Goal: Transaction & Acquisition: Purchase product/service

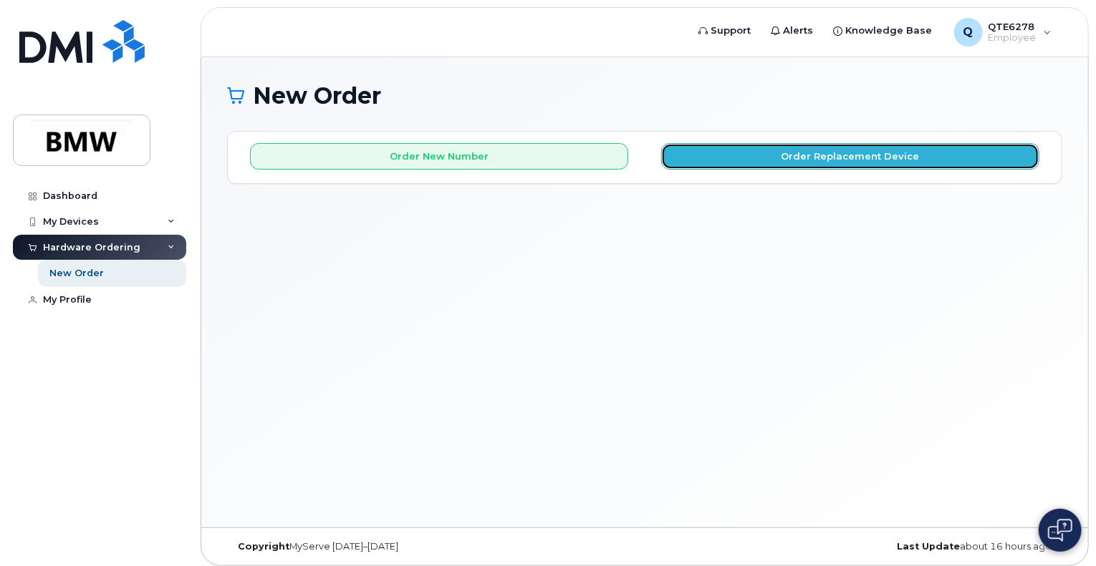
click at [725, 160] on button "Order Replacement Device" at bounding box center [850, 156] width 378 height 26
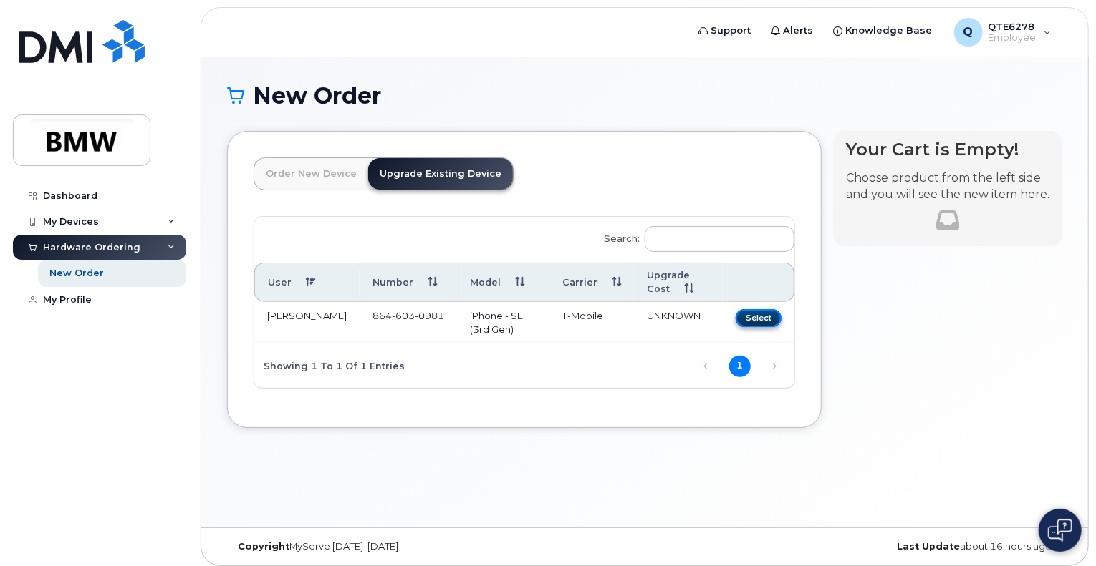
click at [755, 311] on button "Select" at bounding box center [758, 318] width 46 height 18
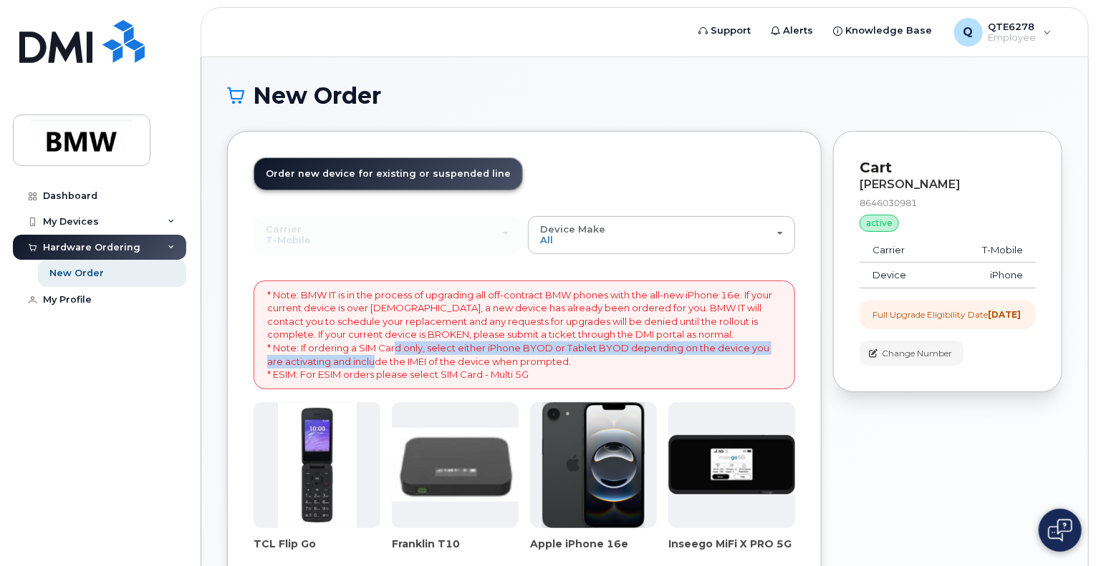
drag, startPoint x: 360, startPoint y: 365, endPoint x: 393, endPoint y: 344, distance: 39.3
click at [393, 344] on p "* Note: BMW IT is in the process of upgrading all off-contract BMW phones with …" at bounding box center [524, 335] width 514 height 93
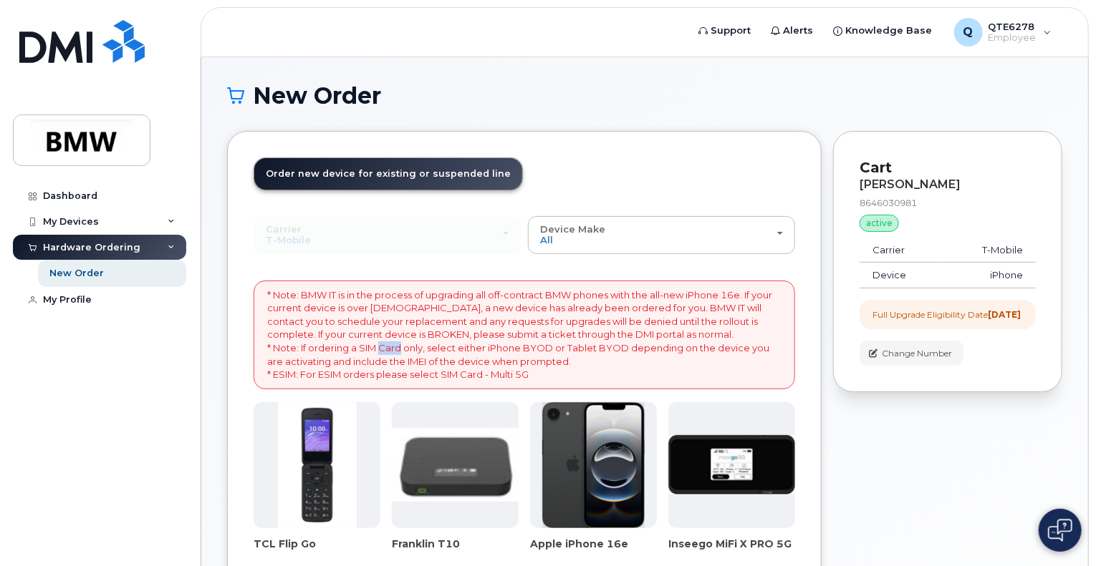
drag, startPoint x: 393, startPoint y: 344, endPoint x: 428, endPoint y: 310, distance: 48.6
click at [428, 310] on p "* Note: BMW IT is in the process of upgrading all off-contract BMW phones with …" at bounding box center [524, 335] width 514 height 93
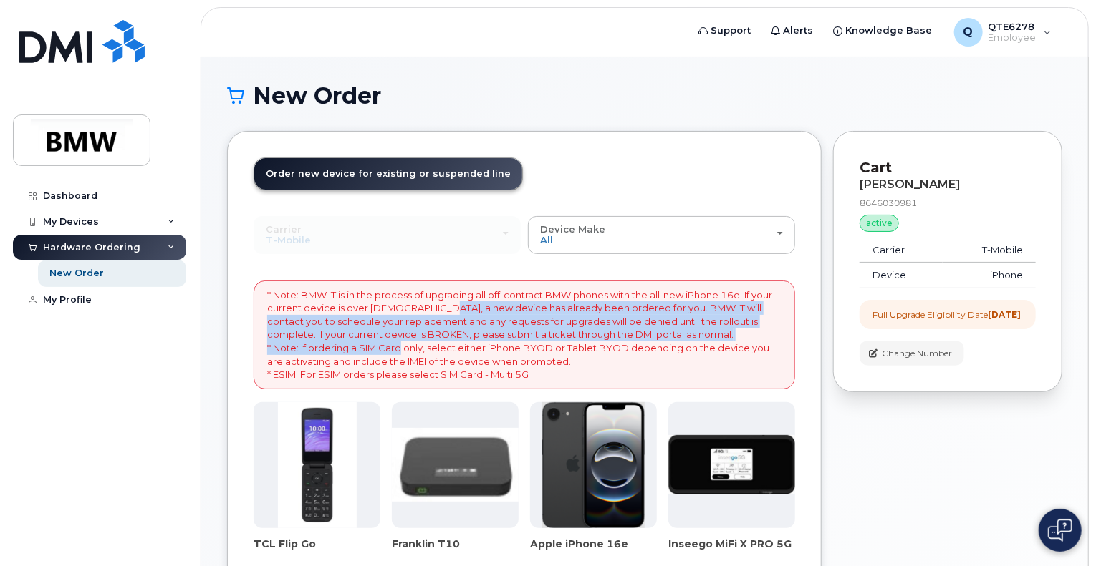
click at [428, 310] on p "* Note: BMW IT is in the process of upgrading all off-contract BMW phones with …" at bounding box center [524, 335] width 514 height 93
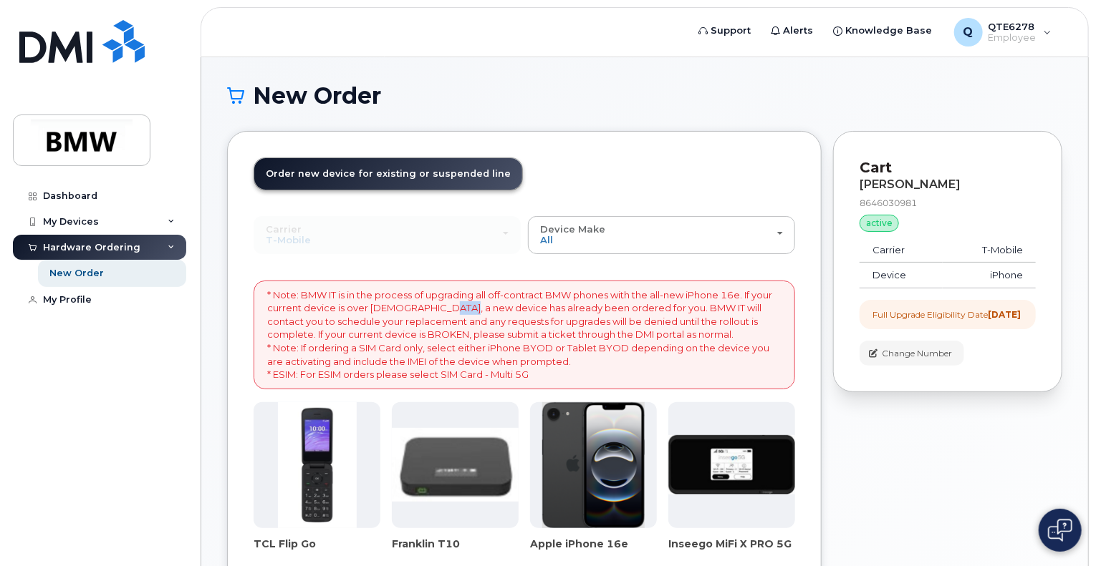
drag, startPoint x: 428, startPoint y: 310, endPoint x: 439, endPoint y: 300, distance: 14.7
click at [439, 300] on p "* Note: BMW IT is in the process of upgrading all off-contract BMW phones with …" at bounding box center [524, 335] width 514 height 93
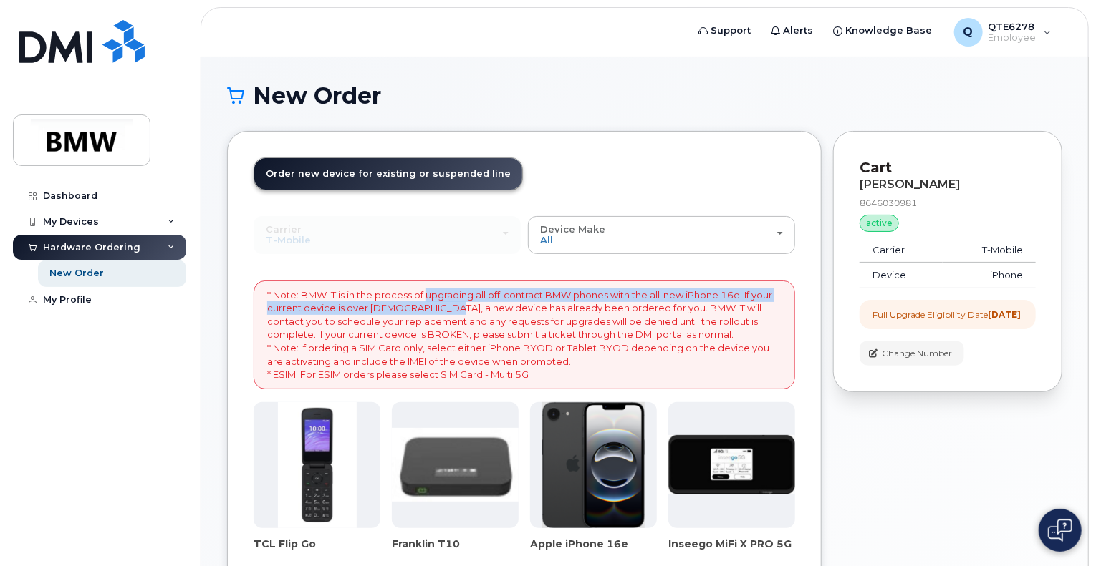
click at [439, 300] on p "* Note: BMW IT is in the process of upgrading all off-contract BMW phones with …" at bounding box center [524, 335] width 514 height 93
drag, startPoint x: 439, startPoint y: 300, endPoint x: 430, endPoint y: 320, distance: 21.8
click at [430, 320] on p "* Note: BMW IT is in the process of upgrading all off-contract BMW phones with …" at bounding box center [524, 335] width 514 height 93
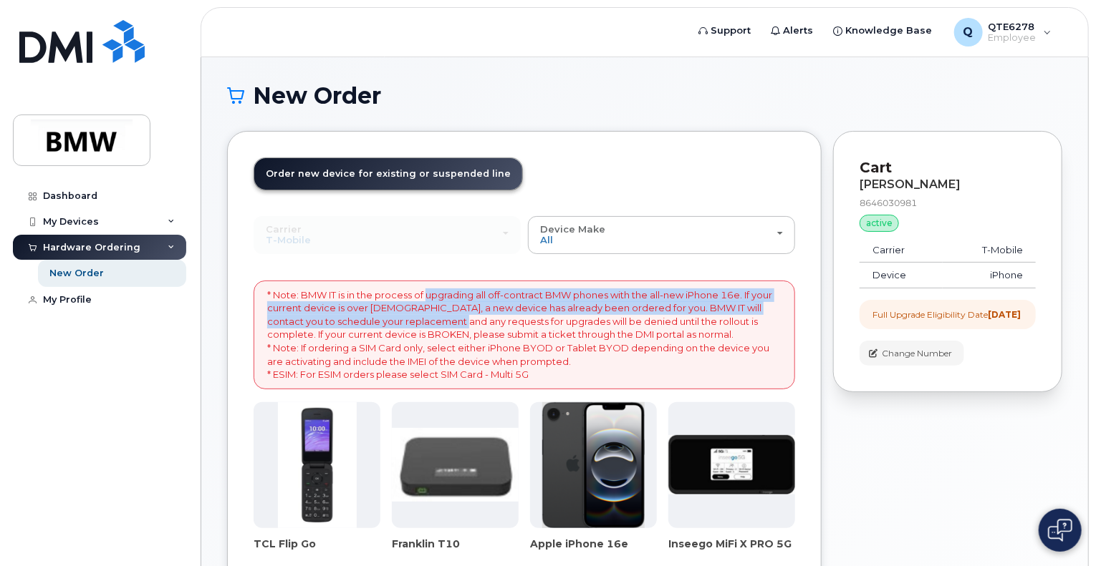
click at [430, 320] on p "* Note: BMW IT is in the process of upgrading all off-contract BMW phones with …" at bounding box center [524, 335] width 514 height 93
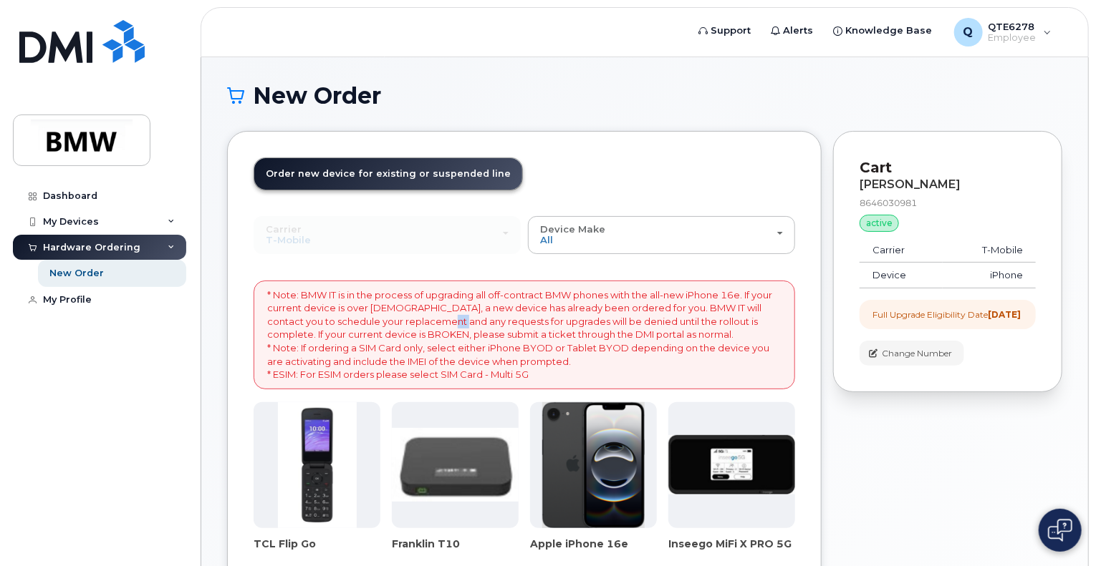
drag, startPoint x: 430, startPoint y: 320, endPoint x: 426, endPoint y: 330, distance: 10.9
click at [426, 330] on p "* Note: BMW IT is in the process of upgrading all off-contract BMW phones with …" at bounding box center [524, 335] width 514 height 93
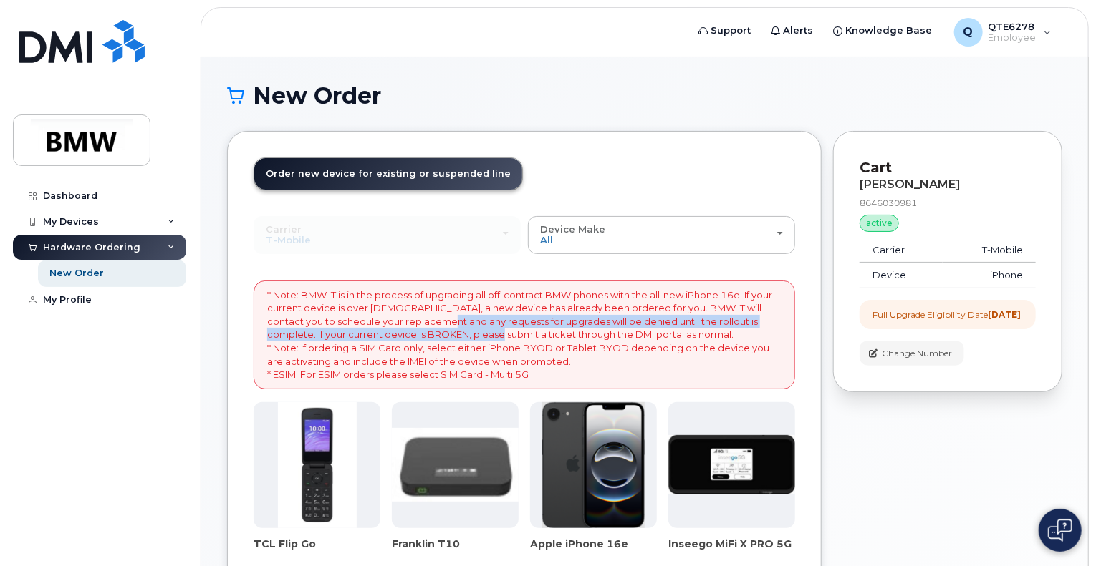
click at [426, 330] on p "* Note: BMW IT is in the process of upgrading all off-contract BMW phones with …" at bounding box center [524, 335] width 514 height 93
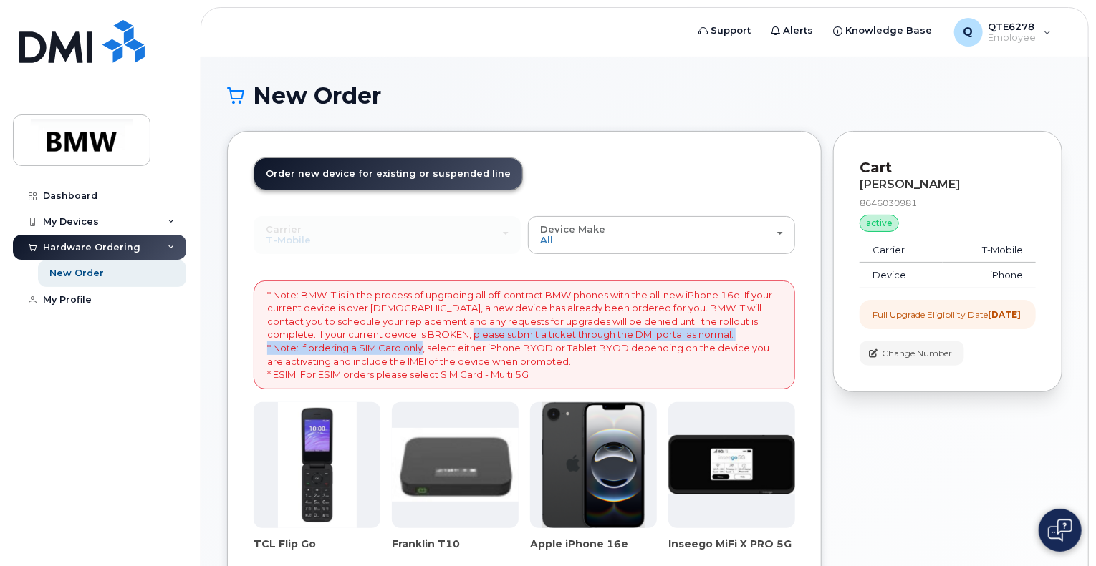
drag, startPoint x: 426, startPoint y: 330, endPoint x: 418, endPoint y: 345, distance: 17.0
click at [418, 345] on p "* Note: BMW IT is in the process of upgrading all off-contract BMW phones with …" at bounding box center [524, 335] width 514 height 93
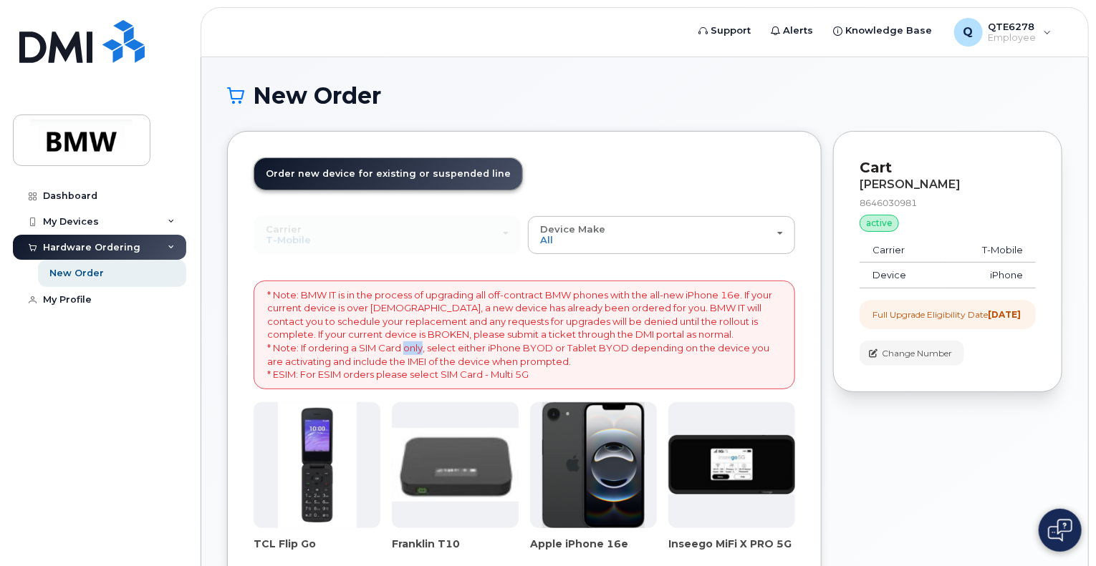
drag, startPoint x: 418, startPoint y: 345, endPoint x: 415, endPoint y: 354, distance: 9.7
click at [415, 354] on p "* Note: BMW IT is in the process of upgrading all off-contract BMW phones with …" at bounding box center [524, 335] width 514 height 93
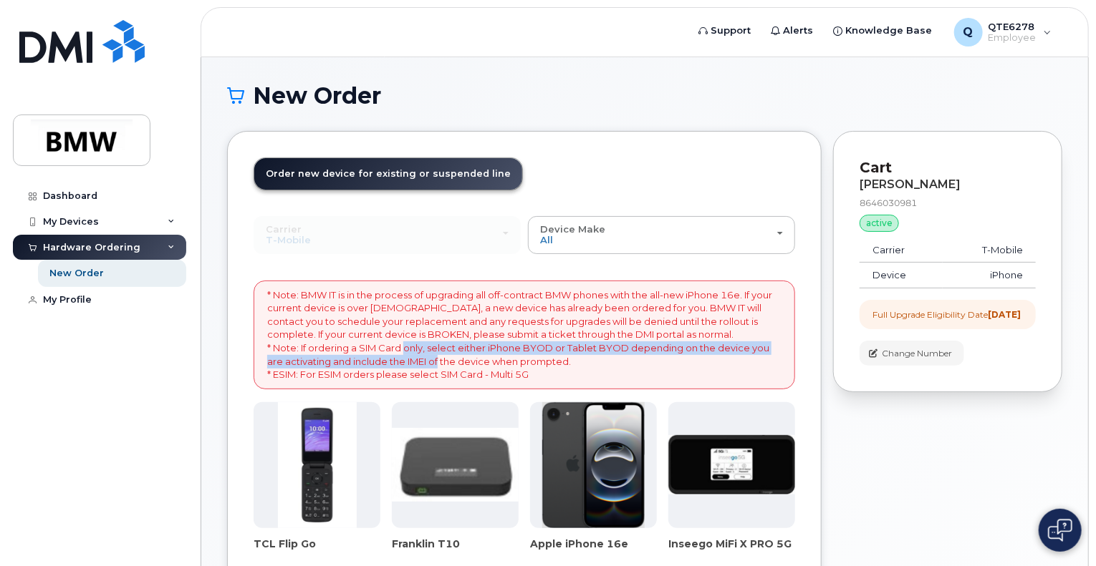
click at [415, 354] on p "* Note: BMW IT is in the process of upgrading all off-contract BMW phones with …" at bounding box center [524, 335] width 514 height 93
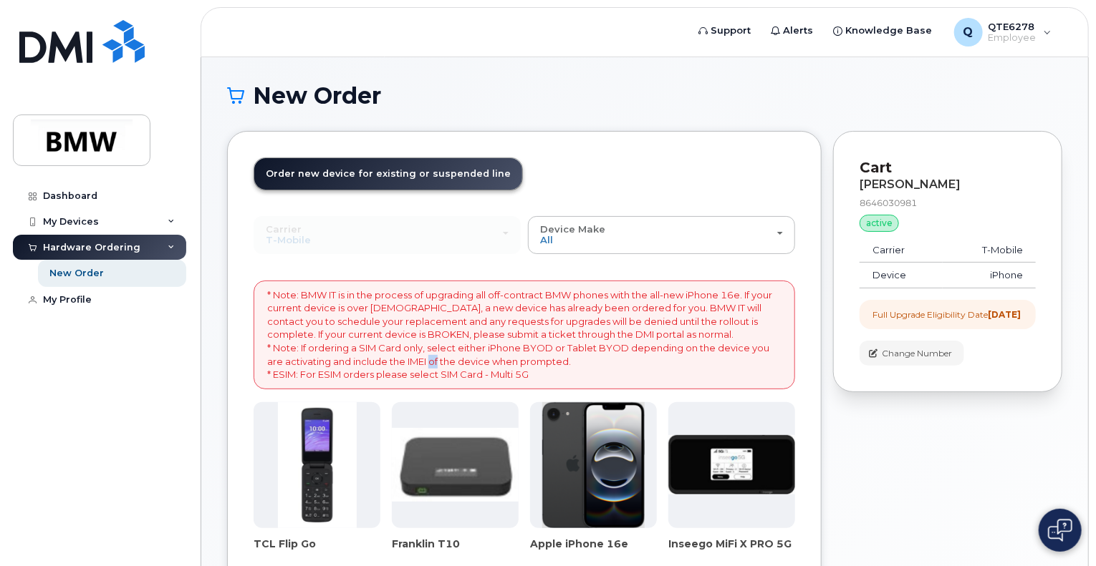
drag, startPoint x: 415, startPoint y: 354, endPoint x: 407, endPoint y: 362, distance: 11.7
click at [407, 362] on p "* Note: BMW IT is in the process of upgrading all off-contract BMW phones with …" at bounding box center [524, 335] width 514 height 93
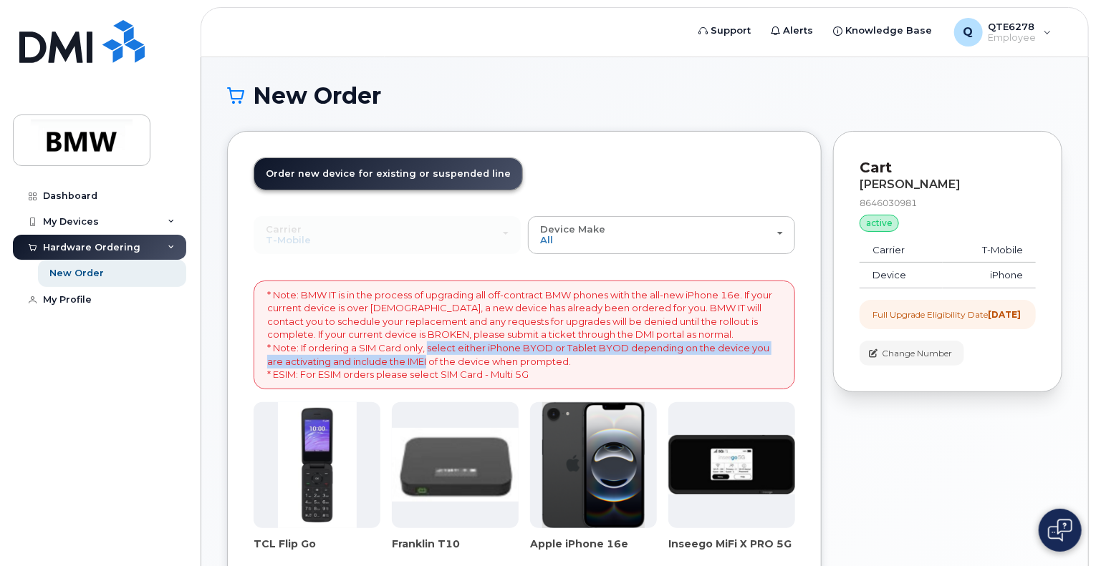
drag, startPoint x: 407, startPoint y: 362, endPoint x: 442, endPoint y: 345, distance: 39.1
click at [442, 345] on p "* Note: BMW IT is in the process of upgrading all off-contract BMW phones with …" at bounding box center [524, 335] width 514 height 93
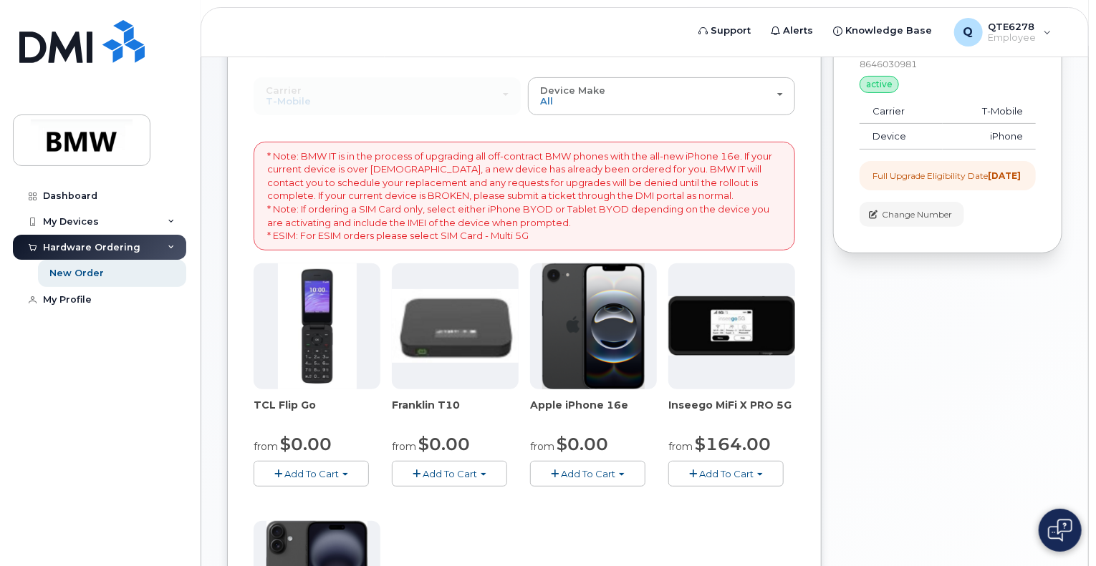
scroll to position [140, 0]
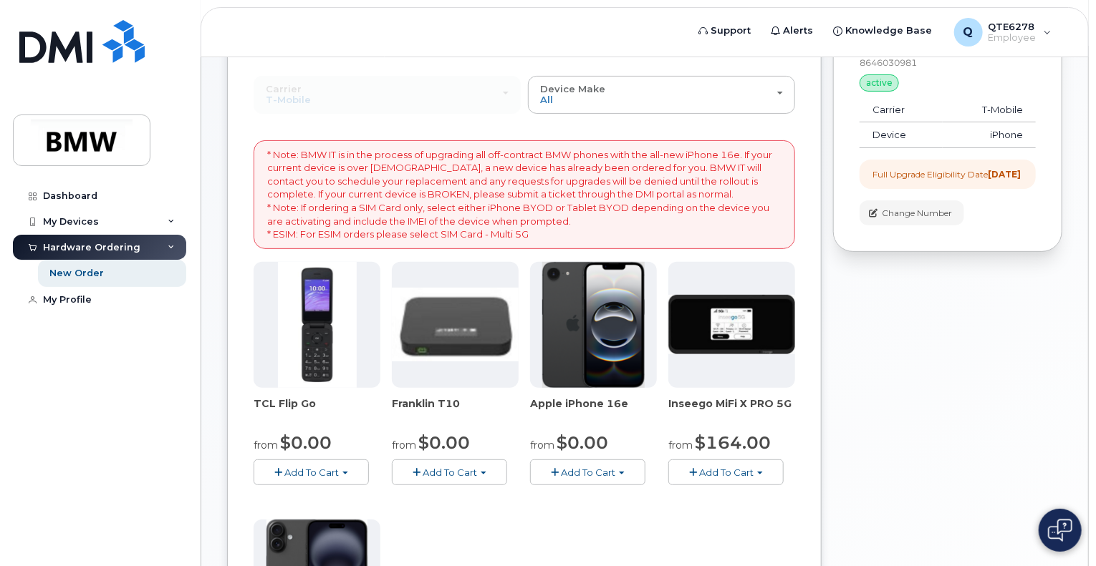
click at [570, 334] on img at bounding box center [593, 325] width 103 height 126
click at [587, 476] on span "Add To Cart" at bounding box center [588, 472] width 54 height 11
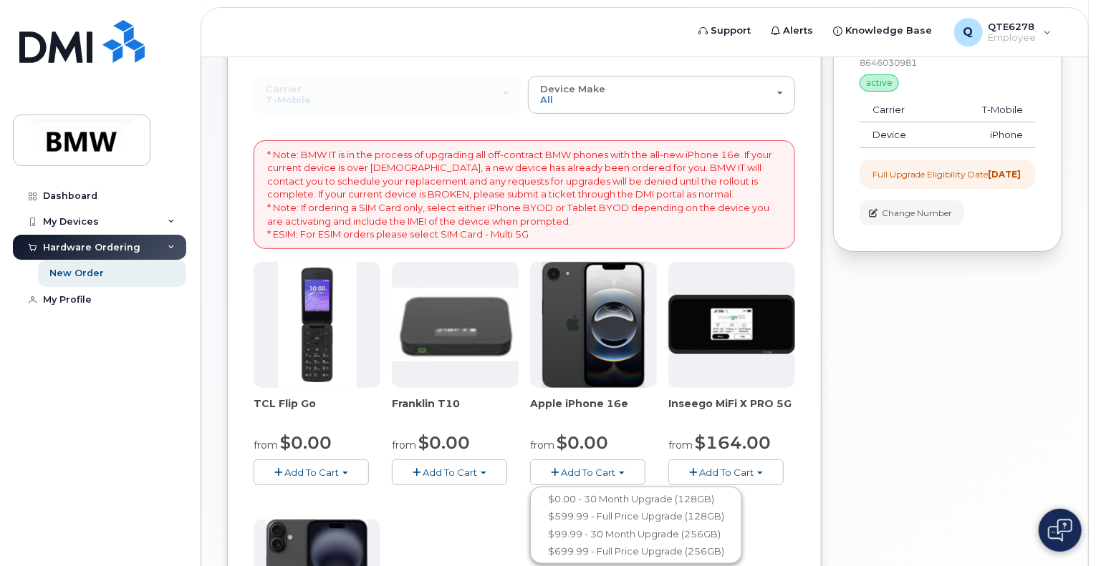
scroll to position [192, 0]
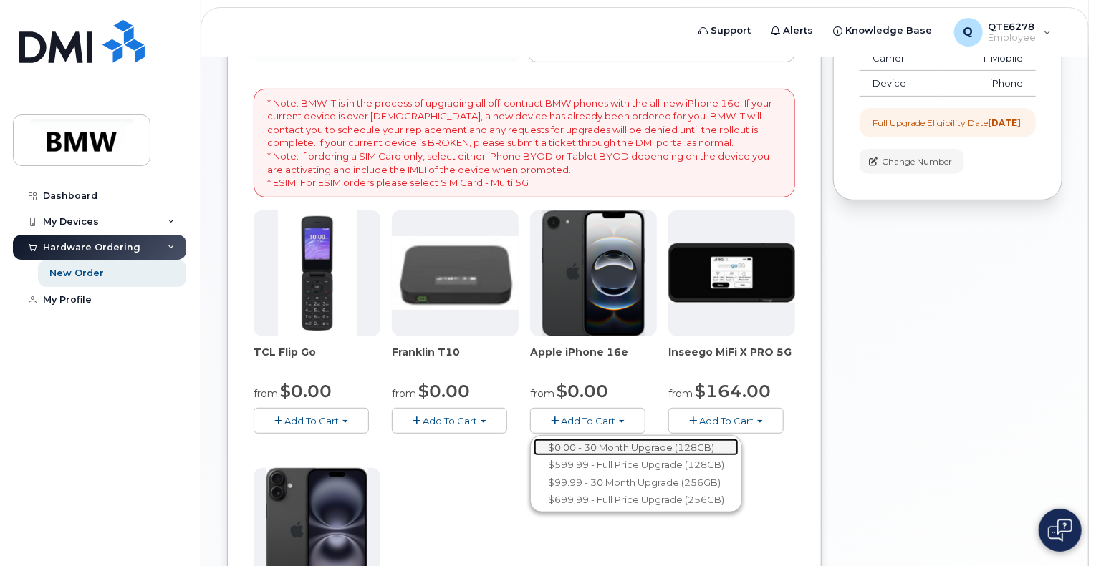
click at [630, 446] on link "$0.00 - 30 Month Upgrade (128GB)" at bounding box center [636, 448] width 205 height 18
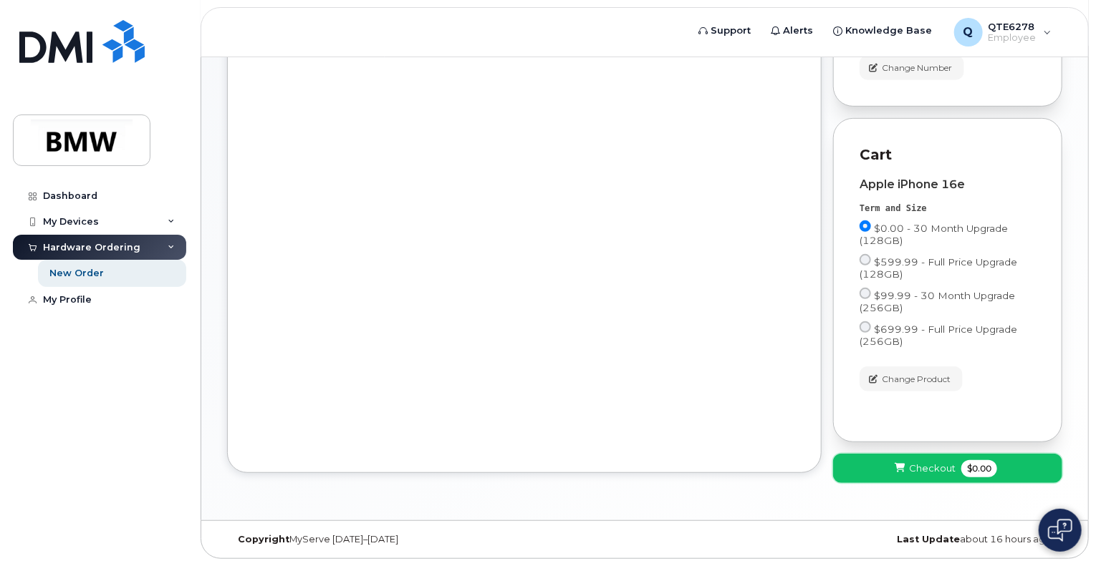
click at [869, 475] on button "Checkout $0.00" at bounding box center [947, 468] width 229 height 29
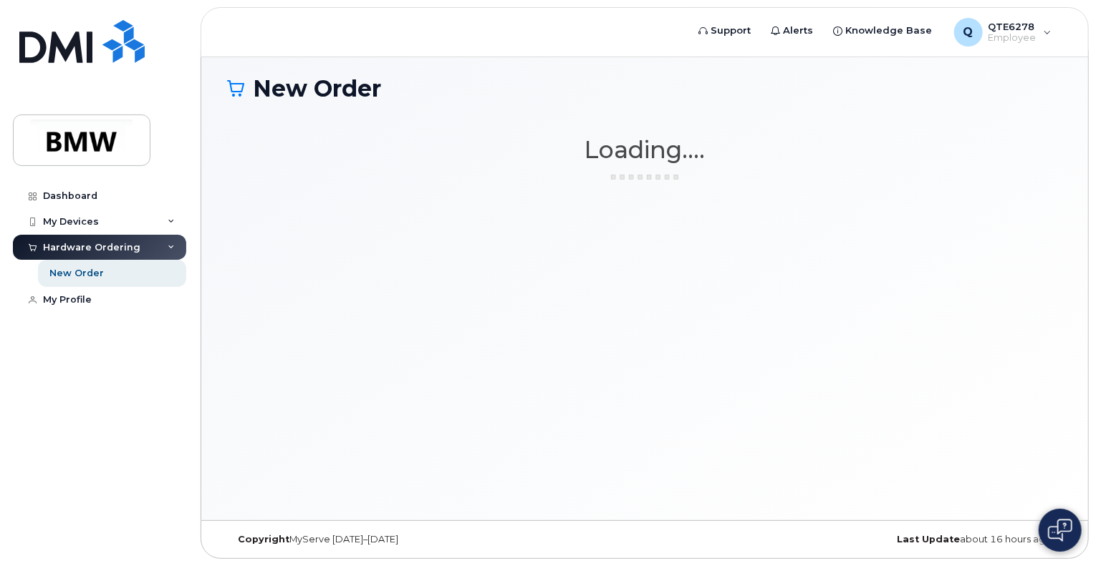
scroll to position [6, 0]
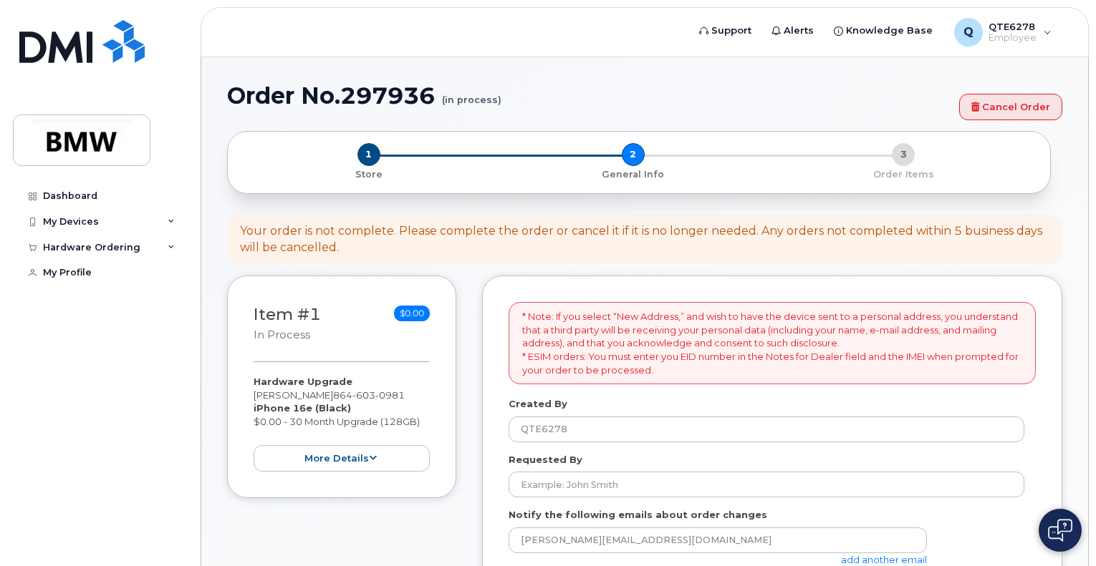
select select
click at [352, 391] on span "603" at bounding box center [363, 395] width 23 height 11
drag, startPoint x: 345, startPoint y: 391, endPoint x: 383, endPoint y: 390, distance: 38.0
click at [383, 390] on span "864 603 0981" at bounding box center [369, 395] width 72 height 11
click at [383, 390] on span "0981" at bounding box center [389, 395] width 29 height 11
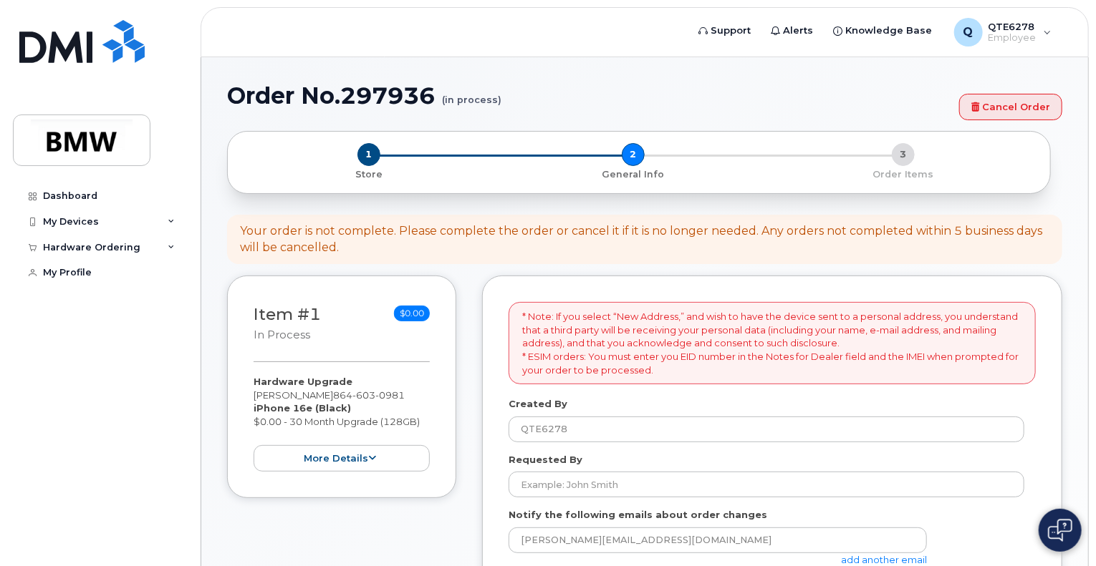
drag, startPoint x: 629, startPoint y: 313, endPoint x: 630, endPoint y: 320, distance: 7.3
click at [630, 320] on p "* Note: If you select “New Address,” and wish to have the device sent to a pers…" at bounding box center [772, 343] width 500 height 67
drag, startPoint x: 630, startPoint y: 320, endPoint x: 632, endPoint y: 329, distance: 8.7
click at [632, 329] on p "* Note: If you select “New Address,” and wish to have the device sent to a pers…" at bounding box center [772, 343] width 500 height 67
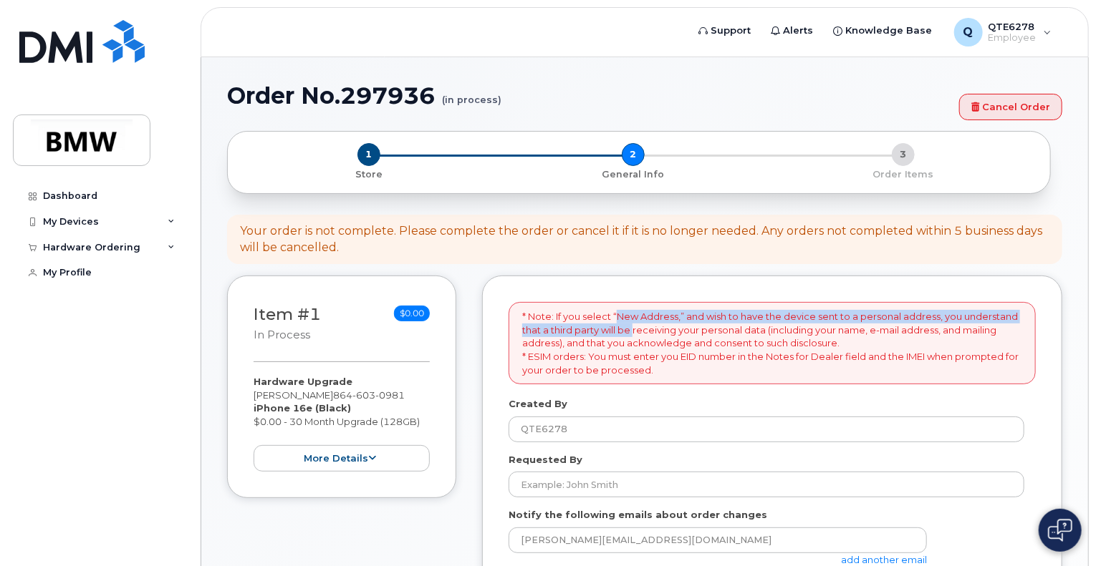
click at [632, 329] on p "* Note: If you select “New Address,” and wish to have the device sent to a pers…" at bounding box center [772, 343] width 500 height 67
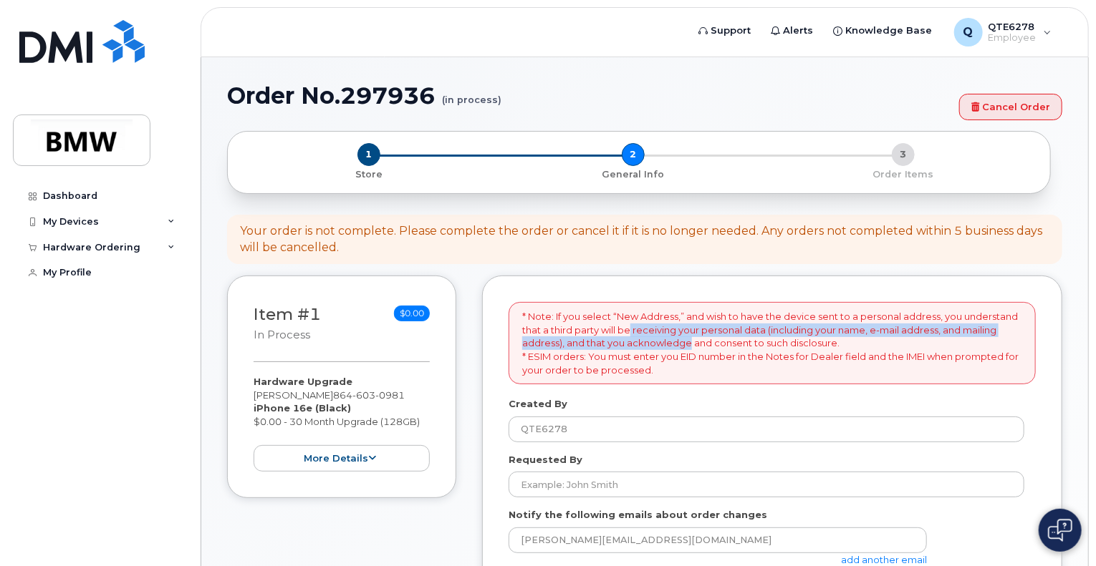
drag, startPoint x: 632, startPoint y: 329, endPoint x: 630, endPoint y: 340, distance: 11.5
click at [630, 340] on p "* Note: If you select “New Address,” and wish to have the device sent to a pers…" at bounding box center [772, 343] width 500 height 67
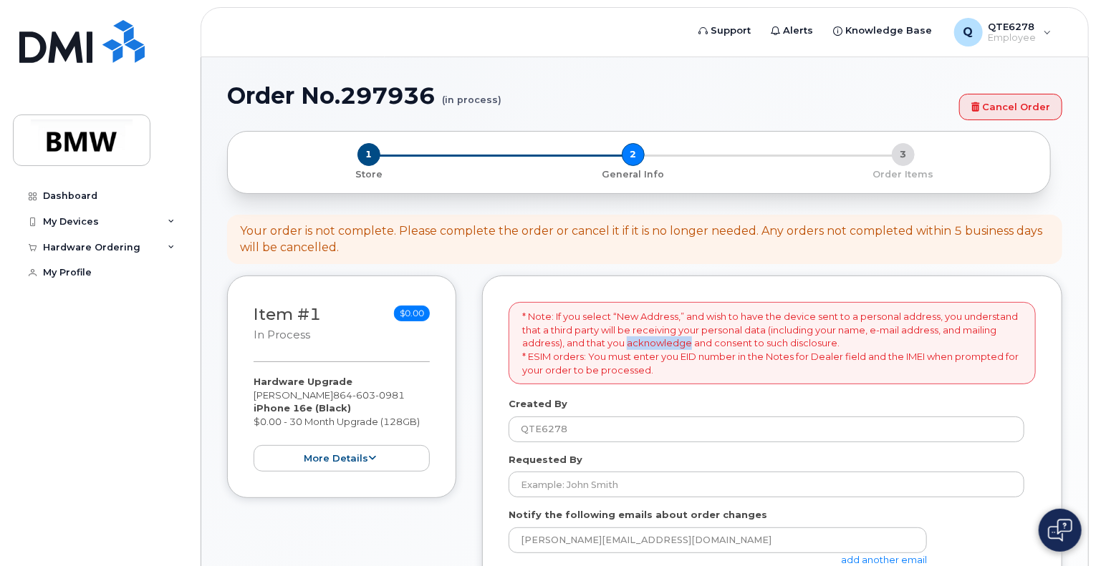
click at [630, 340] on p "* Note: If you select “New Address,” and wish to have the device sent to a pers…" at bounding box center [772, 343] width 500 height 67
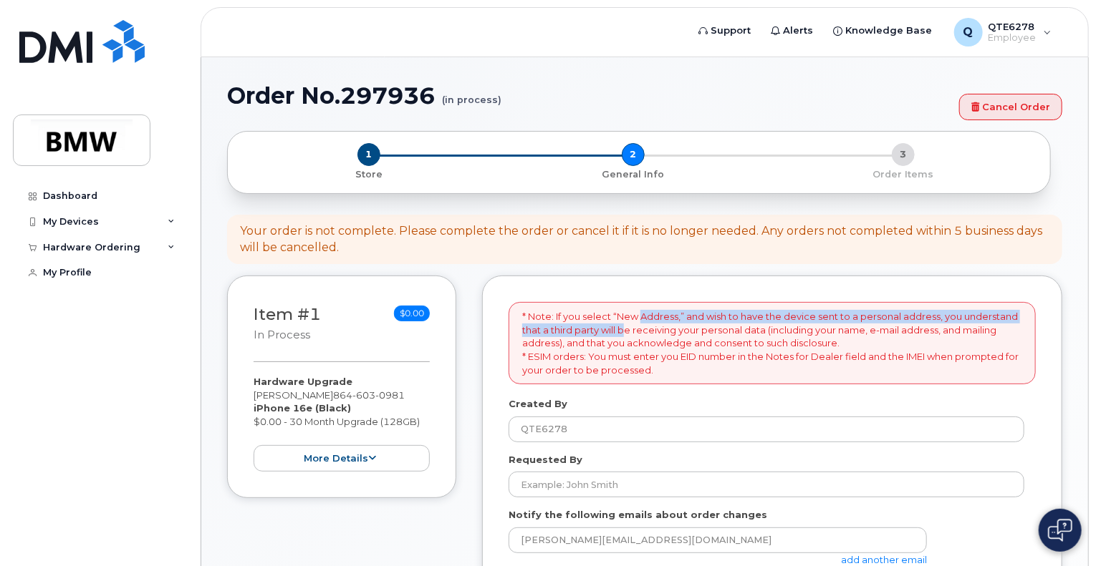
drag, startPoint x: 639, startPoint y: 320, endPoint x: 629, endPoint y: 332, distance: 15.2
click at [629, 332] on p "* Note: If you select “New Address,” and wish to have the device sent to a pers…" at bounding box center [772, 343] width 500 height 67
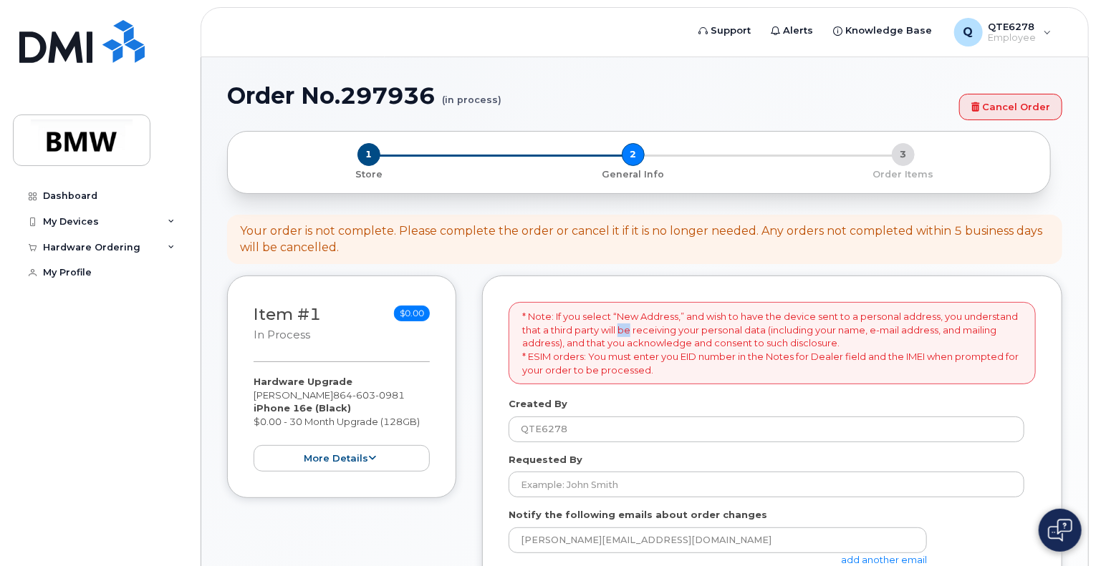
drag, startPoint x: 629, startPoint y: 332, endPoint x: 642, endPoint y: 312, distance: 24.2
click at [642, 312] on p "* Note: If you select “New Address,” and wish to have the device sent to a pers…" at bounding box center [772, 343] width 500 height 67
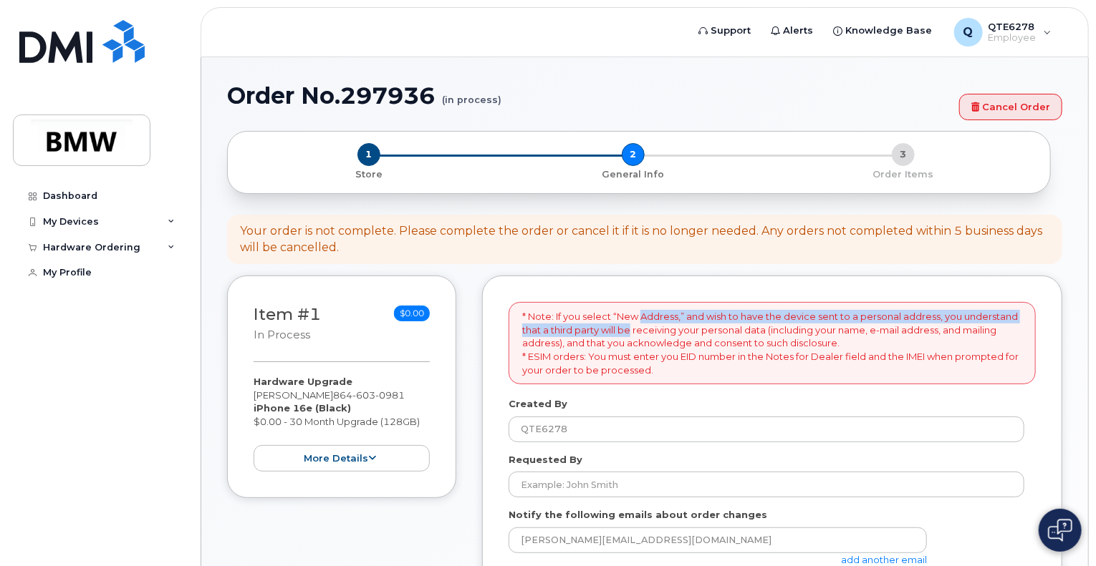
click at [642, 312] on p "* Note: If you select “New Address,” and wish to have the device sent to a pers…" at bounding box center [772, 343] width 500 height 67
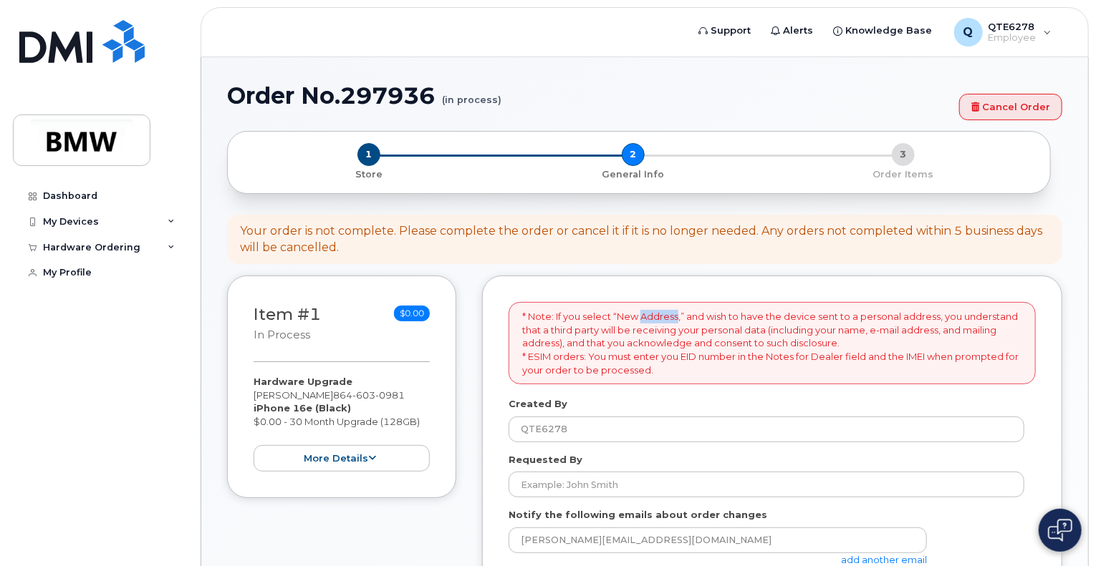
drag, startPoint x: 642, startPoint y: 312, endPoint x: 652, endPoint y: 297, distance: 17.1
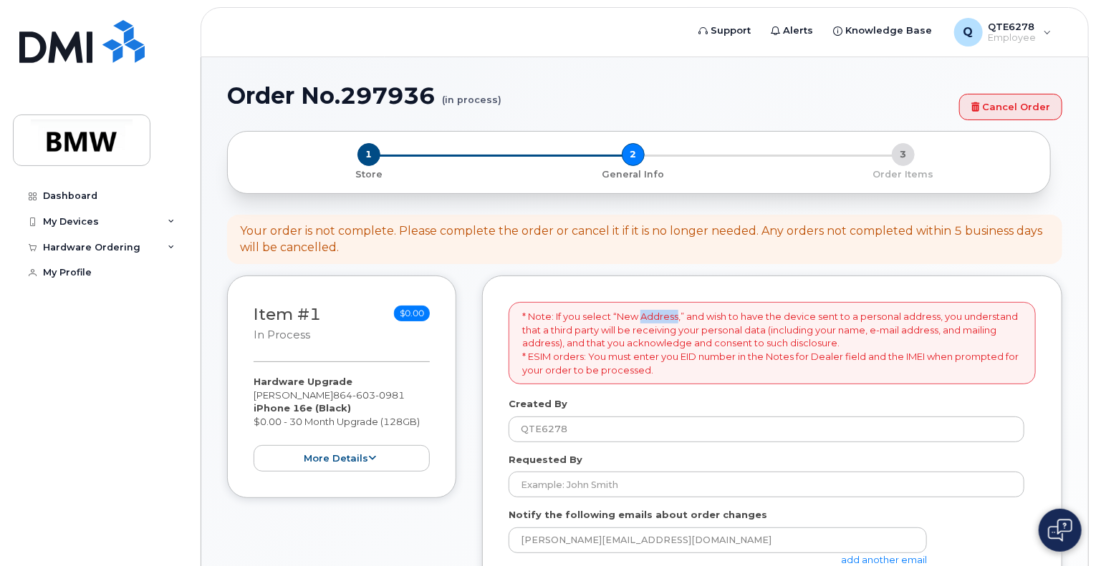
drag, startPoint x: 650, startPoint y: 299, endPoint x: 642, endPoint y: 315, distance: 17.9
click at [642, 315] on p "* Note: If you select “New Address,” and wish to have the device sent to a pers…" at bounding box center [772, 343] width 500 height 67
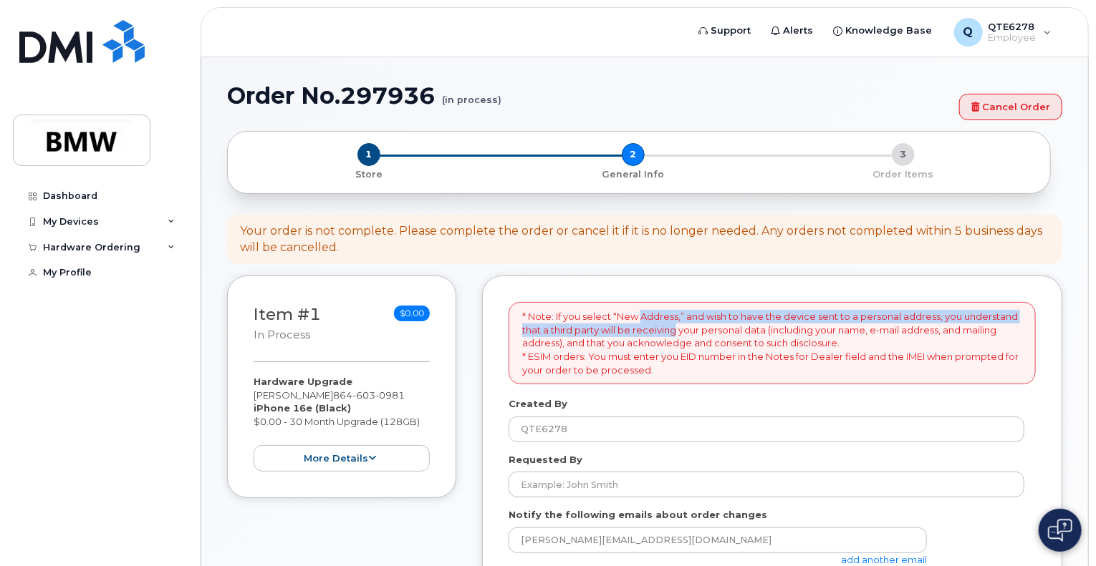
drag, startPoint x: 642, startPoint y: 315, endPoint x: 638, endPoint y: 334, distance: 19.7
click at [638, 334] on p "* Note: If you select “New Address,” and wish to have the device sent to a pers…" at bounding box center [772, 343] width 500 height 67
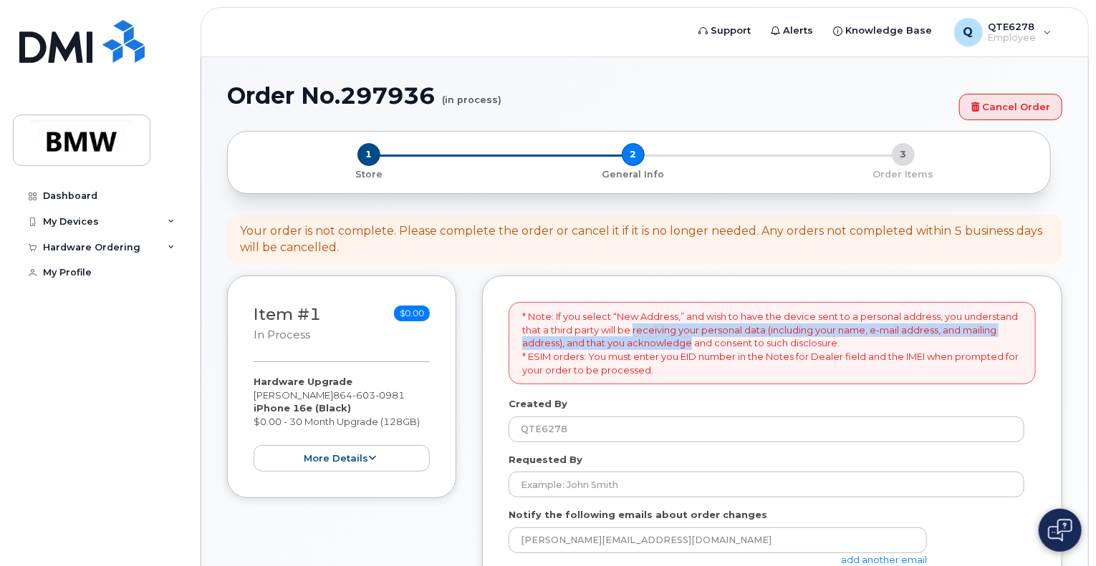
drag, startPoint x: 638, startPoint y: 334, endPoint x: 634, endPoint y: 344, distance: 10.3
click at [634, 344] on p "* Note: If you select “New Address,” and wish to have the device sent to a pers…" at bounding box center [772, 343] width 500 height 67
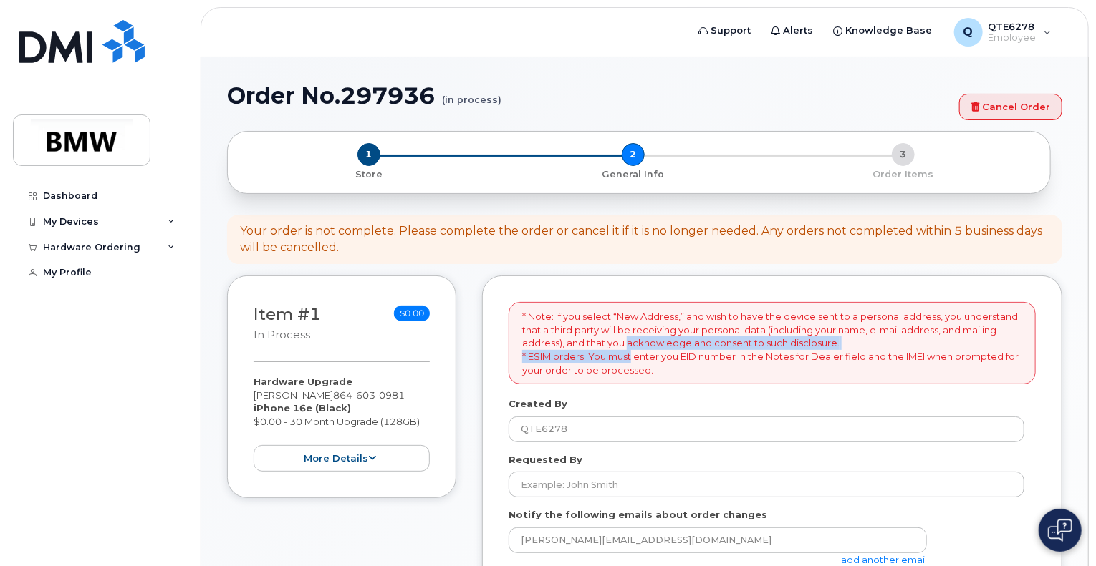
drag, startPoint x: 634, startPoint y: 344, endPoint x: 630, endPoint y: 351, distance: 8.4
click at [630, 351] on p "* Note: If you select “New Address,” and wish to have the device sent to a pers…" at bounding box center [772, 343] width 500 height 67
drag, startPoint x: 630, startPoint y: 351, endPoint x: 624, endPoint y: 359, distance: 9.3
click at [624, 359] on p "* Note: If you select “New Address,” and wish to have the device sent to a pers…" at bounding box center [772, 343] width 500 height 67
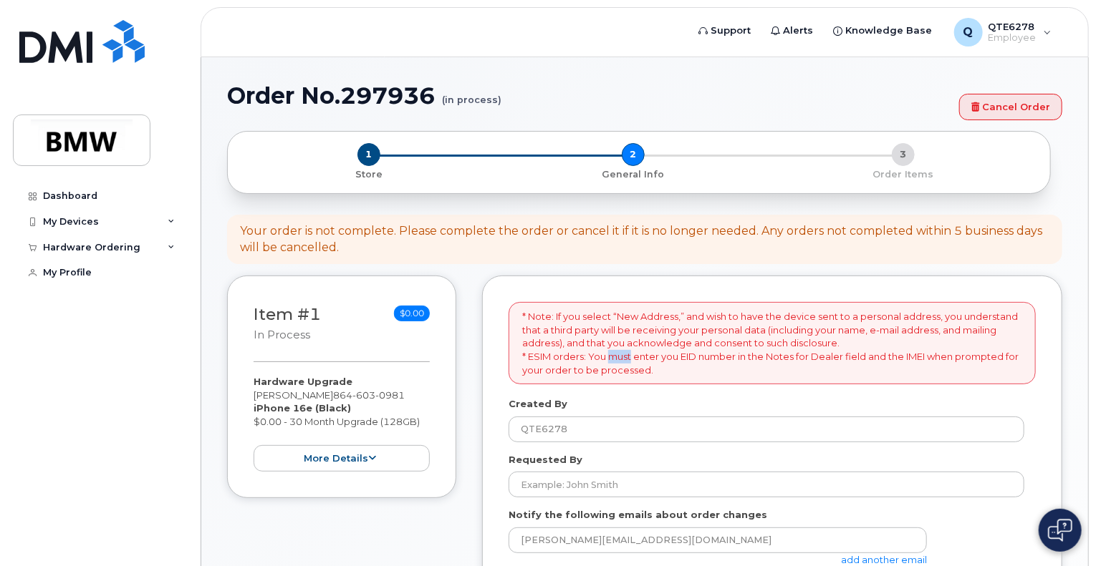
click at [624, 359] on p "* Note: If you select “New Address,” and wish to have the device sent to a pers…" at bounding box center [772, 343] width 500 height 67
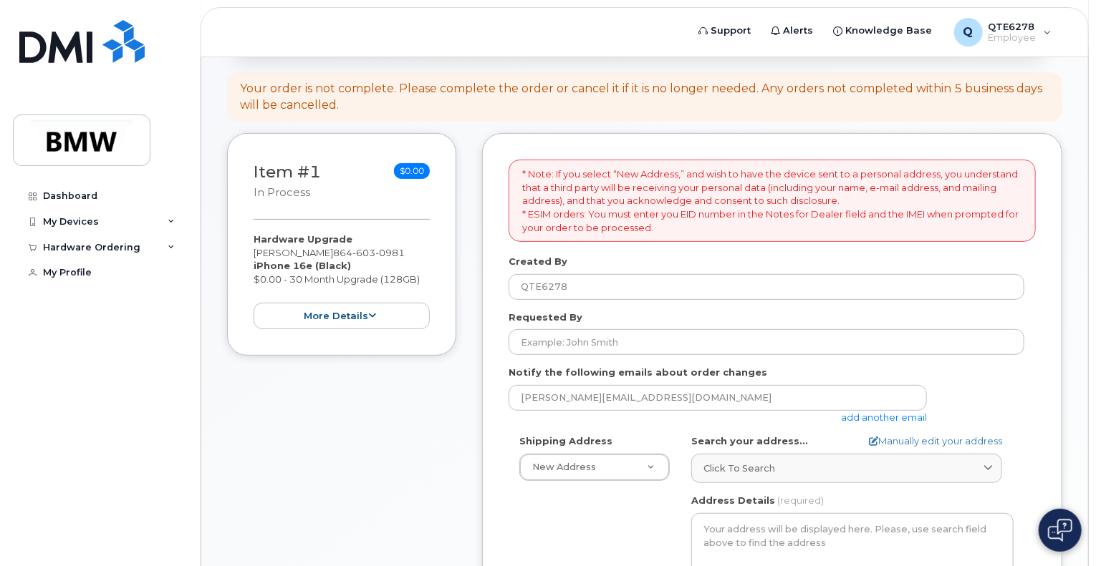
scroll to position [154, 0]
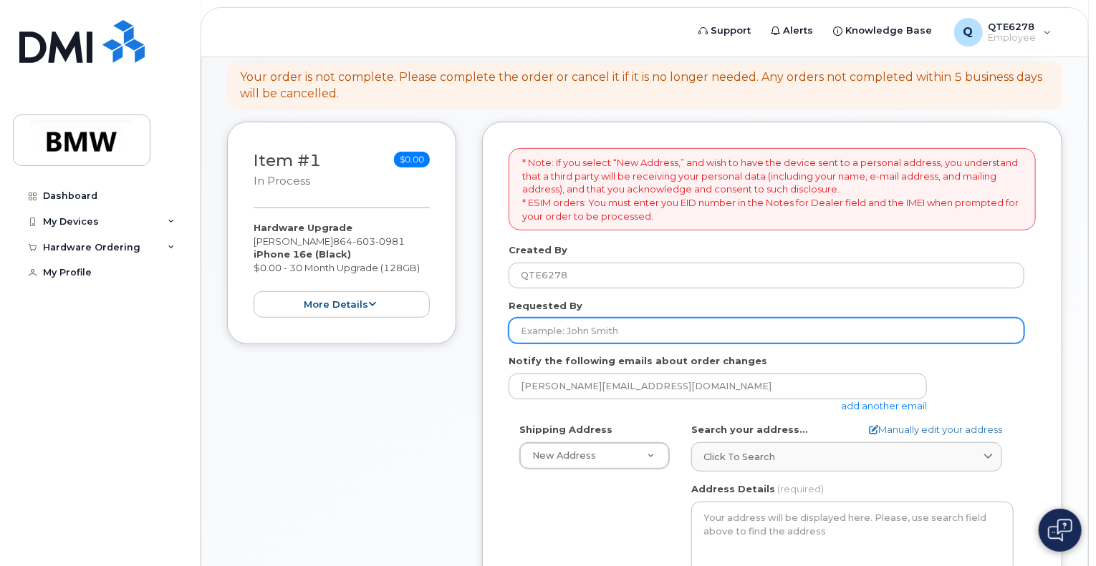
click at [606, 321] on input "Requested By" at bounding box center [766, 331] width 516 height 26
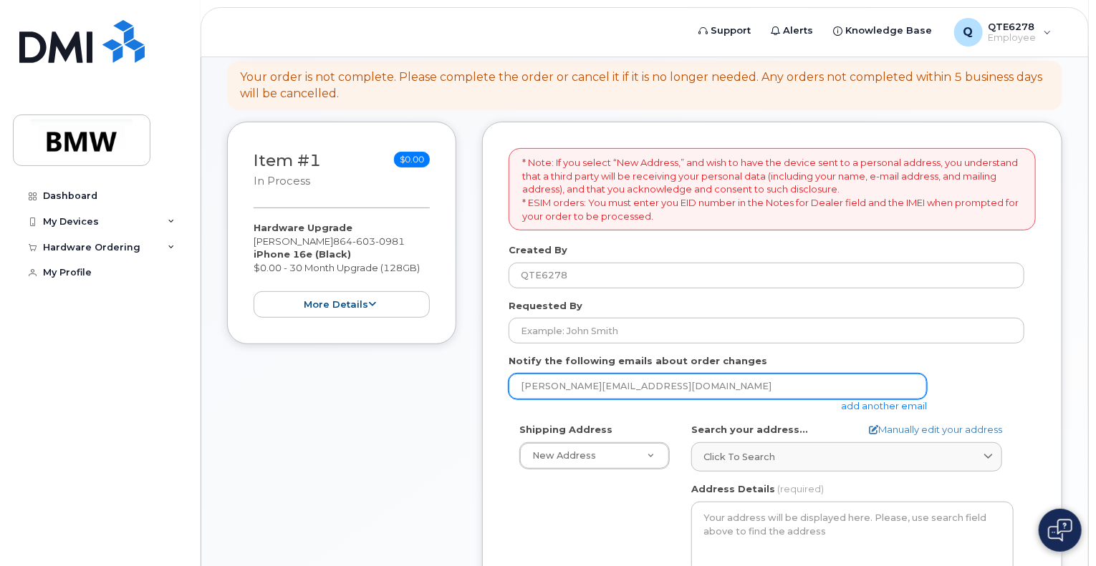
click at [675, 392] on input "[PERSON_NAME][EMAIL_ADDRESS][DOMAIN_NAME]" at bounding box center [717, 387] width 418 height 26
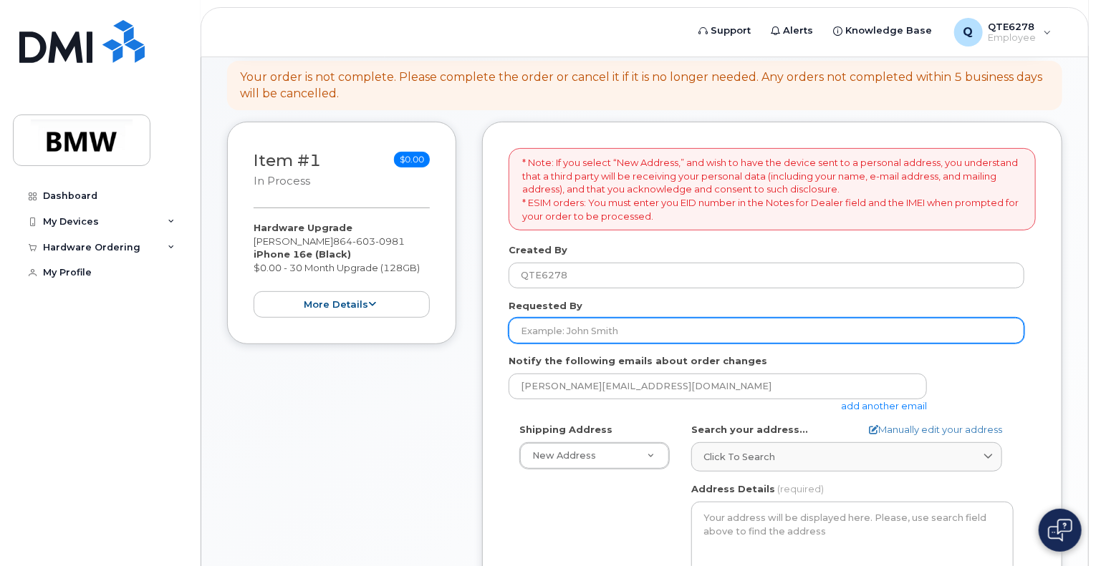
click at [657, 337] on input "Requested By" at bounding box center [766, 331] width 516 height 26
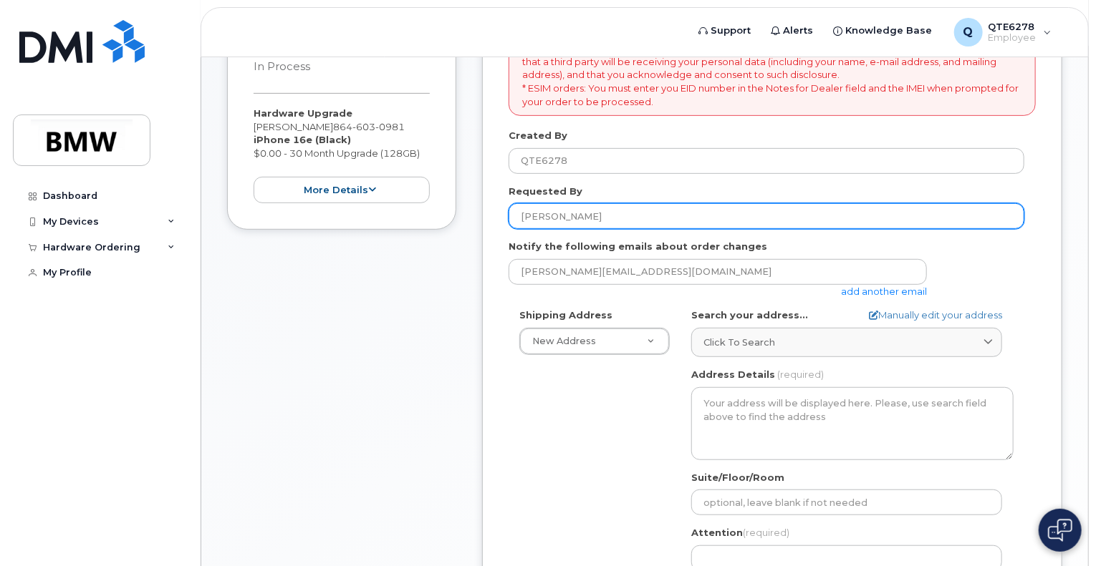
scroll to position [274, 0]
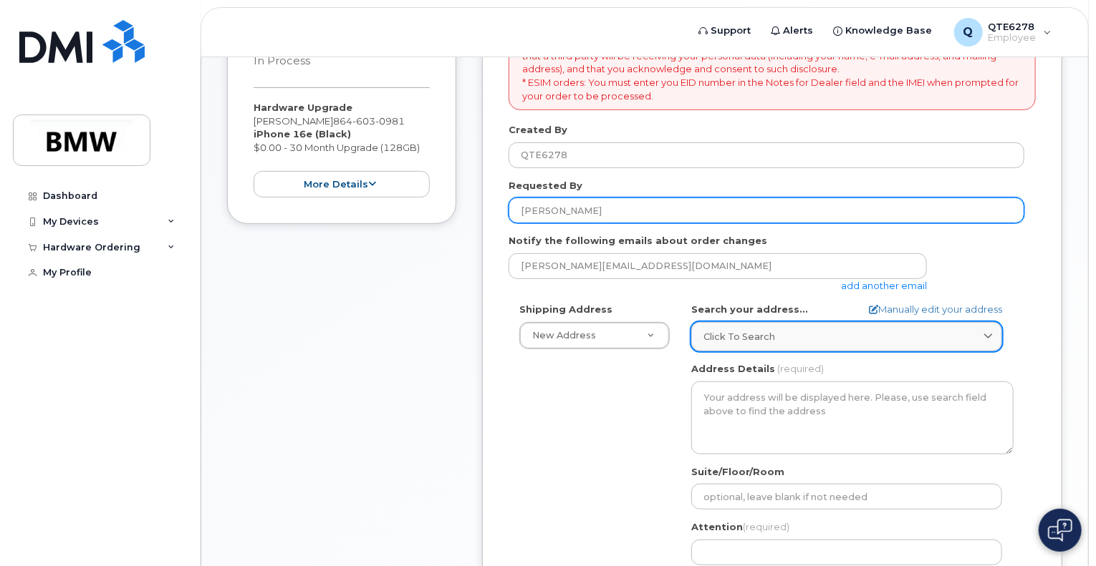
type input "Nicola Misurati"
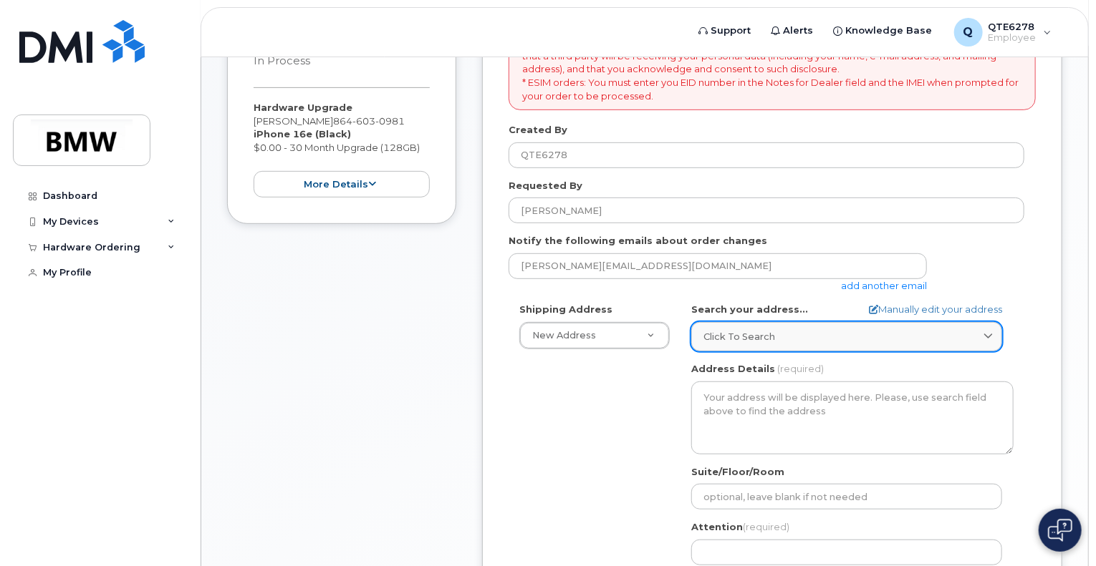
click at [742, 337] on span "Click to search" at bounding box center [739, 337] width 72 height 14
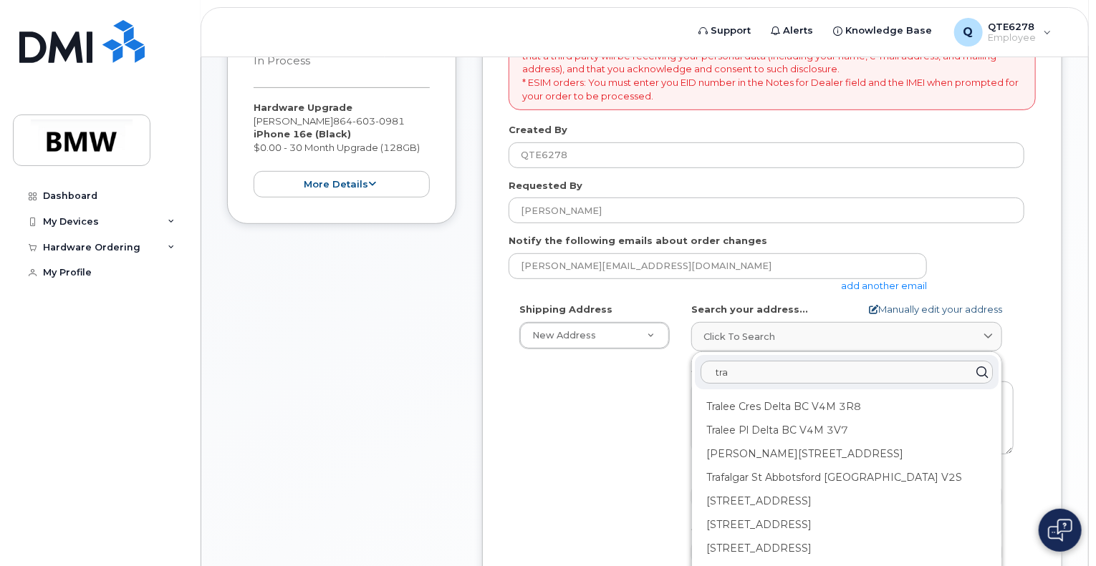
type input "tra"
click at [914, 308] on link "Manually edit your address" at bounding box center [935, 310] width 133 height 14
select select
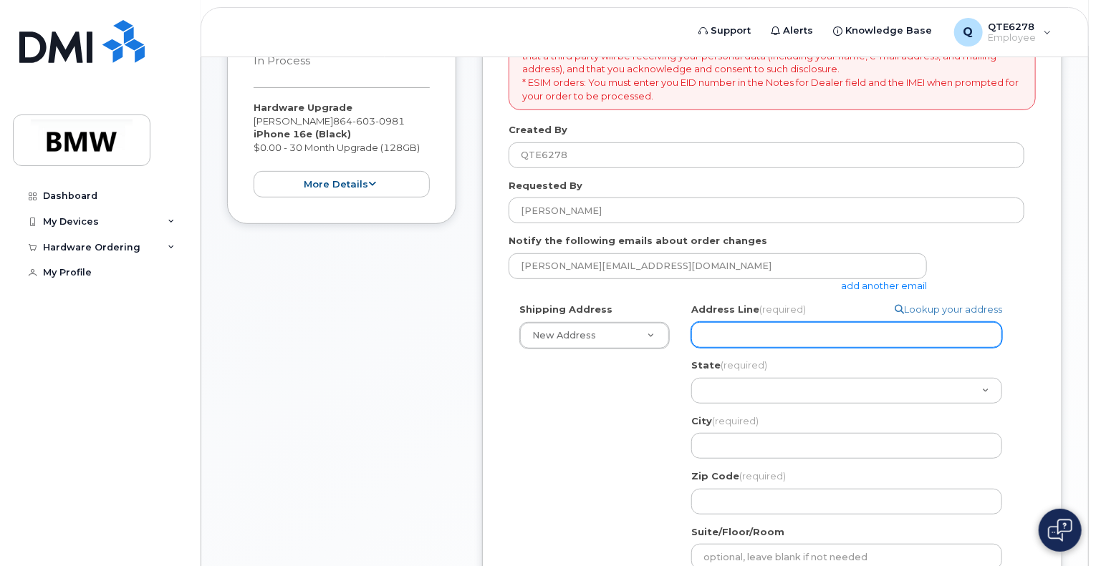
click at [812, 327] on input "Address Line (required)" at bounding box center [846, 335] width 311 height 26
select select
type input "4"
select select
type input "46"
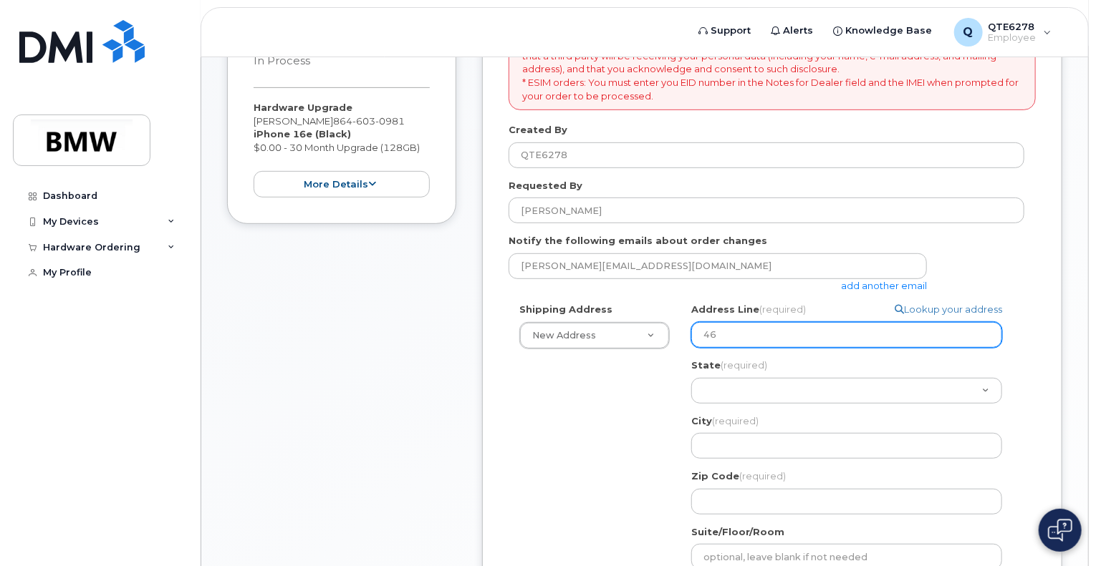
select select
type input "460"
select select
type input "460 E"
select select
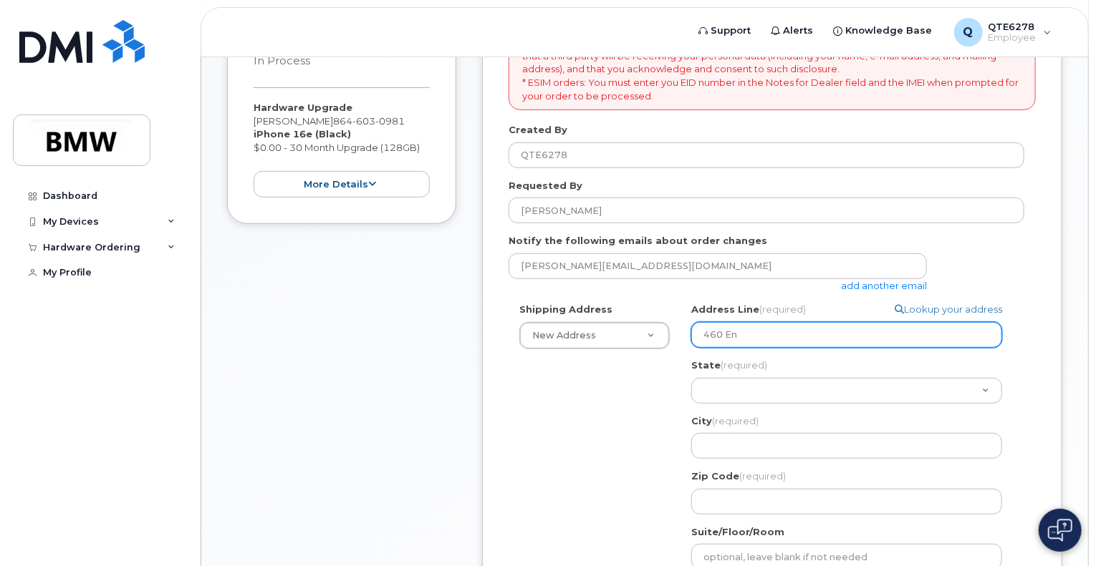
type input "460 Eno"
select select
type input "460 Enor"
select select
type input "460 Enore"
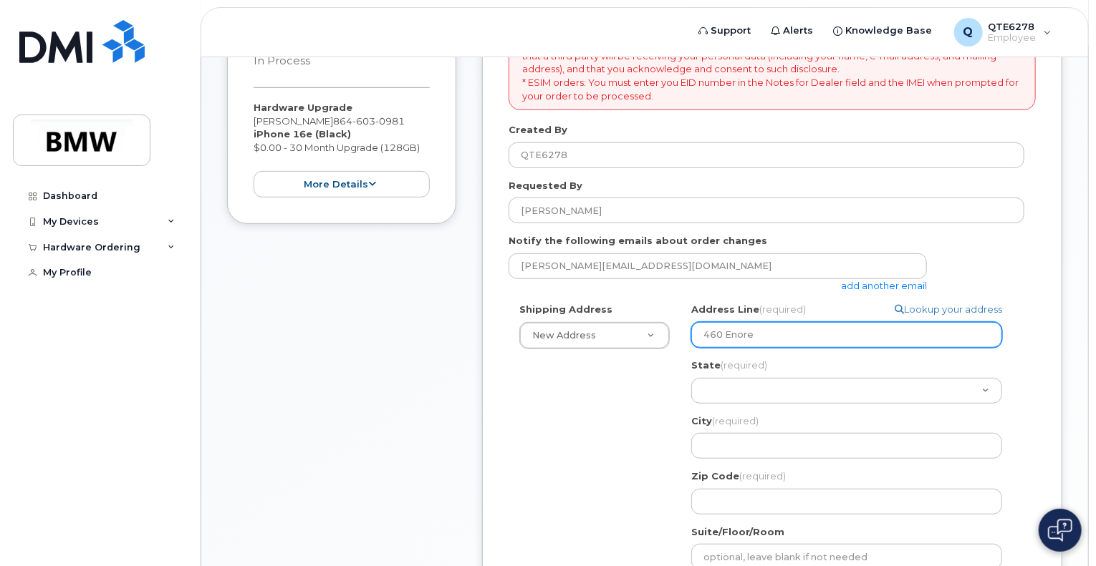
select select
type input "460 EnoreE"
select select
type input "460 EnoreEE"
select select
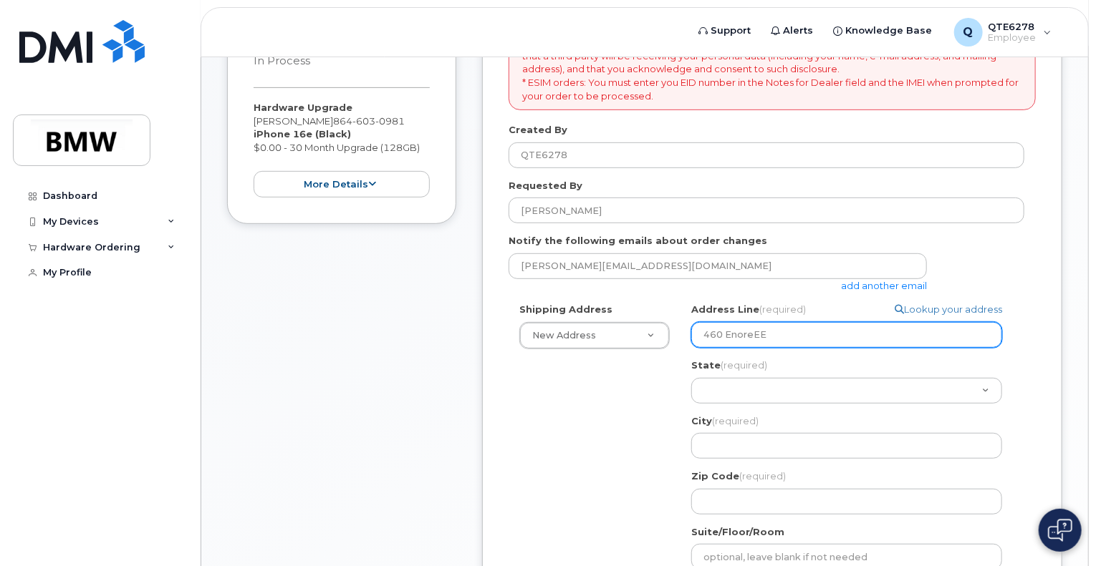
type input "460 EnoreE"
select select
type input "460 Enore"
select select
type input "460 EnoreE"
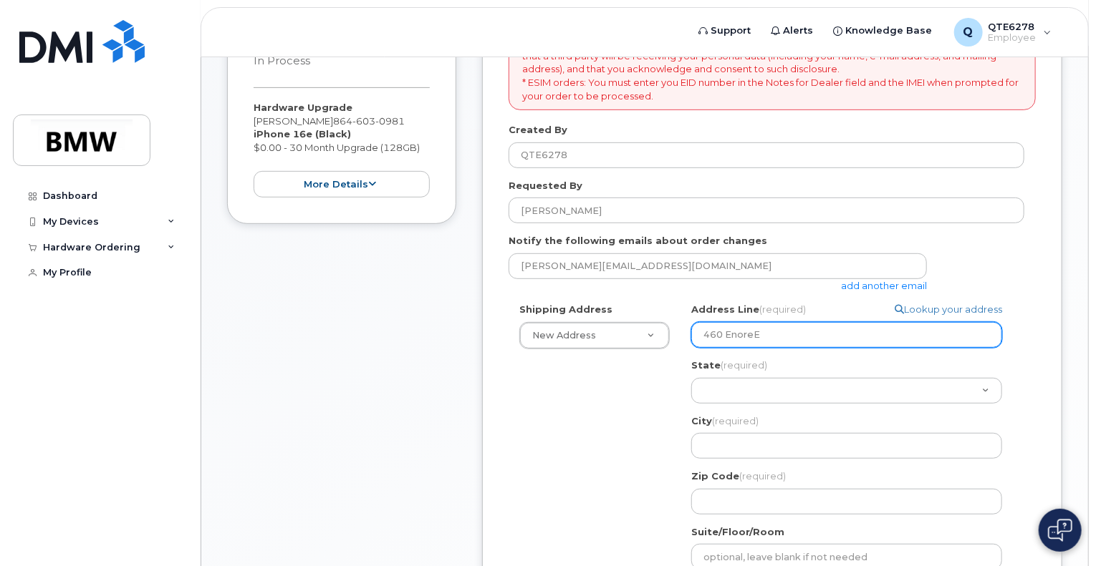
select select
type input "460 Enore"
select select
type input "460 Enoree"
select select
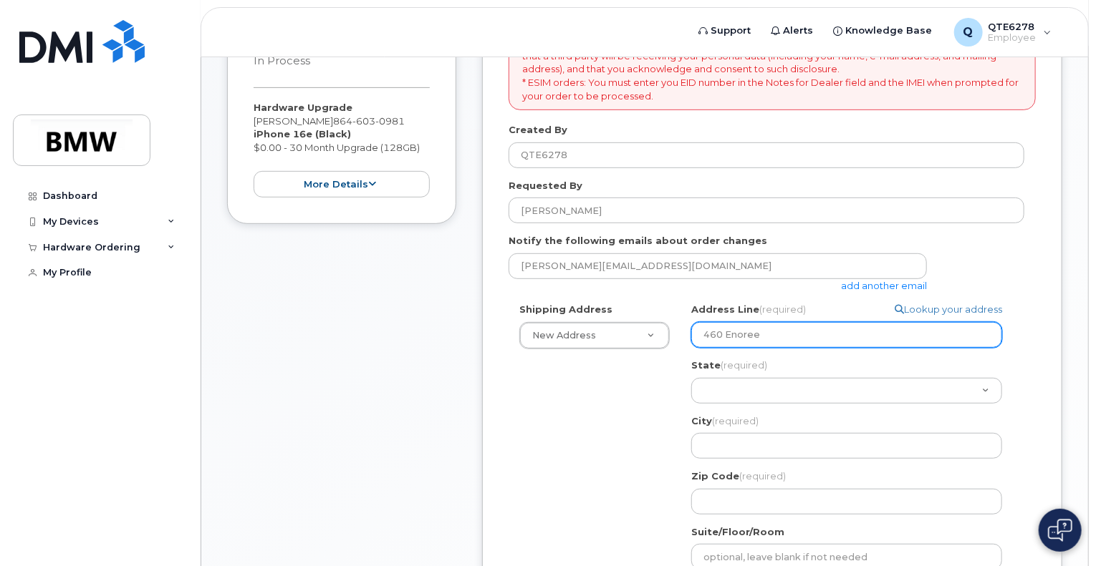
type input "460 Enoree R"
select select
type input "460 Enoree RD"
click at [812, 327] on input "460 Enoree RD" at bounding box center [846, 335] width 311 height 26
select select
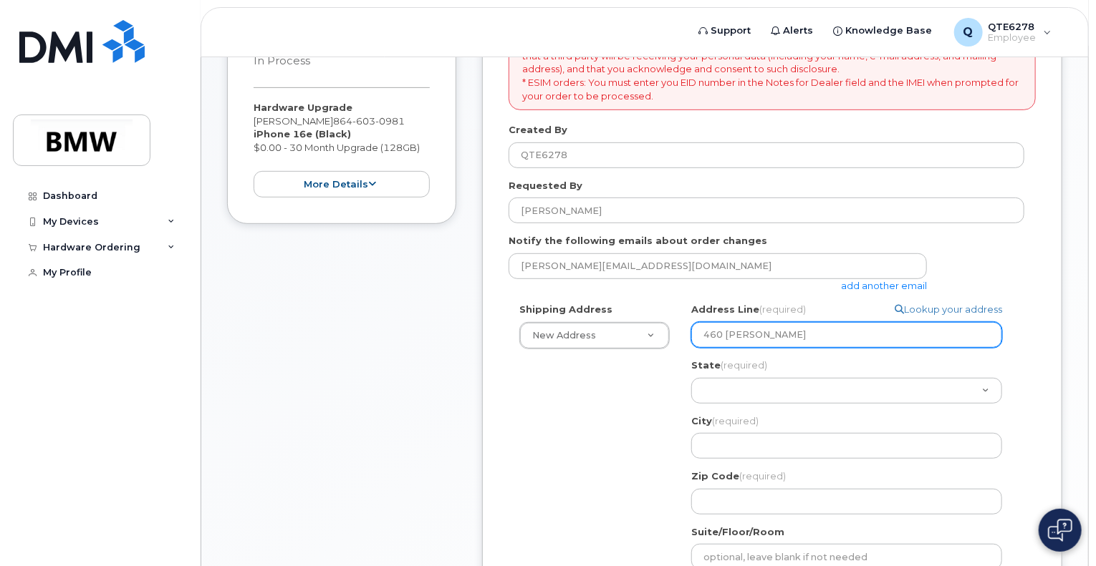
type input "460 Enoree R"
click at [812, 327] on input "460 Enoree R" at bounding box center [846, 335] width 311 height 26
select select
type input "460 Enoree d"
click at [812, 327] on input "460 Enoree d" at bounding box center [846, 335] width 311 height 26
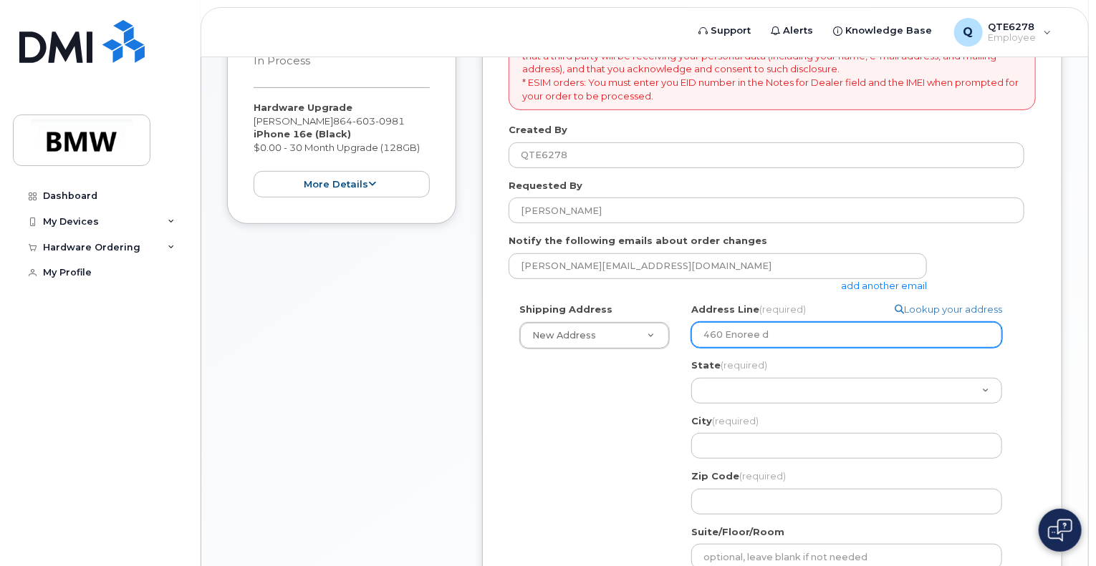
select select
type input "460 Enoree"
select select
type input "460 Enoree R"
select select
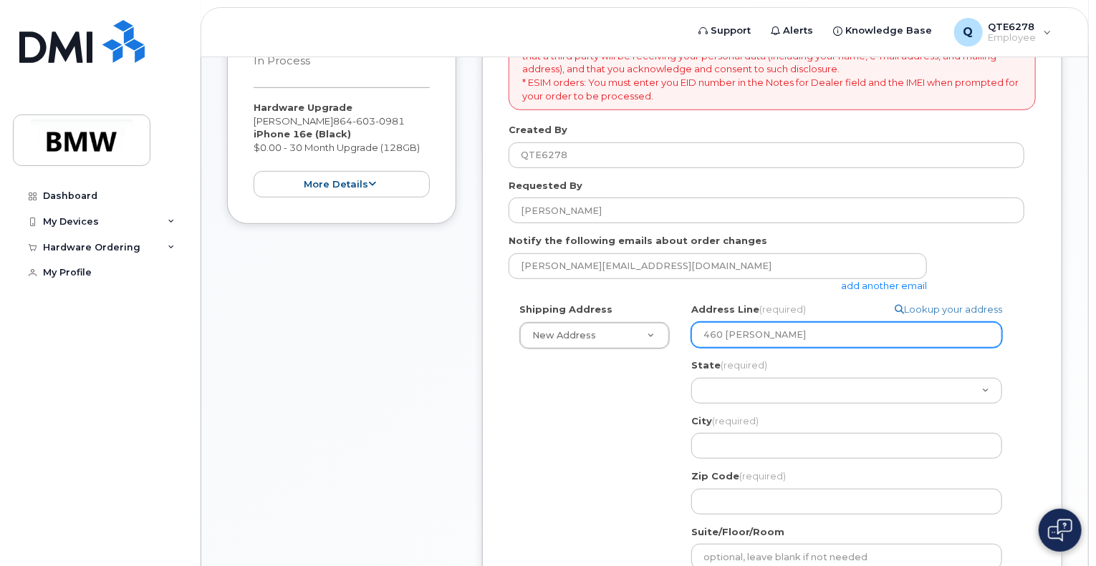
type input "460 Enoree Rd"
select select "SC"
select select
type input "T"
select select
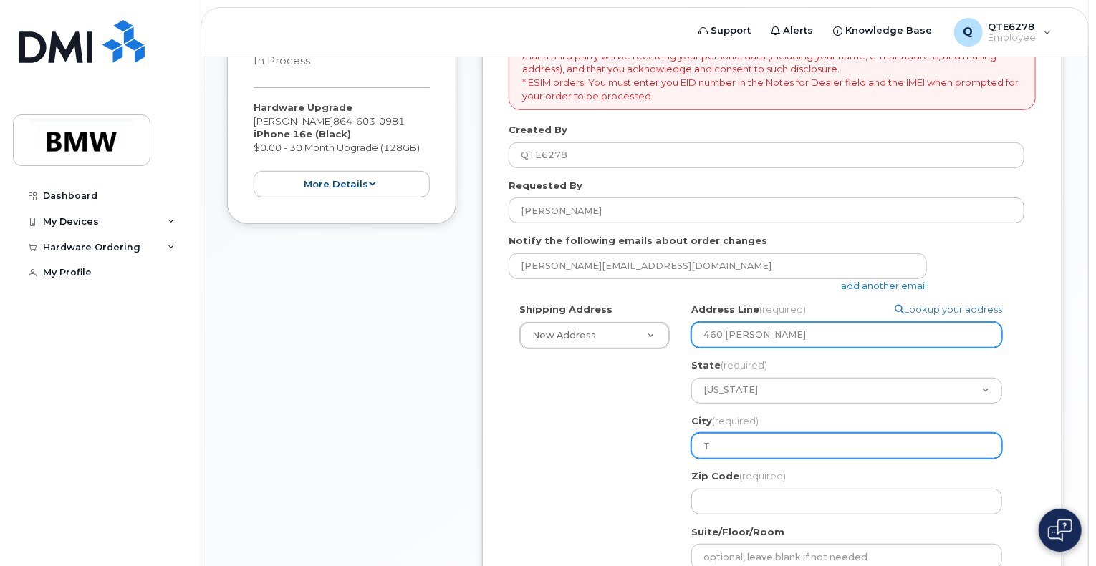
type input "Tr"
select select
type input "Tra"
select select
type input "Trav"
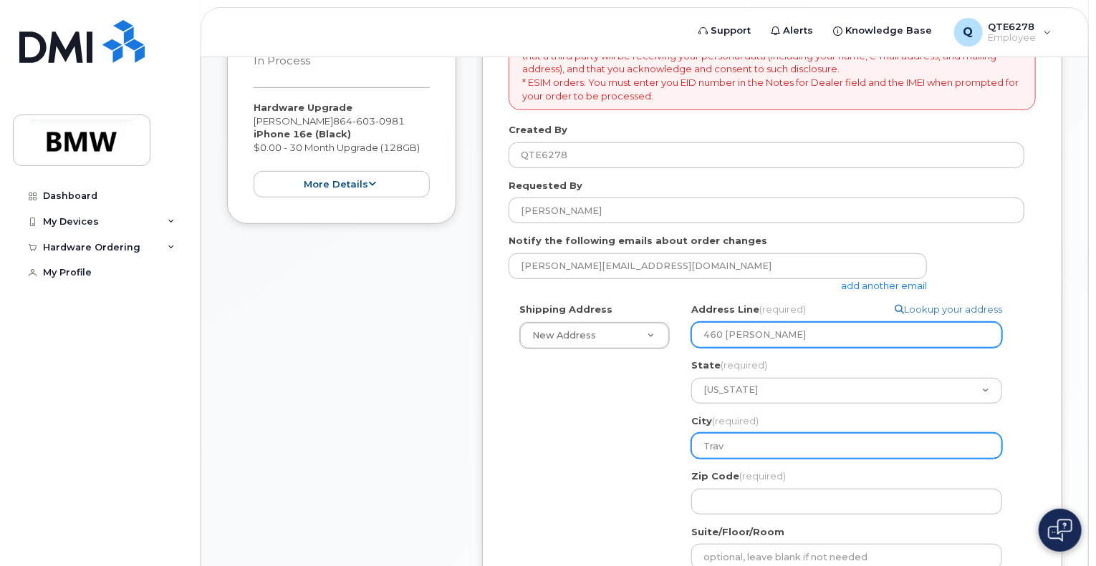
select select
type input "Trave"
select select
type input "Travel"
select select
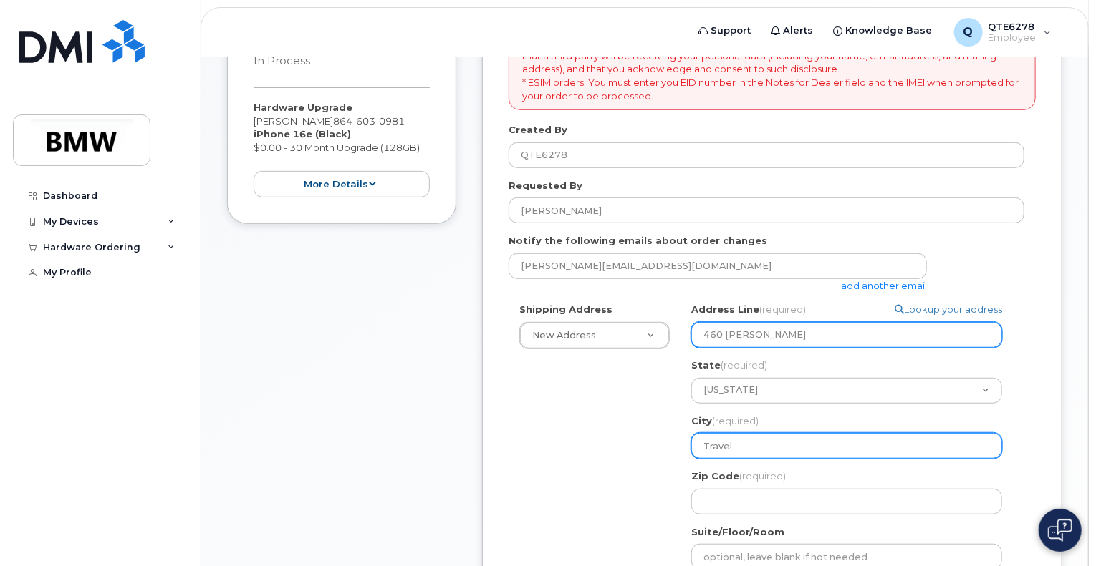
type input "Travele"
select select
type input "Traveler"
select select
type input "Traveler s"
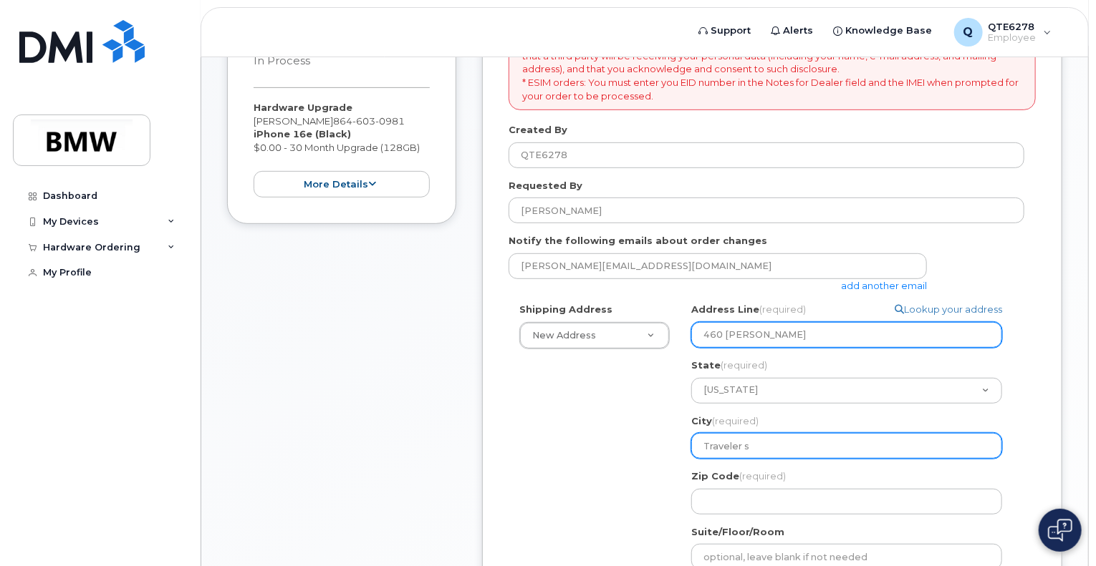
select select
type input "Traveler"
select select
type input "Travelers"
select select
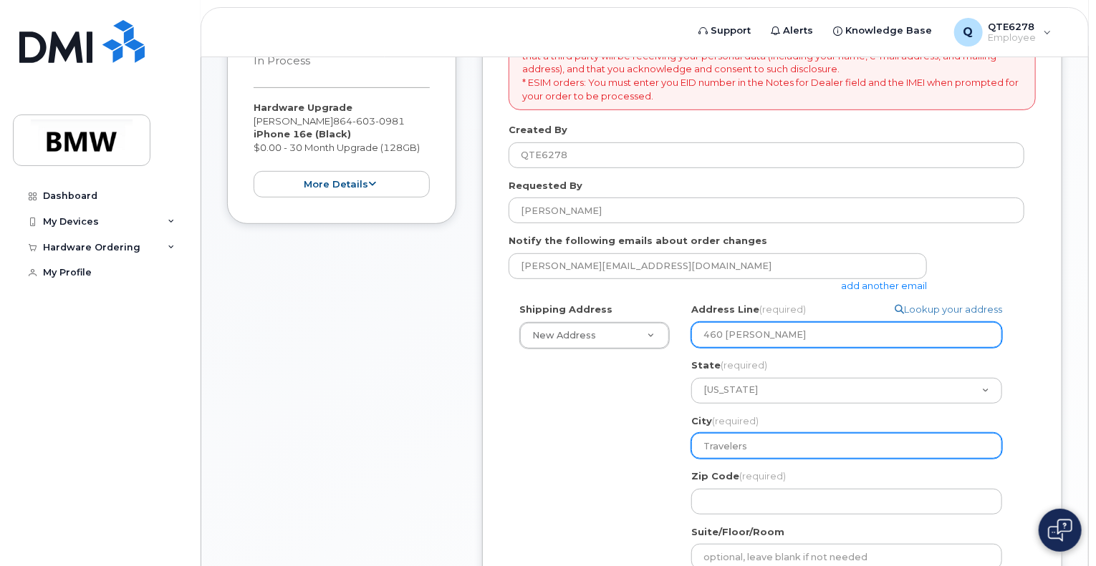
type input "Travelers R"
select select
type input "Travelers RE"
select select
type input "Travelers"
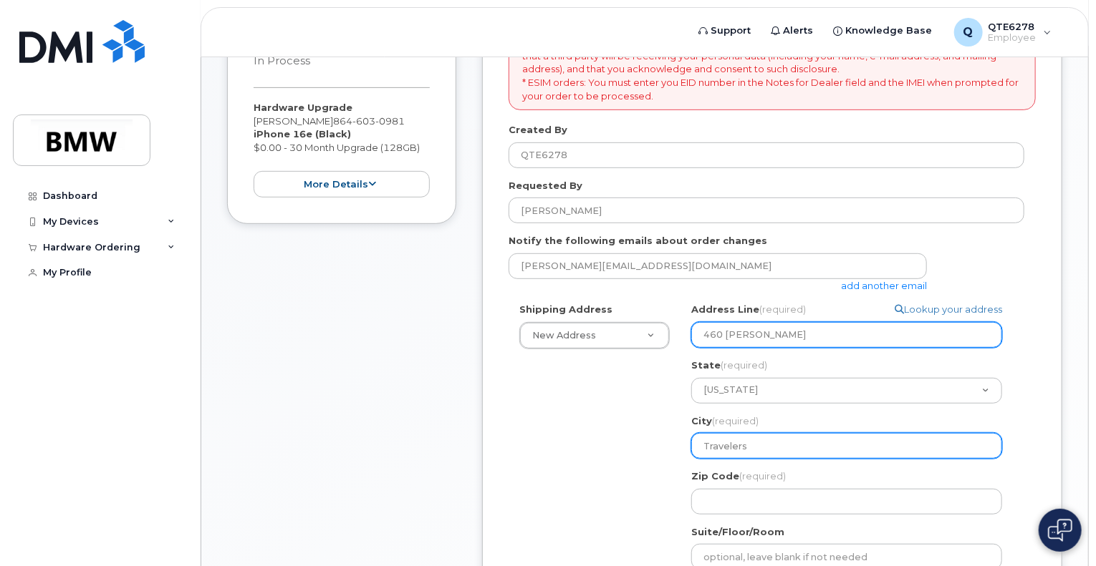
select select
type input "Travelers e"
select select
type input "Travelers R"
select select
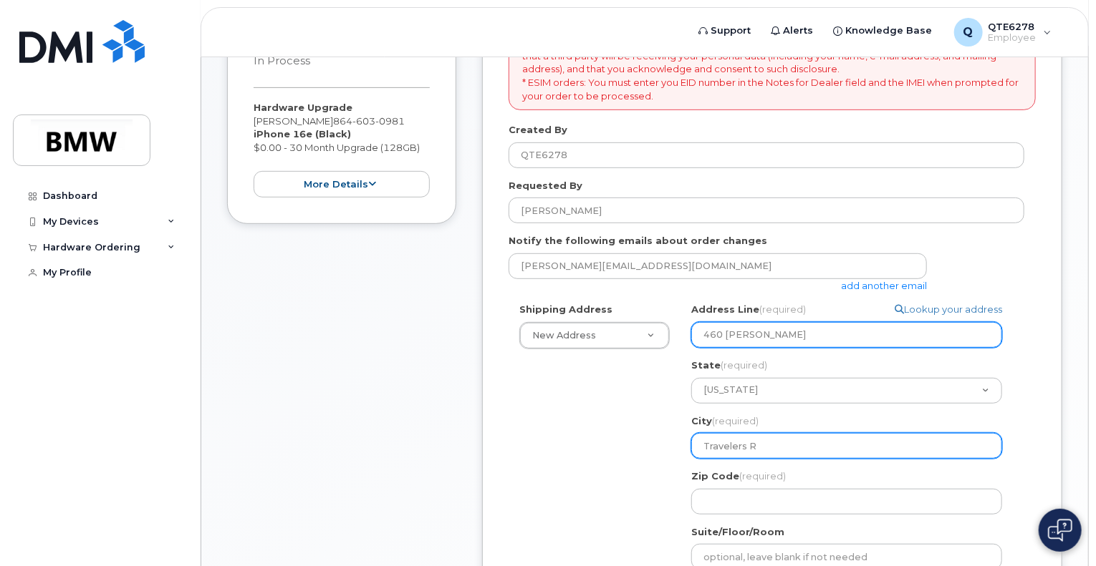
type input "Travelers Re"
select select
type input "Travelers Resrs"
select select
type input "Travelers Resrst"
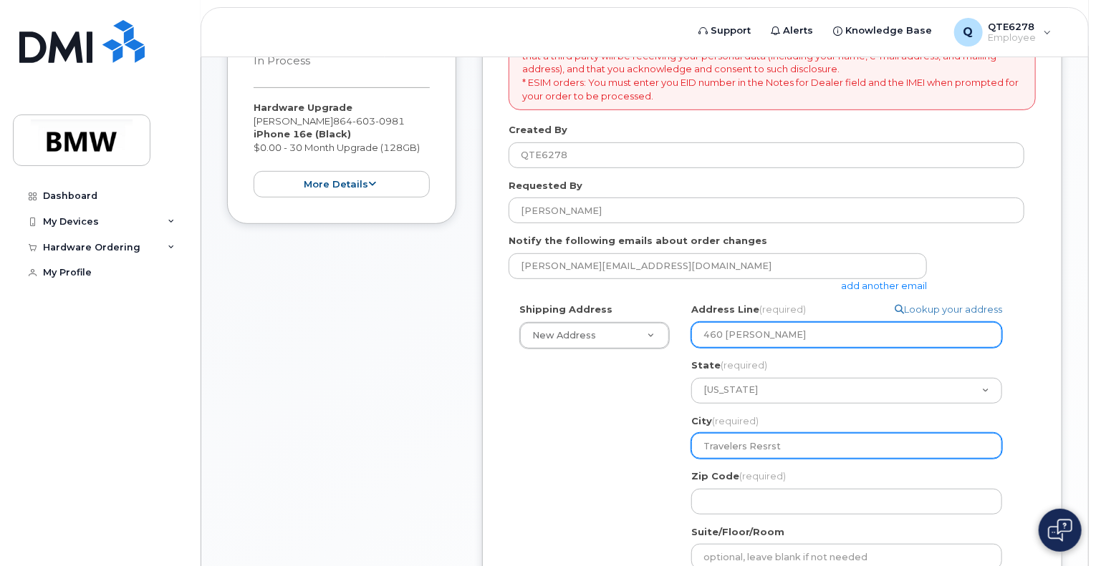
select select
type input "Travelers Resrs"
select select
type input "Travelers Resr"
select select
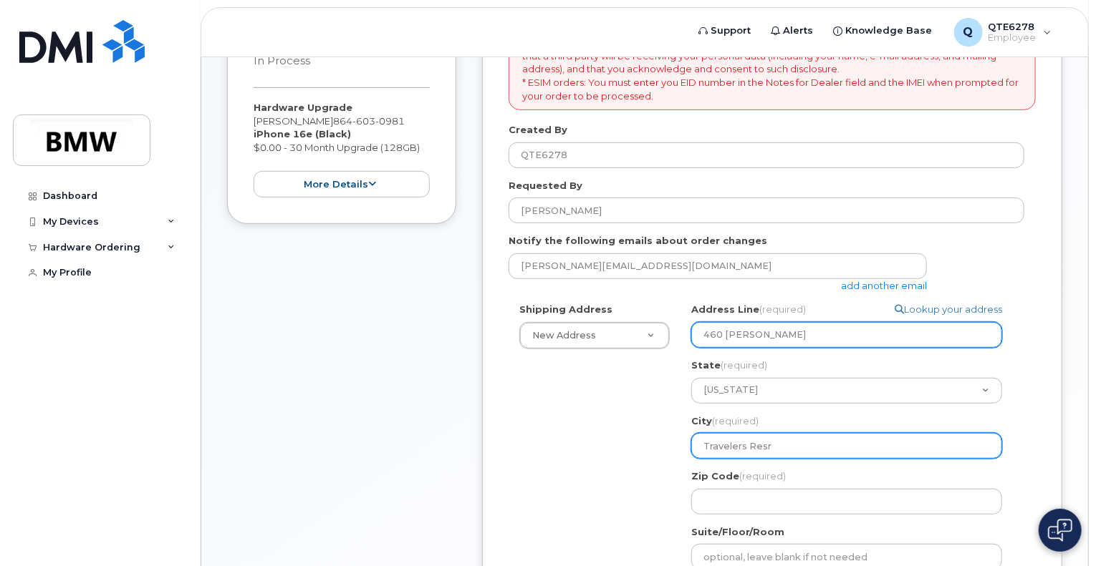
type input "Travelers Res"
select select
type input "Travelers Rest"
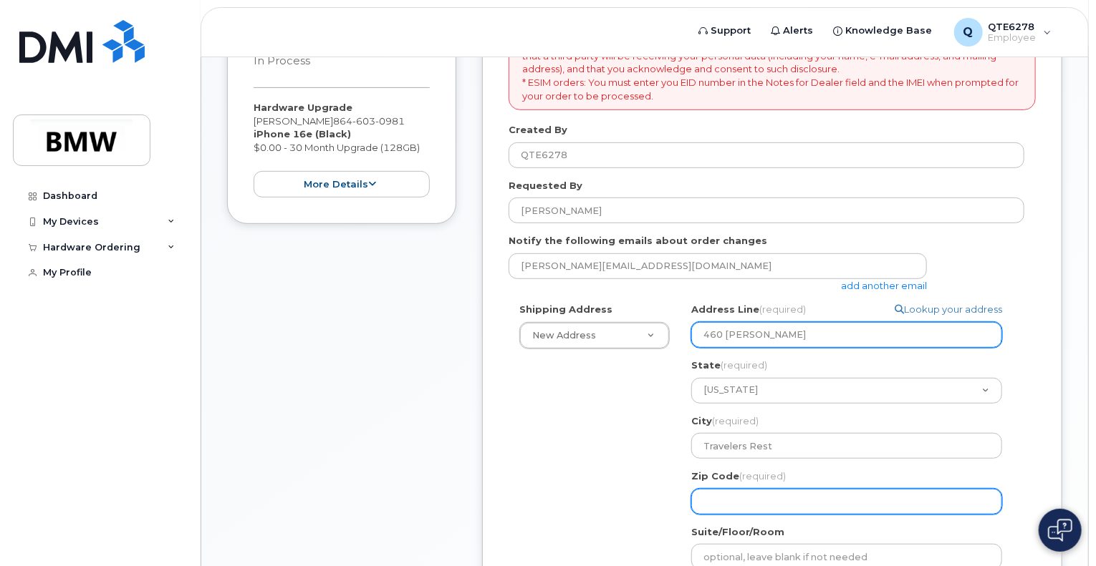
select select
type input "2"
select select
type input "29"
select select
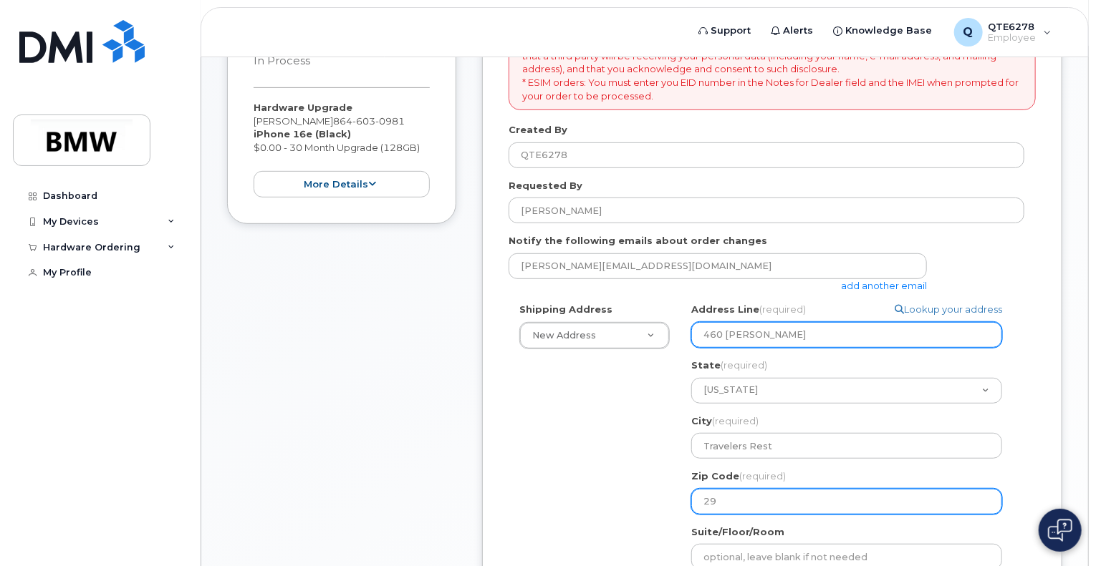
type input "296"
select select
type input "2969"
select select
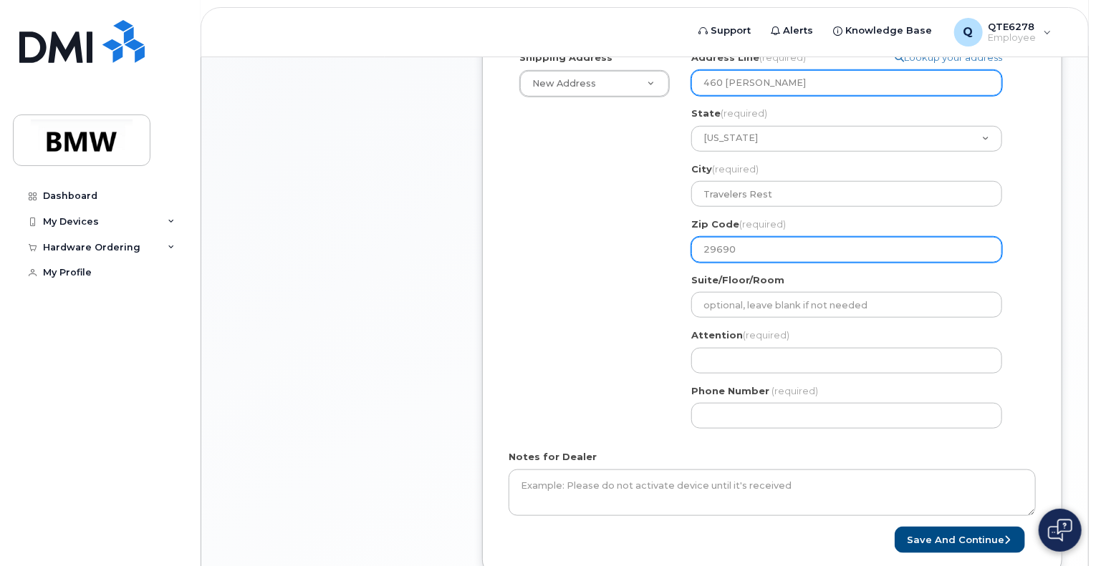
scroll to position [527, 0]
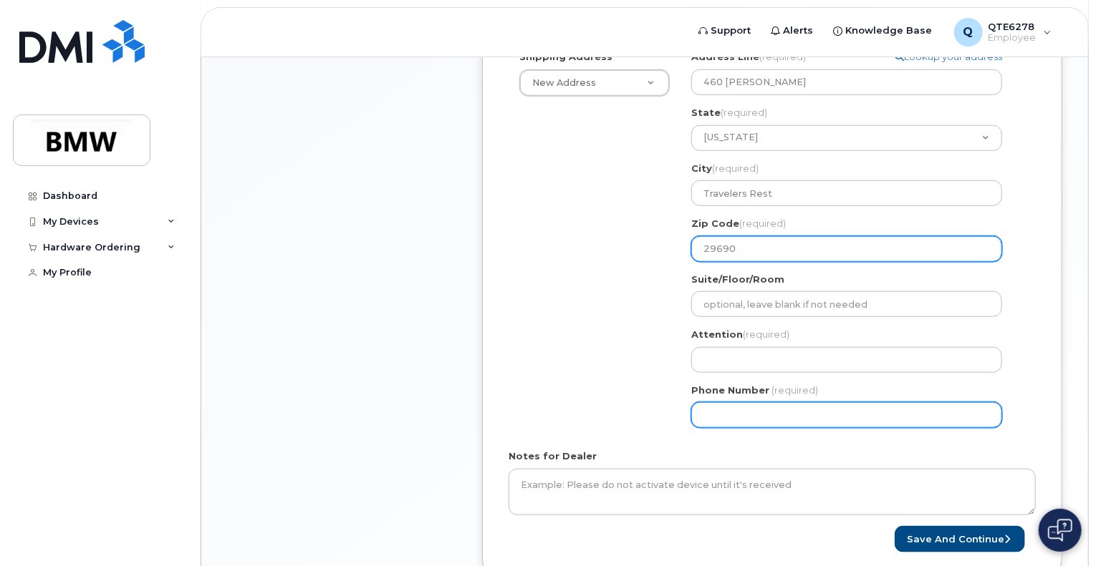
type input "29690"
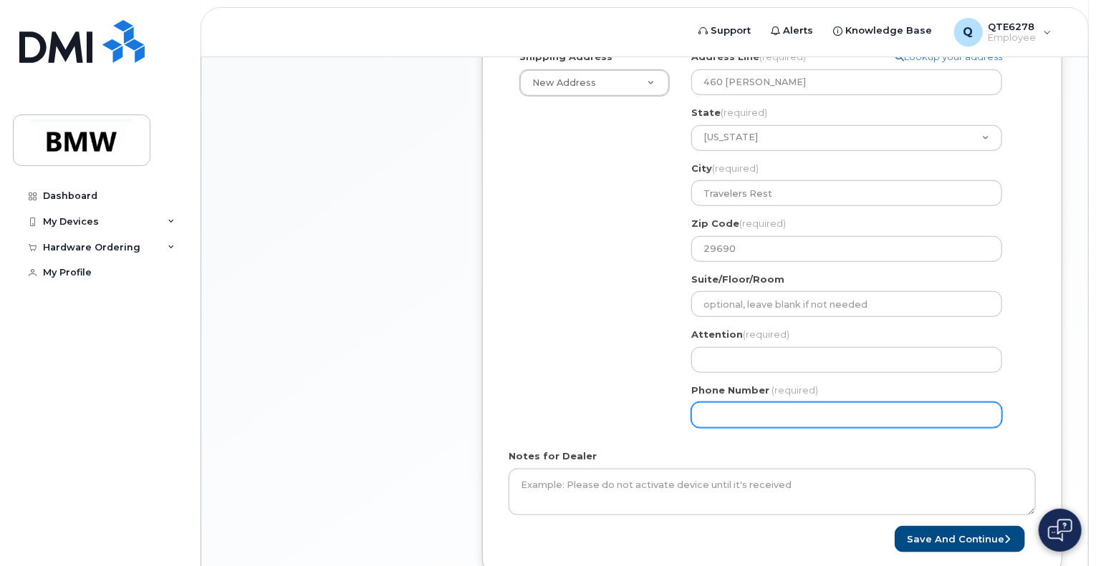
click at [792, 409] on input "Phone Number" at bounding box center [846, 415] width 311 height 26
type input "864270921"
select select
type input "8642709211"
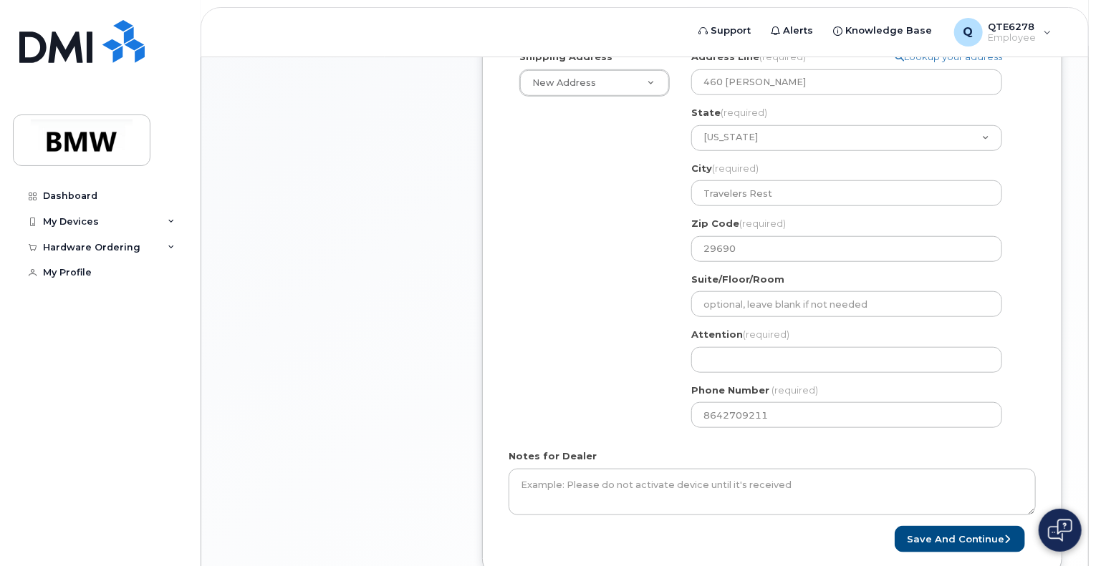
click at [793, 389] on span "(required)" at bounding box center [794, 390] width 47 height 11
click at [602, 373] on div "Shipping Address New Address New Address BMW MC Plant BMW North America Financi…" at bounding box center [766, 244] width 516 height 389
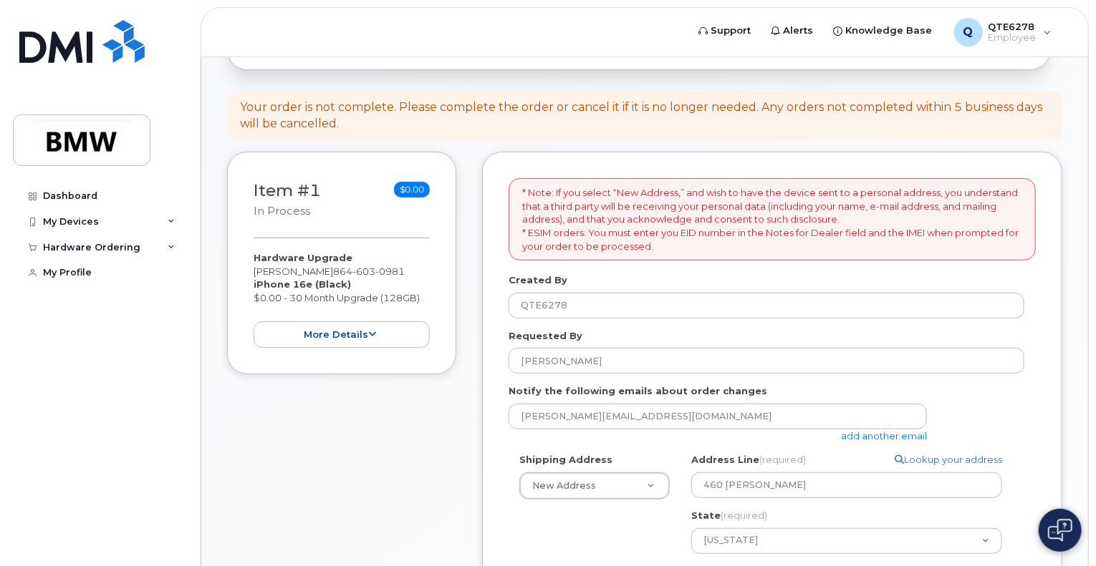
scroll to position [586, 0]
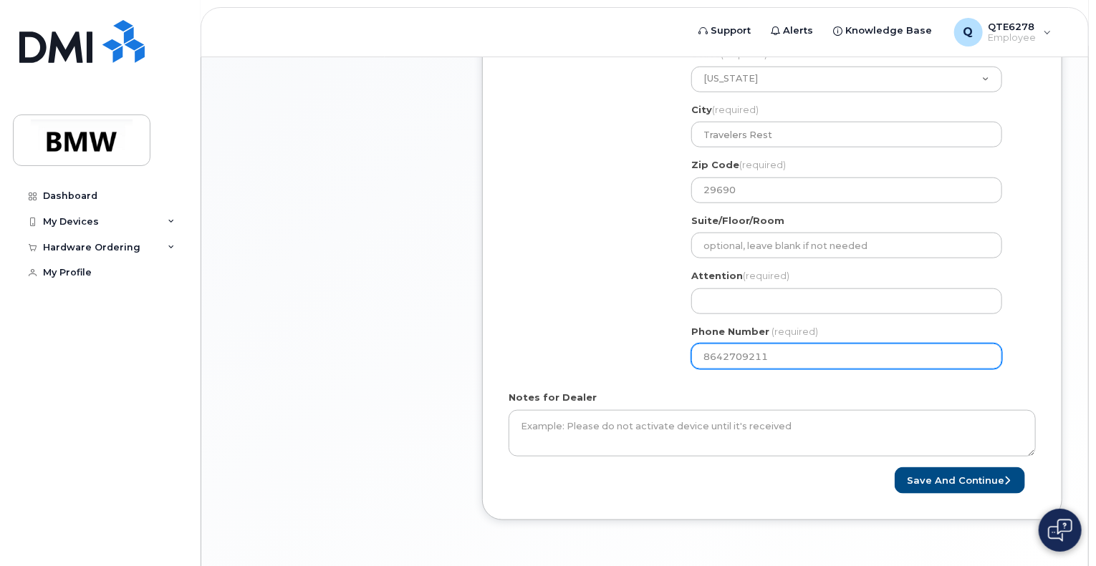
drag, startPoint x: 773, startPoint y: 351, endPoint x: 566, endPoint y: 325, distance: 209.3
click at [566, 325] on div "Shipping Address New Address New Address BMW MC Plant BMW North America Financi…" at bounding box center [766, 185] width 516 height 389
select select
type input "864603098"
select select
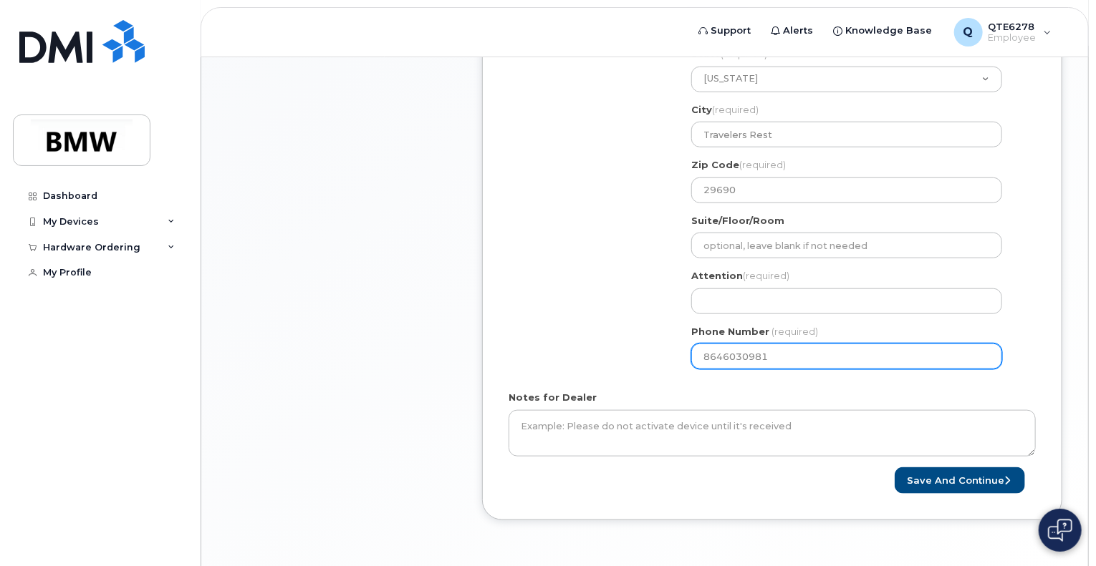
type input "8646030981"
click at [566, 325] on div "Shipping Address New Address New Address BMW MC Plant BMW North America Financi…" at bounding box center [766, 185] width 516 height 389
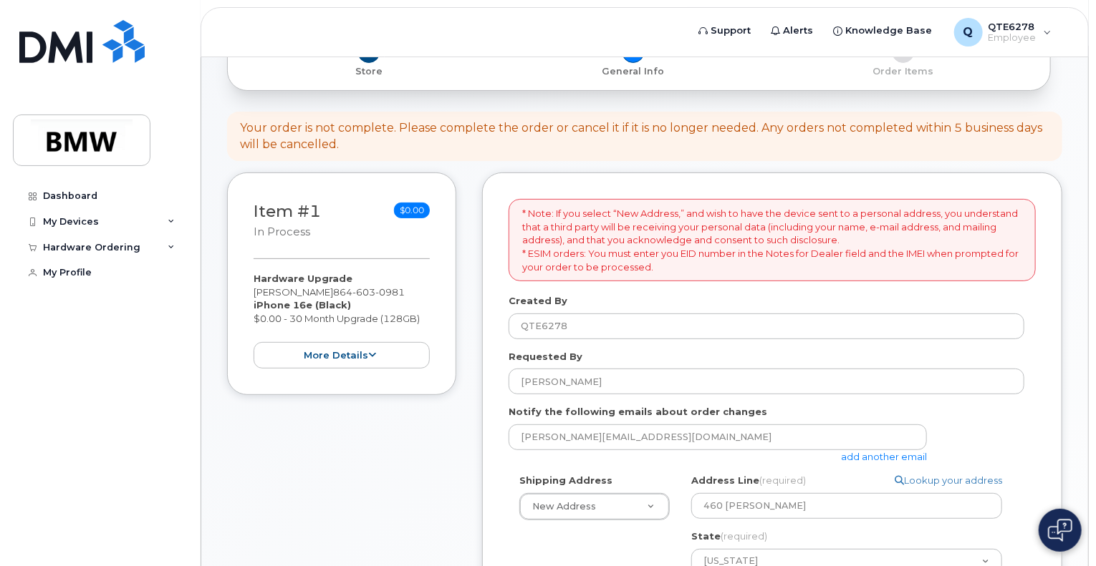
scroll to position [98, 0]
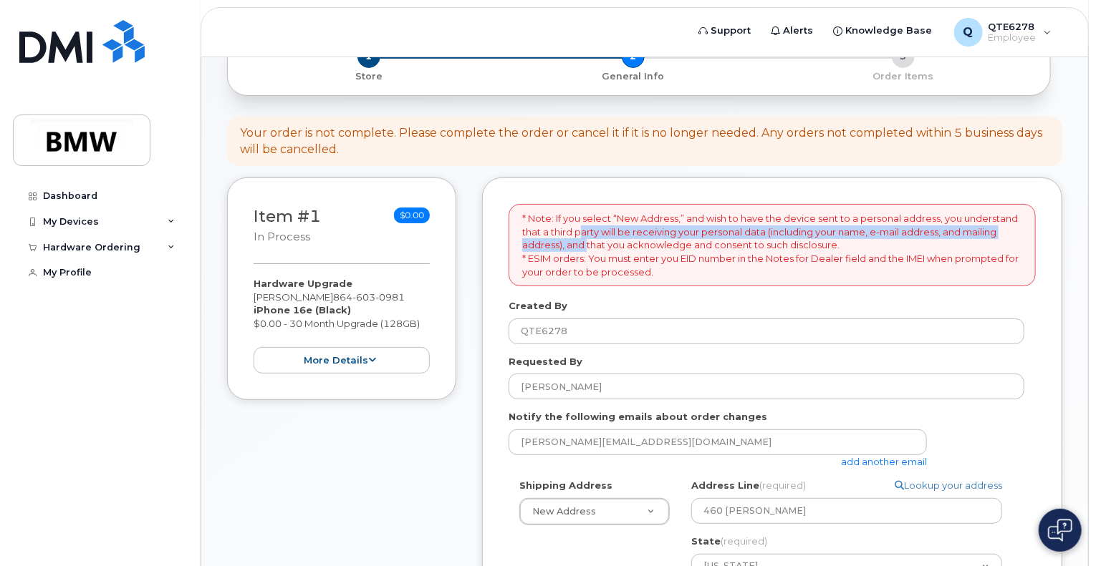
drag, startPoint x: 583, startPoint y: 233, endPoint x: 586, endPoint y: 245, distance: 12.5
click at [586, 245] on p "* Note: If you select “New Address,” and wish to have the device sent to a pers…" at bounding box center [772, 245] width 500 height 67
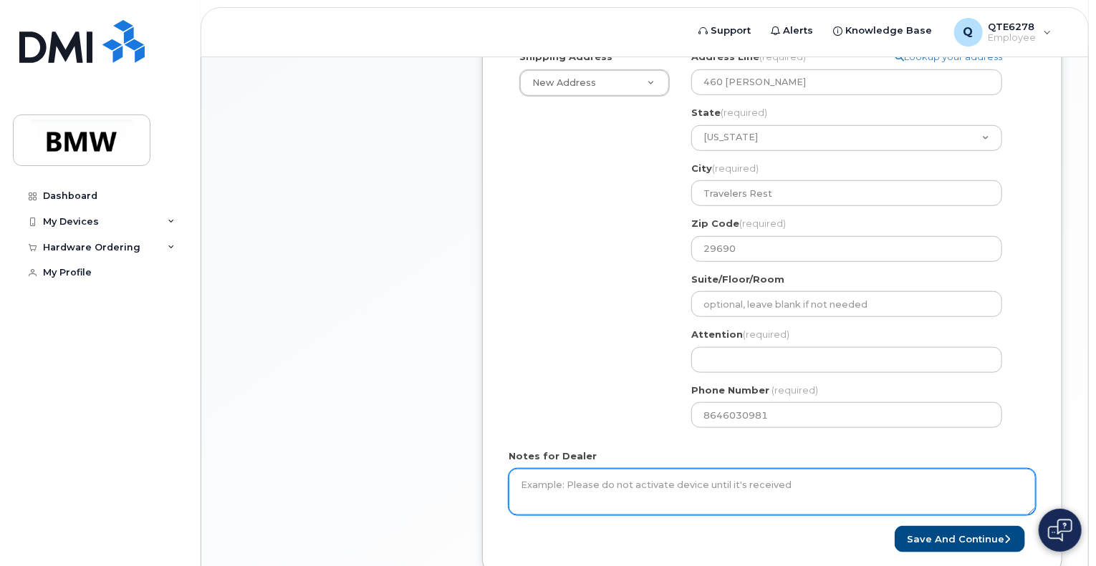
scroll to position [528, 0]
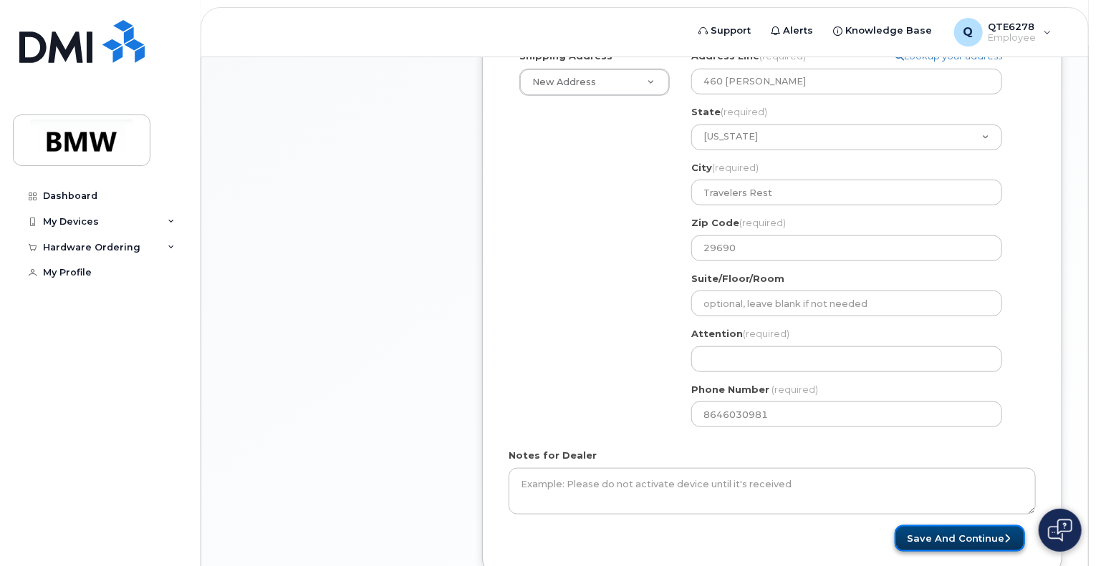
click at [942, 534] on button "Save and Continue" at bounding box center [959, 539] width 130 height 26
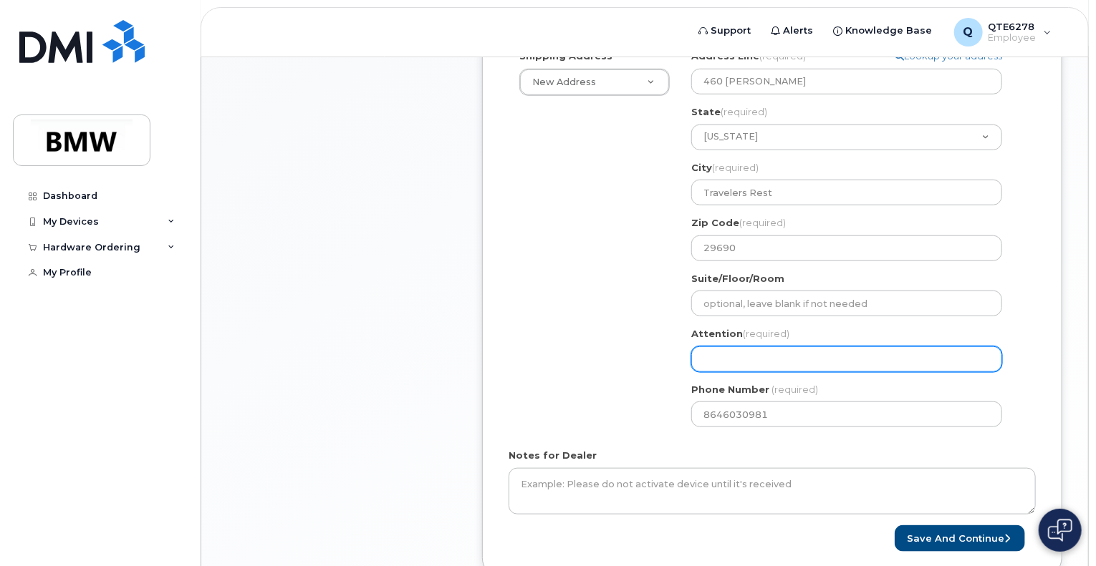
click at [742, 357] on input "Attention (required)" at bounding box center [846, 360] width 311 height 26
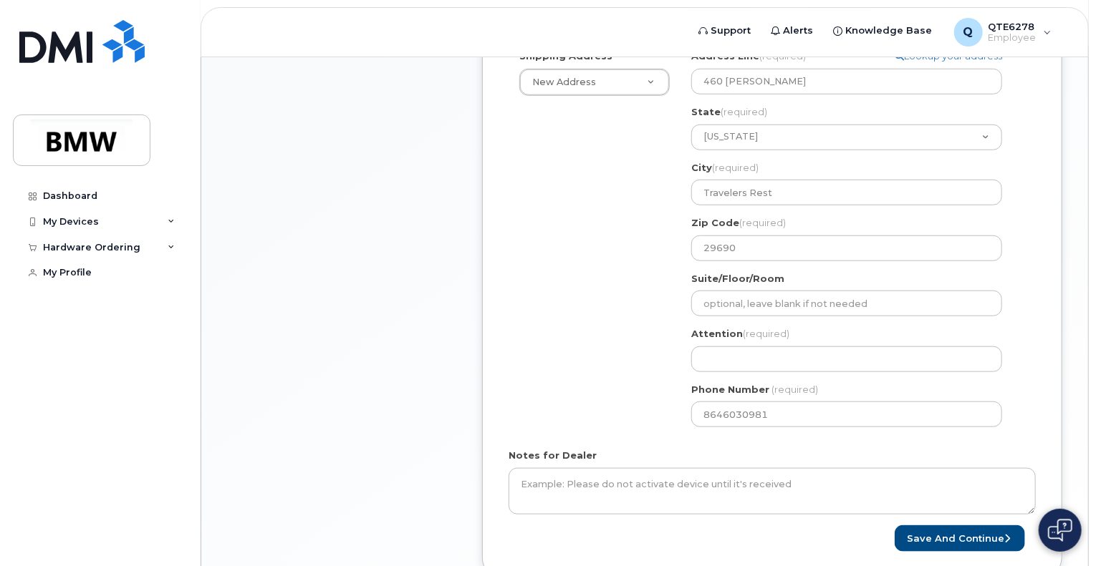
click at [721, 332] on label "Attention (required)" at bounding box center [740, 334] width 98 height 14
click at [758, 337] on span "(required)" at bounding box center [766, 333] width 47 height 11
drag, startPoint x: 758, startPoint y: 337, endPoint x: 717, endPoint y: 344, distance: 41.4
click at [717, 344] on div "Attention (required)" at bounding box center [852, 349] width 322 height 45
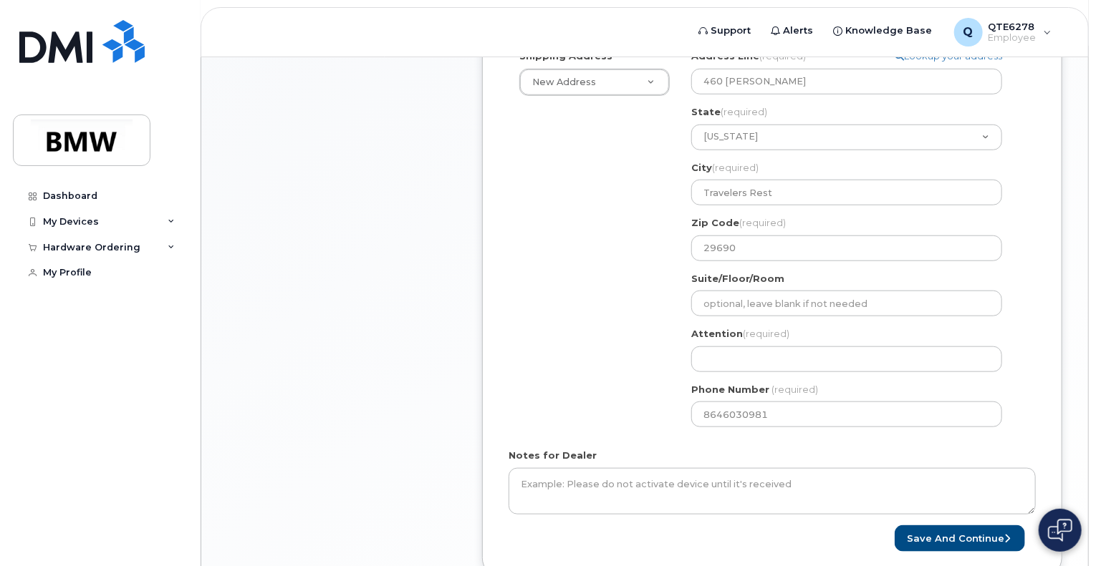
click at [705, 332] on label "Attention (required)" at bounding box center [740, 334] width 98 height 14
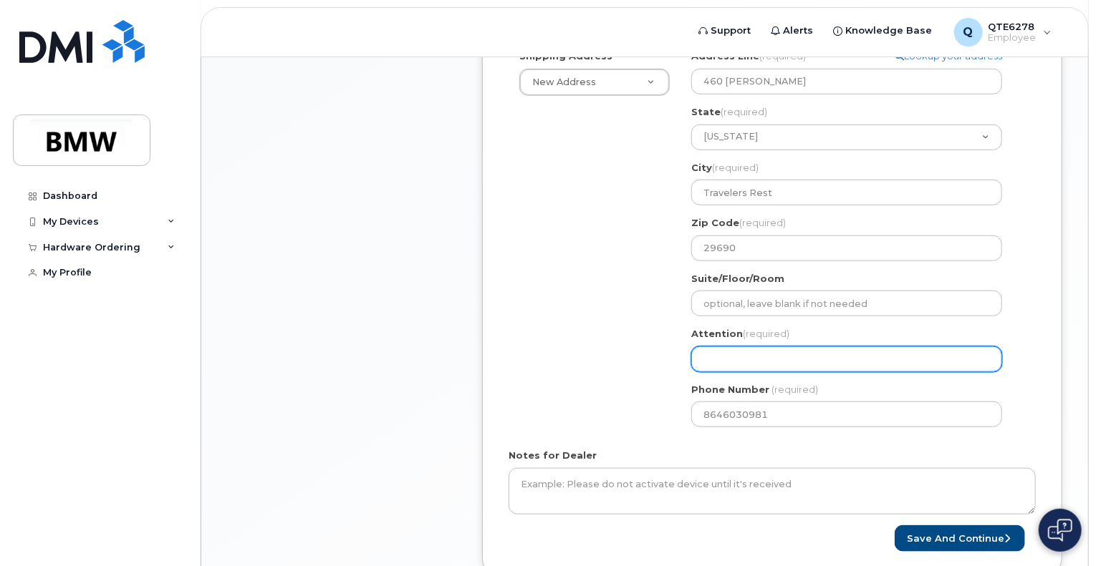
click at [742, 348] on input "Attention (required)" at bounding box center [846, 360] width 311 height 26
select select
type input "N"
select select
type input "Ni"
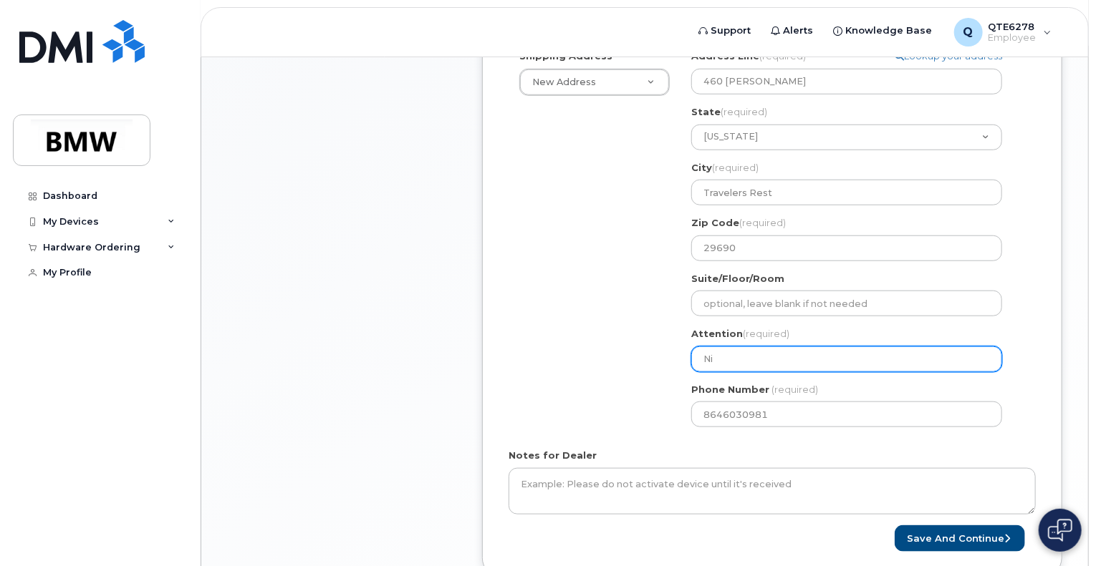
select select
type input "Nico"
select select
type input "Nicol"
select select
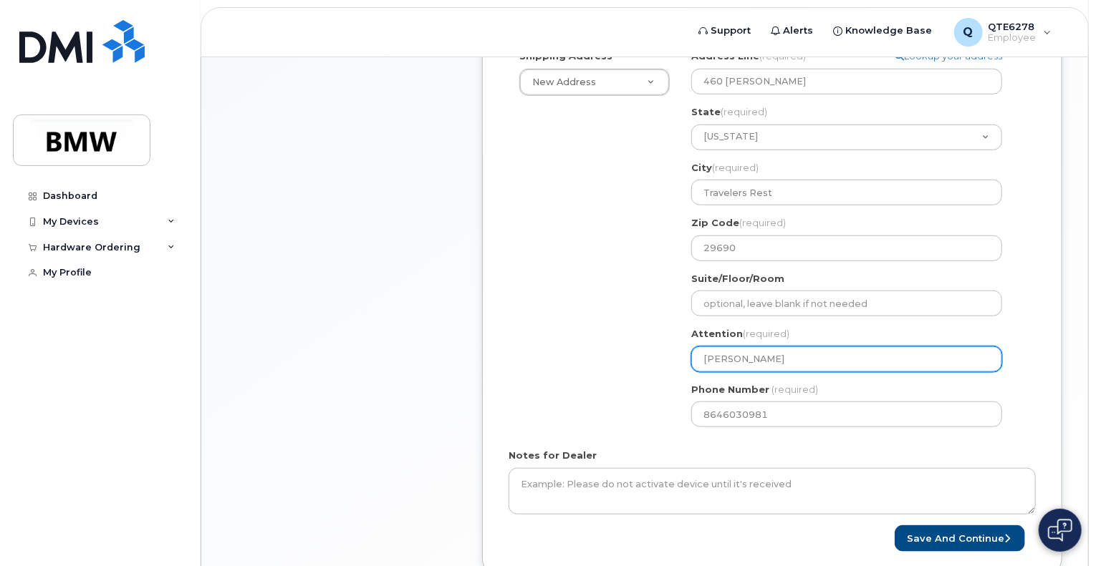
type input "Nicola M"
select select
type input "Nicola Miu"
select select
type input "Nicola Mius"
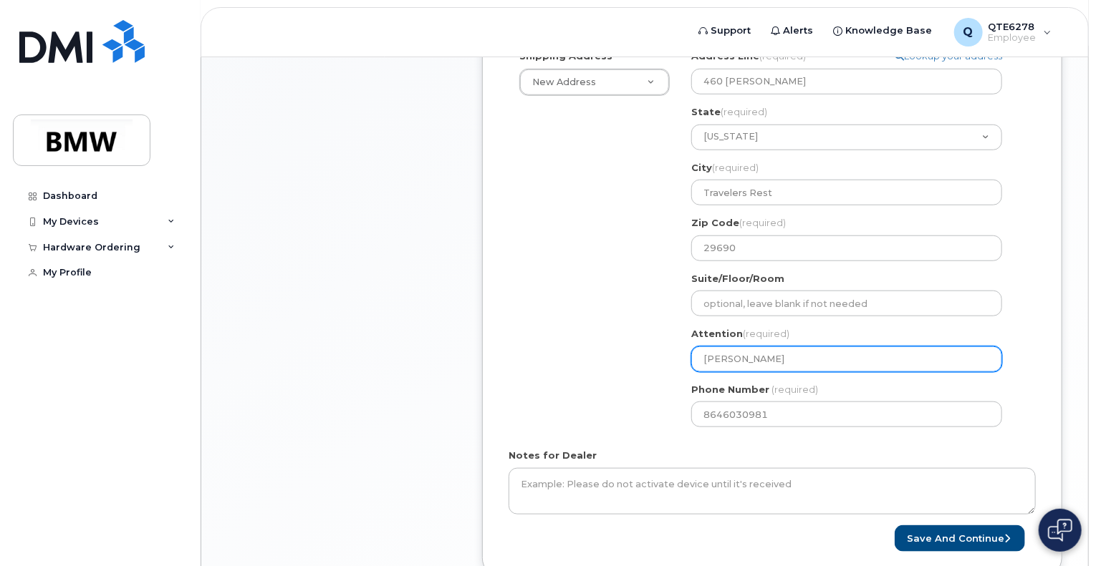
select select
type input "Nicola Miusra"
select select
type input "Nicola Miusrat"
select select
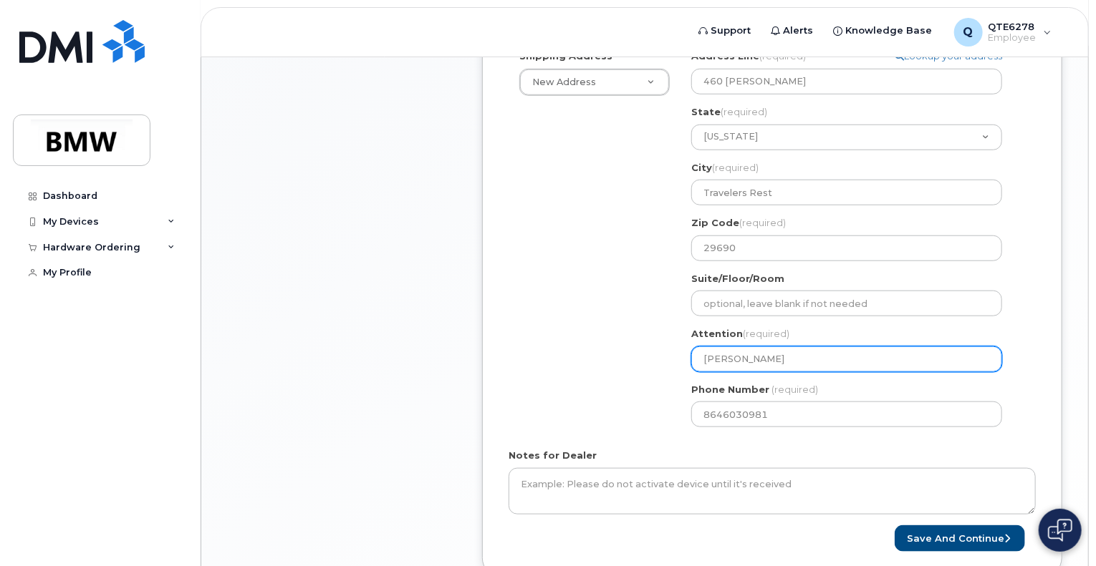
type input "Nicola Miusra"
select select
type input "Nicola Miusr"
select select
type input "Nicola Mius"
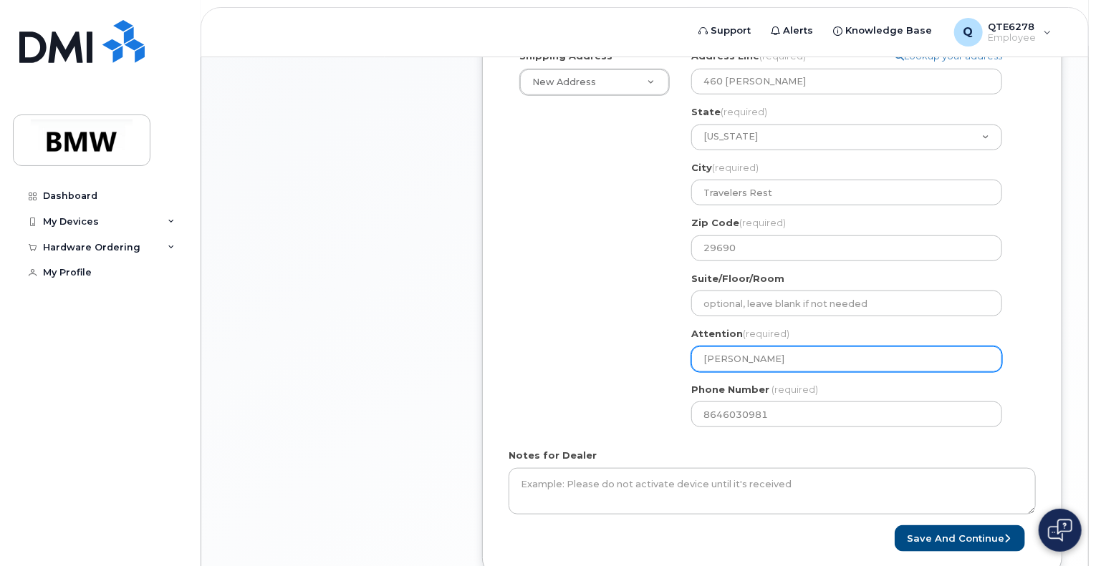
select select
type input "Nicola Miu"
select select
type input "Nicola Mis"
select select
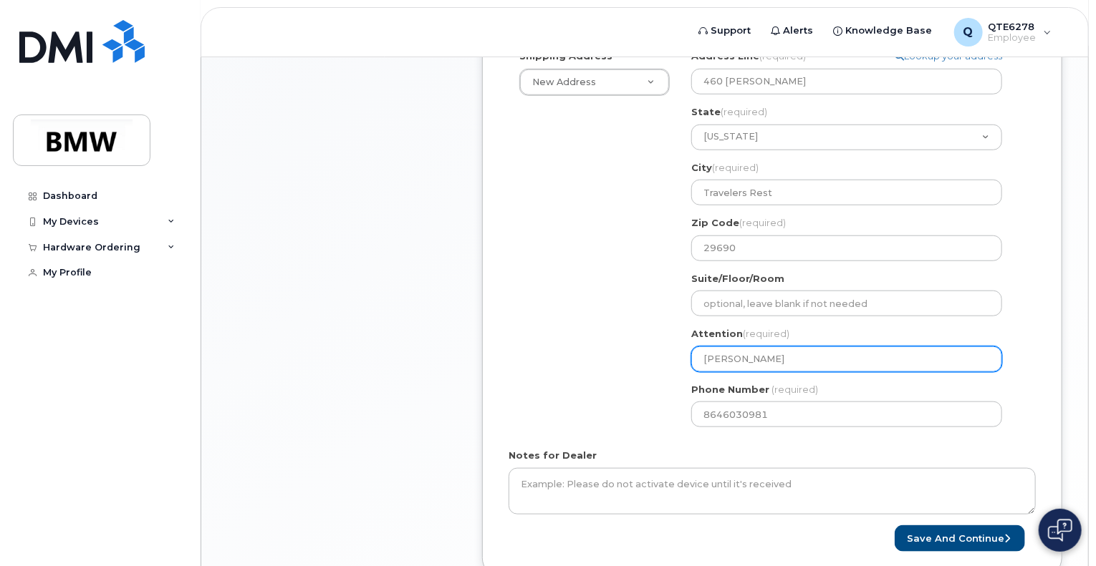
type input "Nicola Misu"
select select
type input "Nicola Misur"
select select
type input "Nicola Misura"
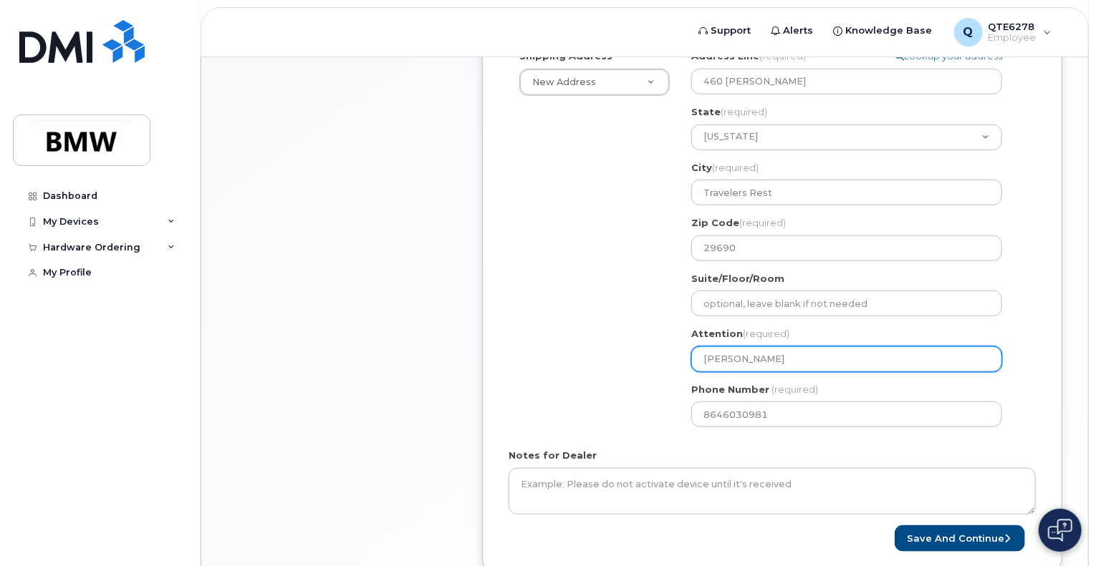
select select
type input "Nicola Misurat"
select select
type input "Nicola Misurati"
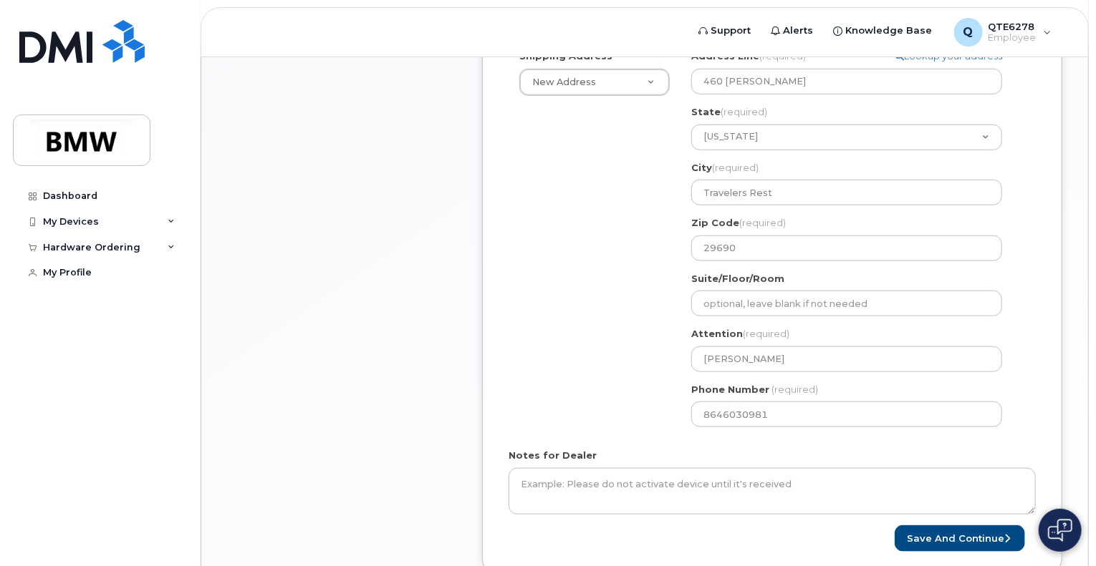
drag, startPoint x: 607, startPoint y: 297, endPoint x: 582, endPoint y: 295, distance: 25.9
click at [582, 295] on div "Shipping Address New Address New Address BMW MC Plant BMW North America Financi…" at bounding box center [766, 243] width 516 height 389
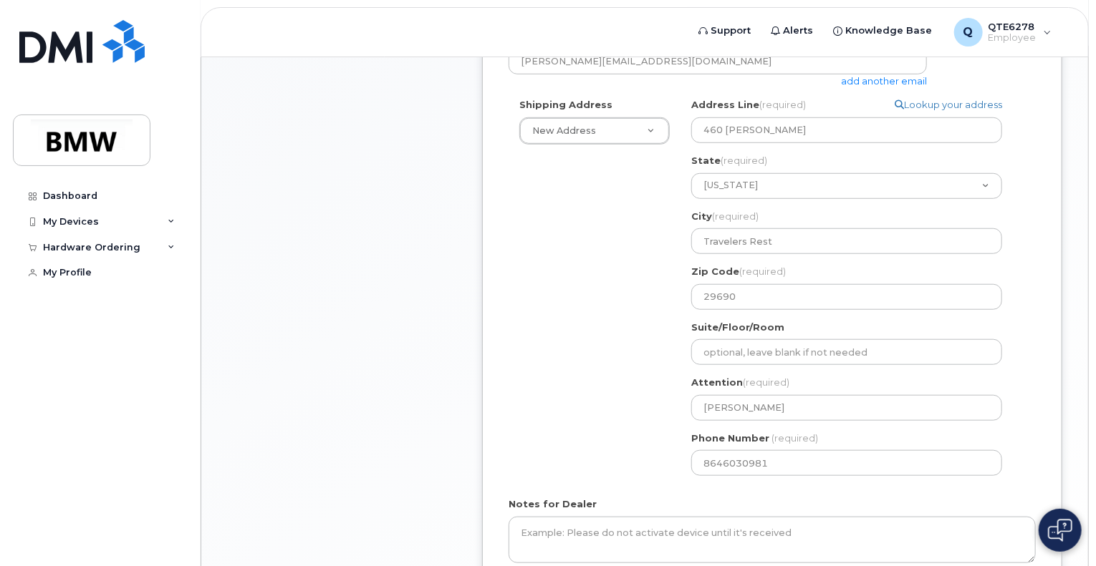
scroll to position [631, 0]
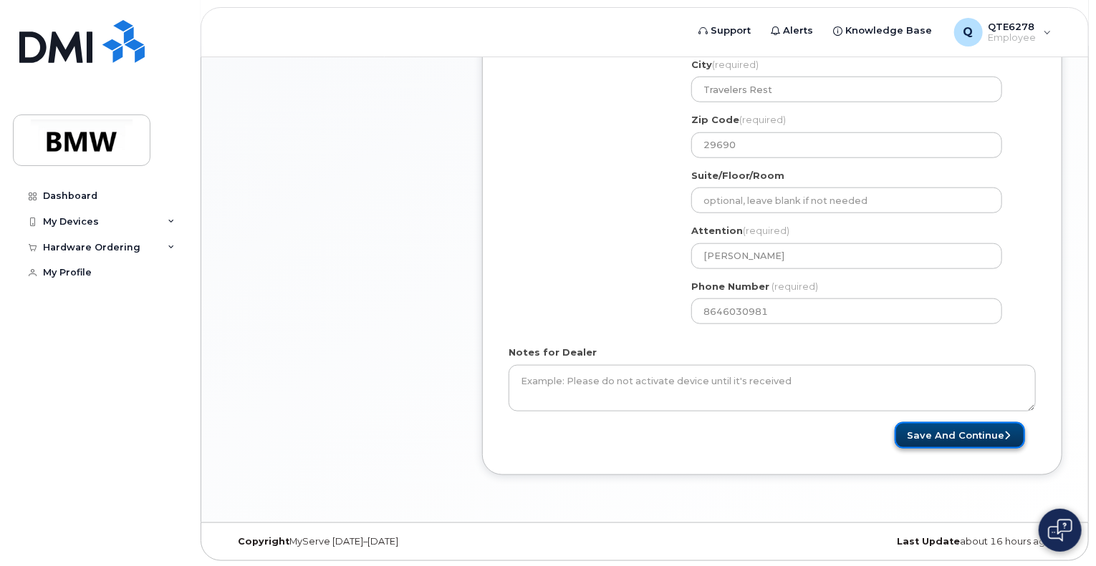
click at [977, 432] on button "Save and Continue" at bounding box center [959, 436] width 130 height 26
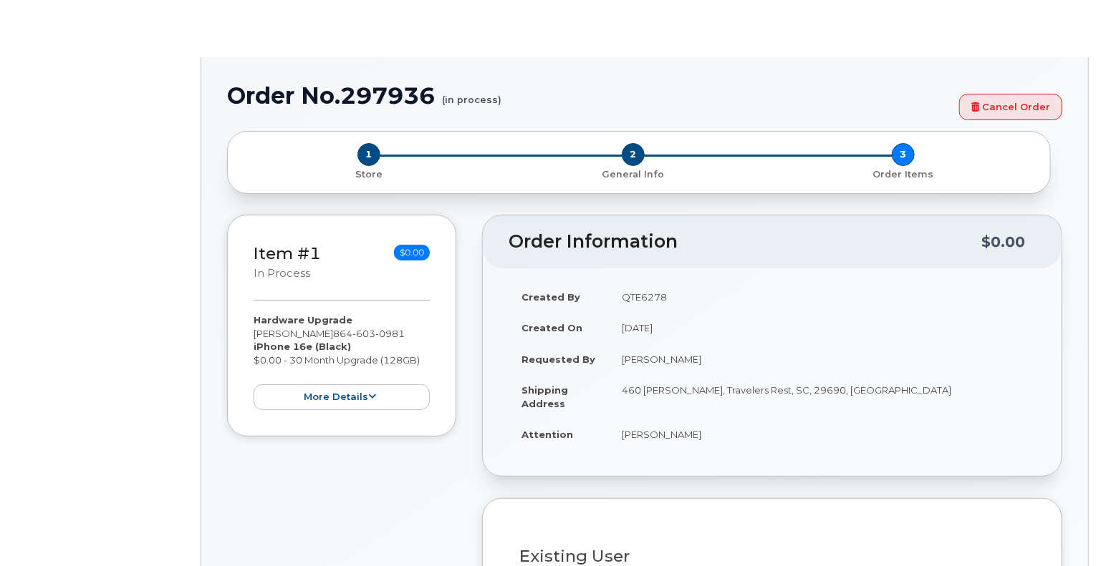
select select "1895528"
type input "1919384"
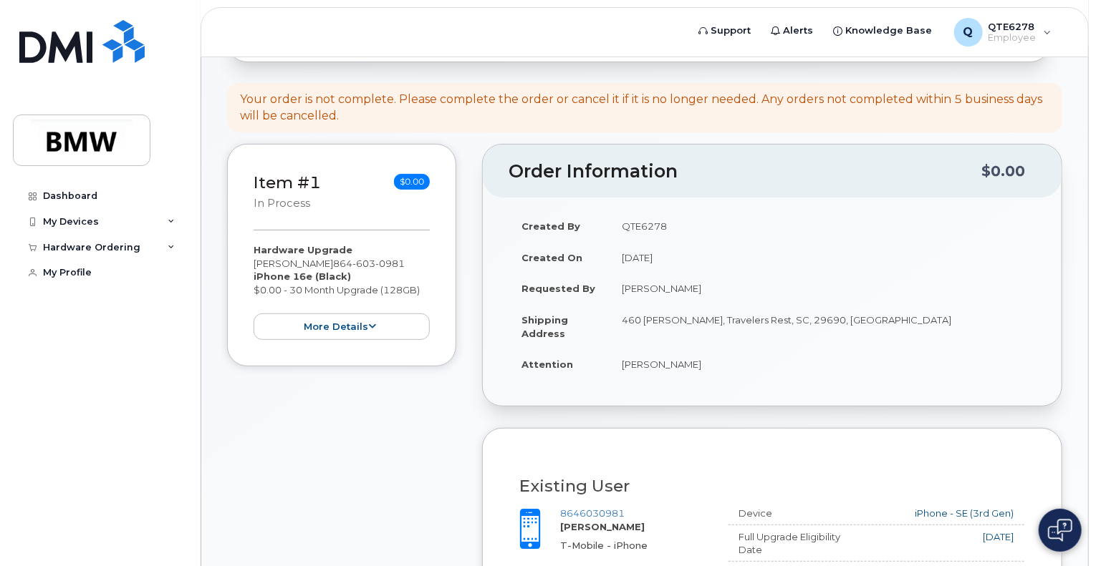
scroll to position [360, 0]
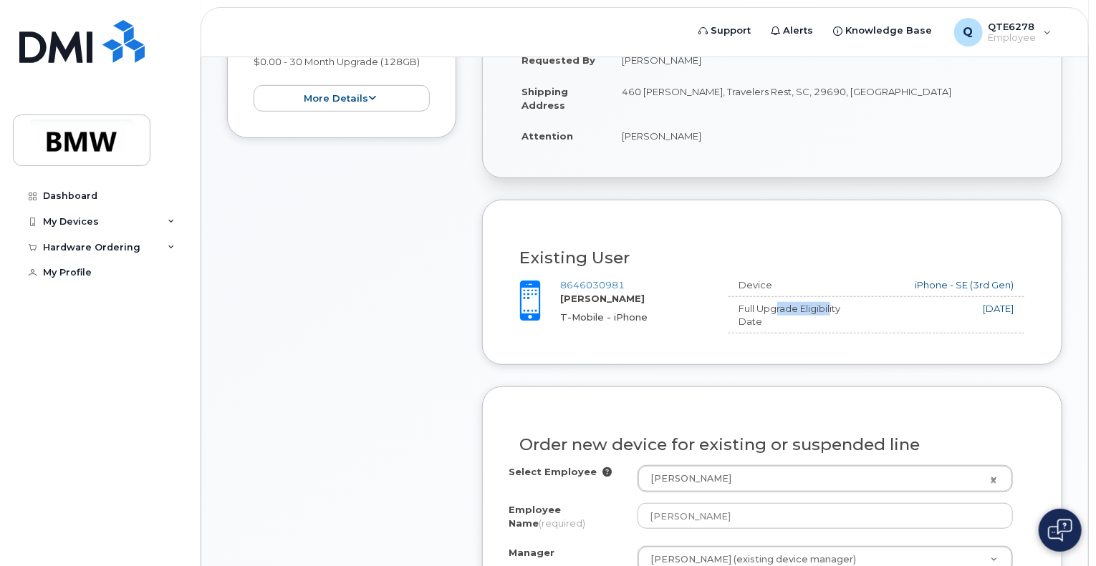
drag, startPoint x: 771, startPoint y: 312, endPoint x: 766, endPoint y: 321, distance: 10.3
click at [766, 320] on div "Full Upgrade Eligibility Date" at bounding box center [789, 315] width 123 height 26
click at [766, 321] on div "Full Upgrade Eligibility Date" at bounding box center [789, 315] width 123 height 26
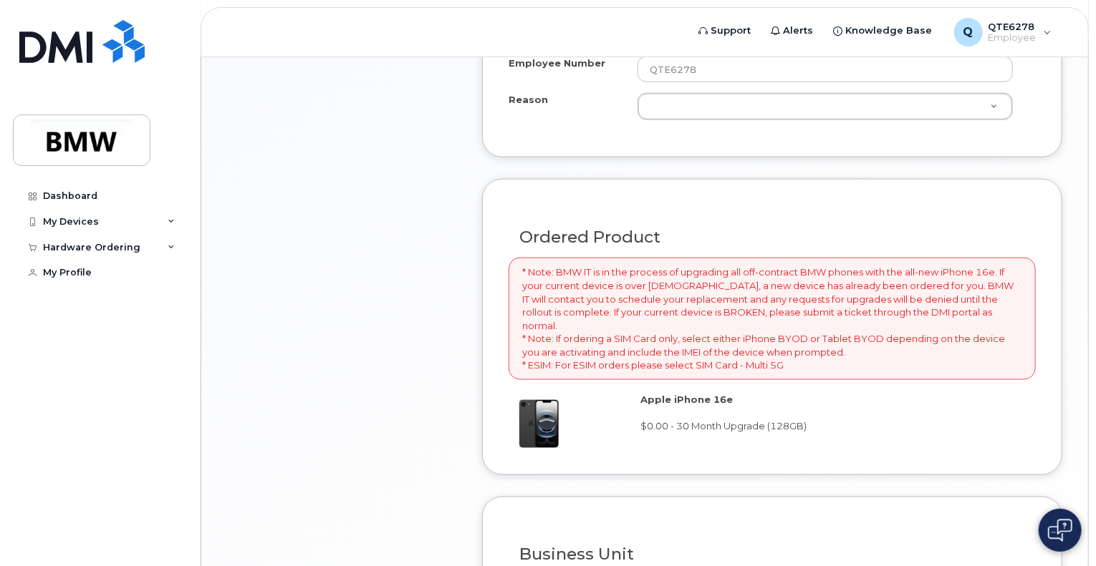
scroll to position [887, 0]
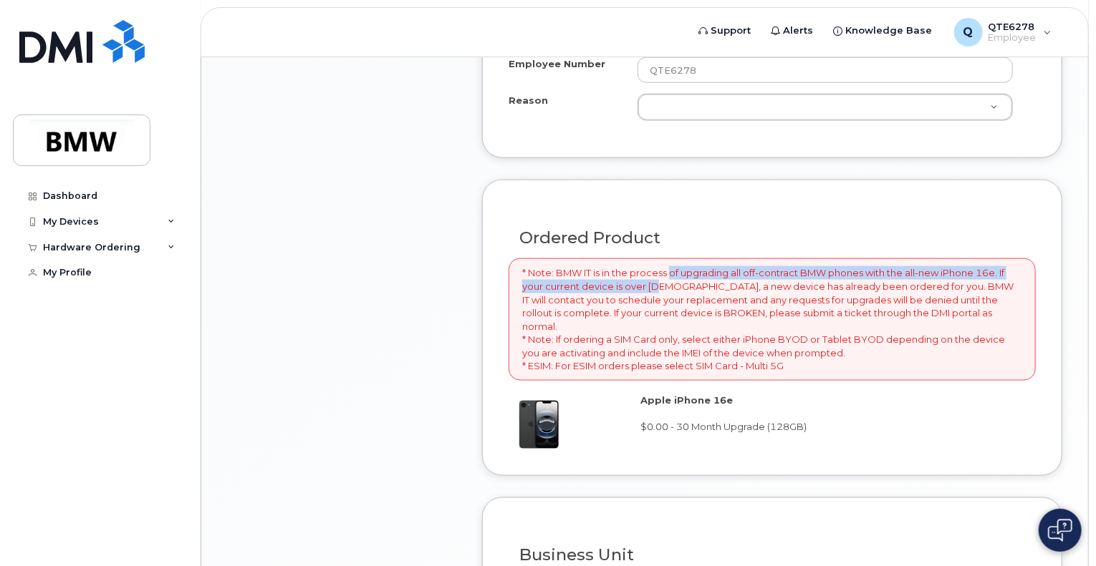
drag, startPoint x: 654, startPoint y: 283, endPoint x: 685, endPoint y: 264, distance: 36.4
click at [685, 266] on p "* Note: BMW IT is in the process of upgrading all off-contract BMW phones with …" at bounding box center [772, 319] width 500 height 107
drag, startPoint x: 685, startPoint y: 264, endPoint x: 690, endPoint y: 284, distance: 20.9
click at [690, 284] on p "* Note: BMW IT is in the process of upgrading all off-contract BMW phones with …" at bounding box center [772, 319] width 500 height 107
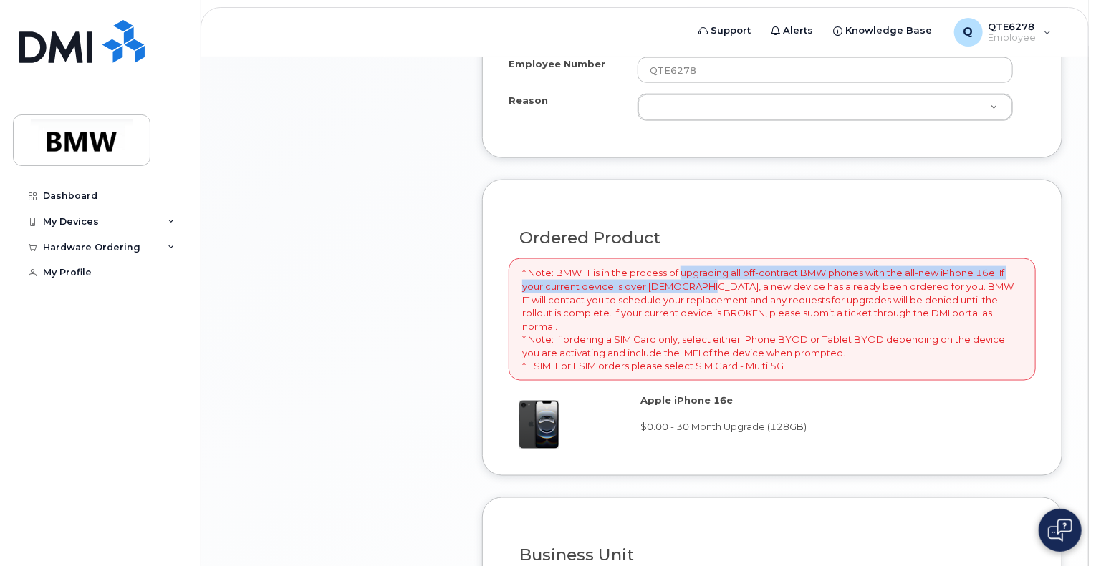
click at [690, 284] on p "* Note: BMW IT is in the process of upgrading all off-contract BMW phones with …" at bounding box center [772, 319] width 500 height 107
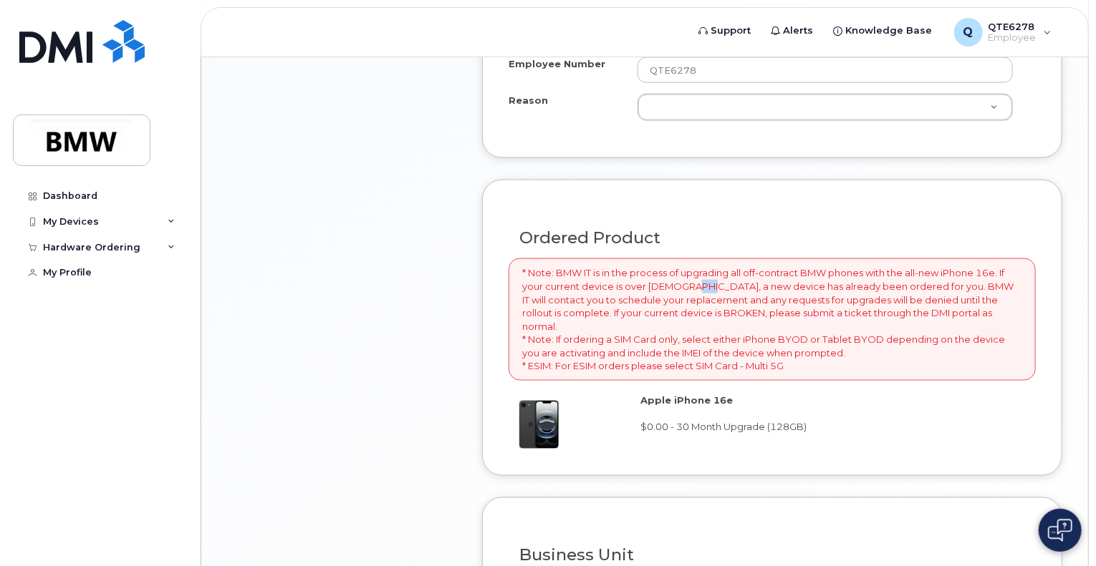
click at [693, 289] on p "* Note: BMW IT is in the process of upgrading all off-contract BMW phones with …" at bounding box center [772, 319] width 500 height 107
click at [695, 304] on p "* Note: BMW IT is in the process of upgrading all off-contract BMW phones with …" at bounding box center [772, 319] width 500 height 107
drag, startPoint x: 695, startPoint y: 304, endPoint x: 689, endPoint y: 320, distance: 17.0
click at [689, 320] on p "* Note: BMW IT is in the process of upgrading all off-contract BMW phones with …" at bounding box center [772, 319] width 500 height 107
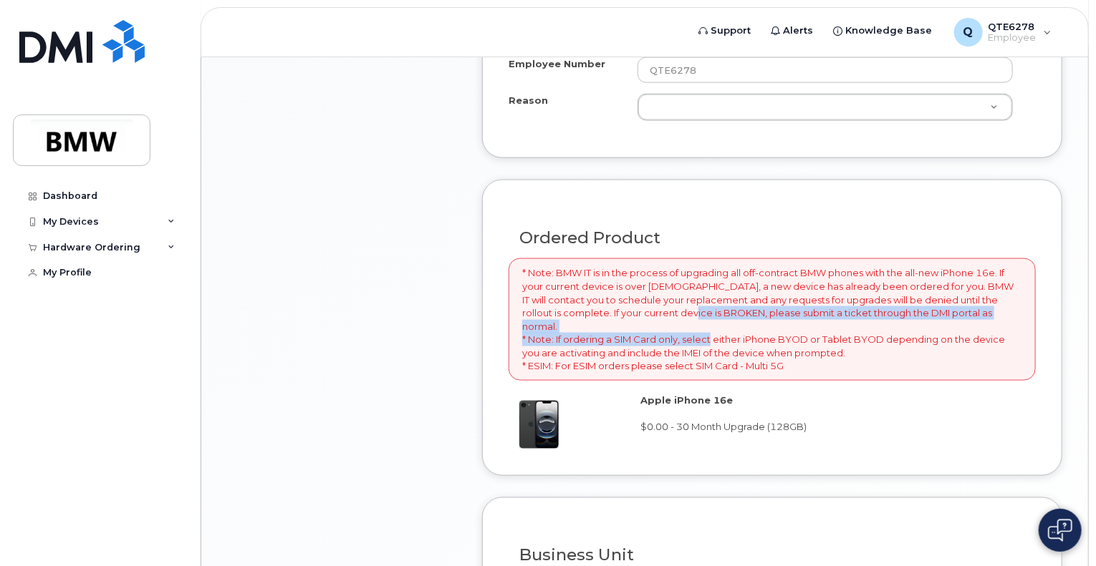
click at [689, 320] on p "* Note: BMW IT is in the process of upgrading all off-contract BMW phones with …" at bounding box center [772, 319] width 500 height 107
drag, startPoint x: 689, startPoint y: 320, endPoint x: 736, endPoint y: 304, distance: 50.1
click at [736, 304] on p "* Note: BMW IT is in the process of upgrading all off-contract BMW phones with …" at bounding box center [772, 319] width 500 height 107
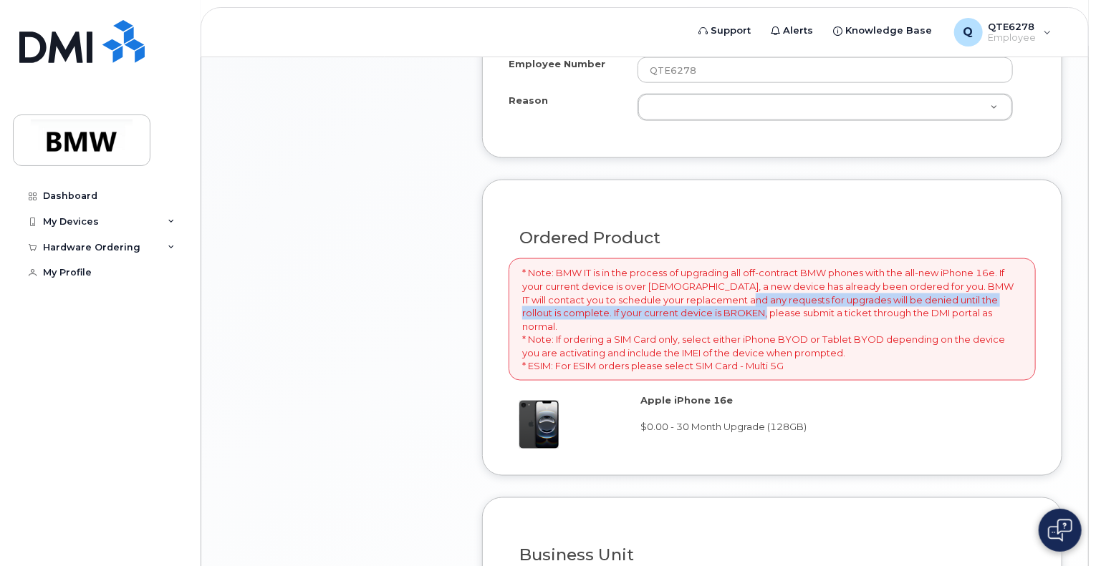
drag, startPoint x: 736, startPoint y: 304, endPoint x: 756, endPoint y: 285, distance: 27.4
click at [756, 285] on p "* Note: BMW IT is in the process of upgrading all off-contract BMW phones with …" at bounding box center [772, 319] width 500 height 107
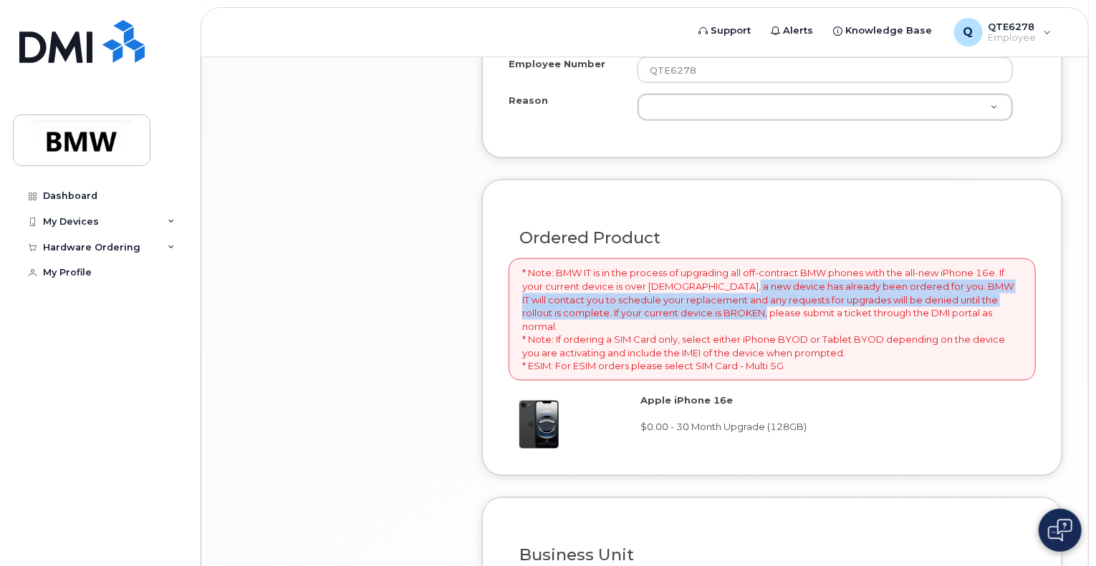
click at [756, 285] on p "* Note: BMW IT is in the process of upgrading all off-contract BMW phones with …" at bounding box center [772, 319] width 500 height 107
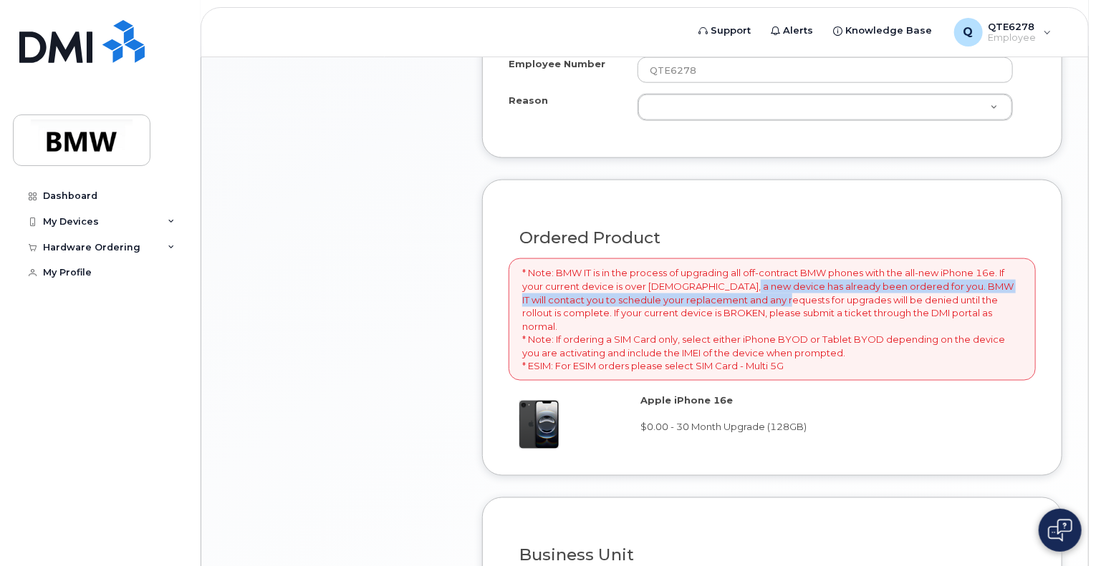
drag, startPoint x: 756, startPoint y: 285, endPoint x: 751, endPoint y: 300, distance: 16.1
click at [751, 298] on p "* Note: BMW IT is in the process of upgrading all off-contract BMW phones with …" at bounding box center [772, 319] width 500 height 107
click at [751, 300] on p "* Note: BMW IT is in the process of upgrading all off-contract BMW phones with …" at bounding box center [772, 319] width 500 height 107
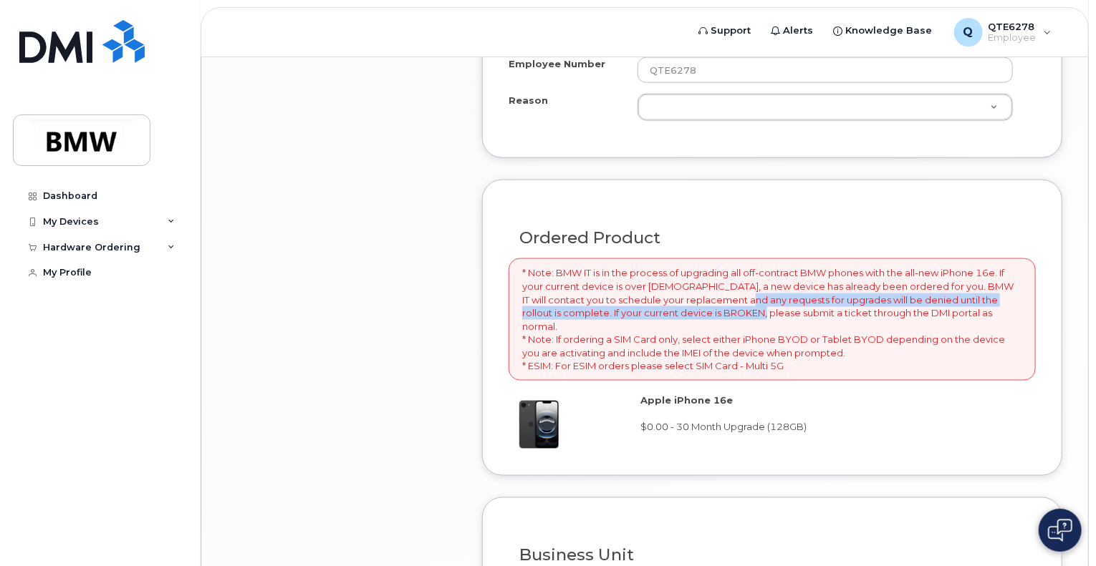
drag, startPoint x: 751, startPoint y: 300, endPoint x: 742, endPoint y: 314, distance: 16.1
click at [742, 314] on p "* Note: BMW IT is in the process of upgrading all off-contract BMW phones with …" at bounding box center [772, 319] width 500 height 107
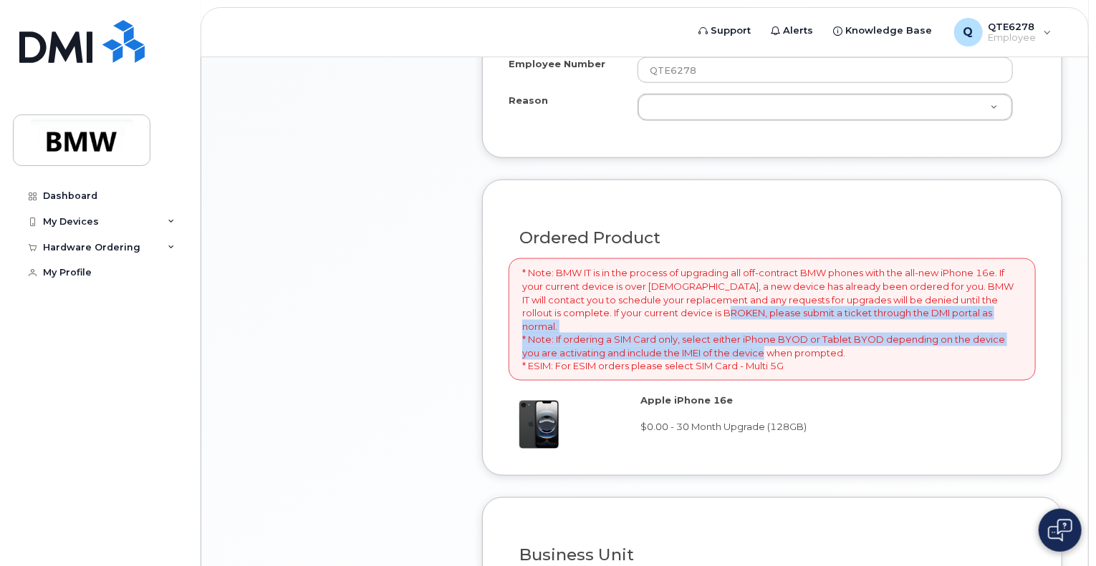
drag, startPoint x: 742, startPoint y: 314, endPoint x: 722, endPoint y: 332, distance: 26.9
click at [722, 332] on p "* Note: BMW IT is in the process of upgrading all off-contract BMW phones with …" at bounding box center [772, 319] width 500 height 107
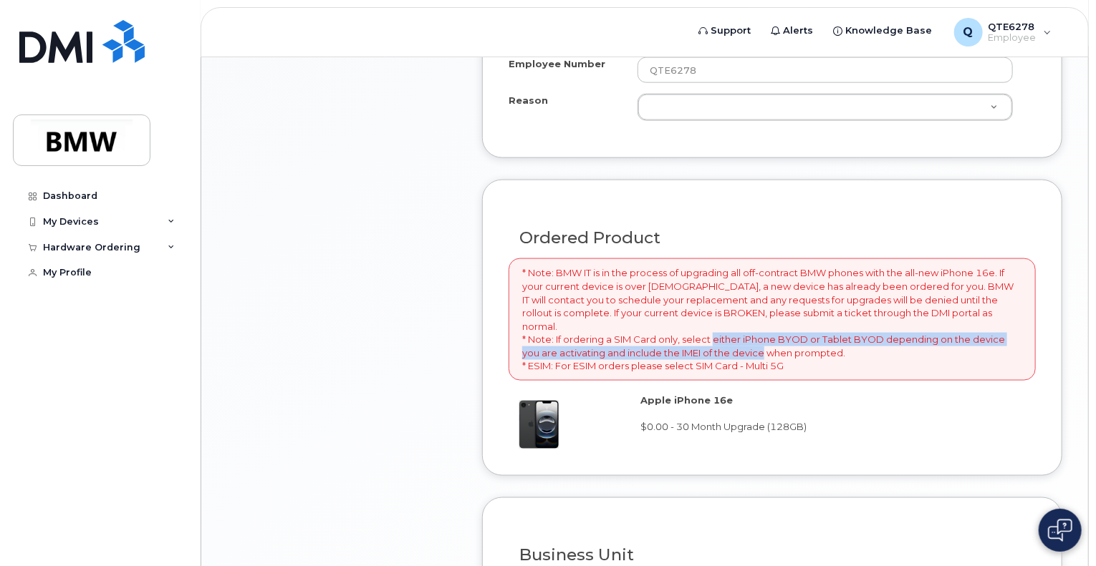
drag, startPoint x: 722, startPoint y: 332, endPoint x: 722, endPoint y: 320, distance: 11.5
click at [722, 320] on p "* Note: BMW IT is in the process of upgrading all off-contract BMW phones with …" at bounding box center [772, 319] width 500 height 107
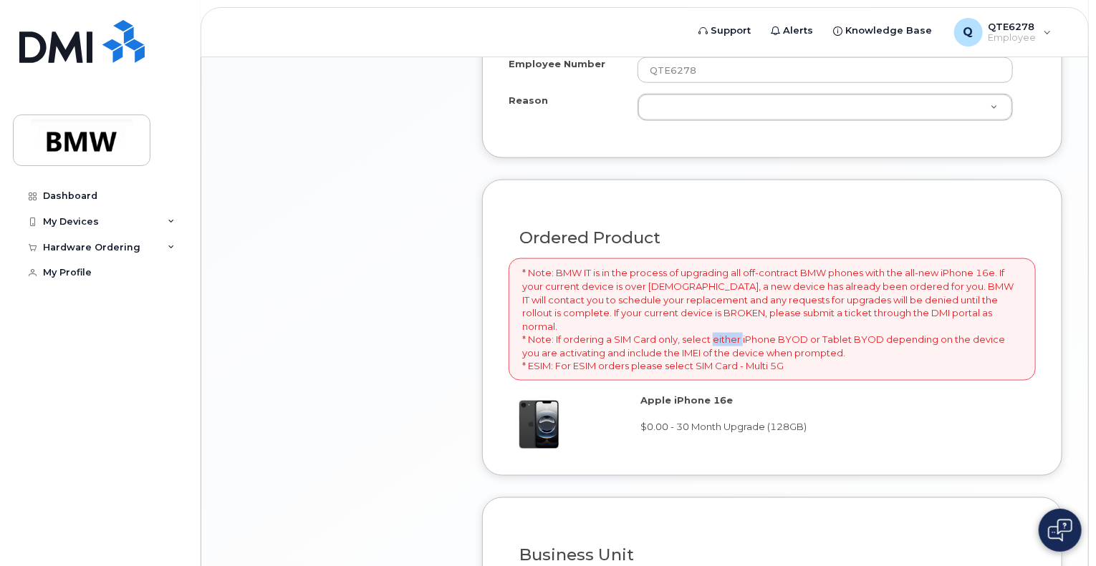
drag, startPoint x: 722, startPoint y: 320, endPoint x: 710, endPoint y: 336, distance: 19.5
click at [713, 332] on p "* Note: BMW IT is in the process of upgrading all off-contract BMW phones with …" at bounding box center [772, 319] width 500 height 107
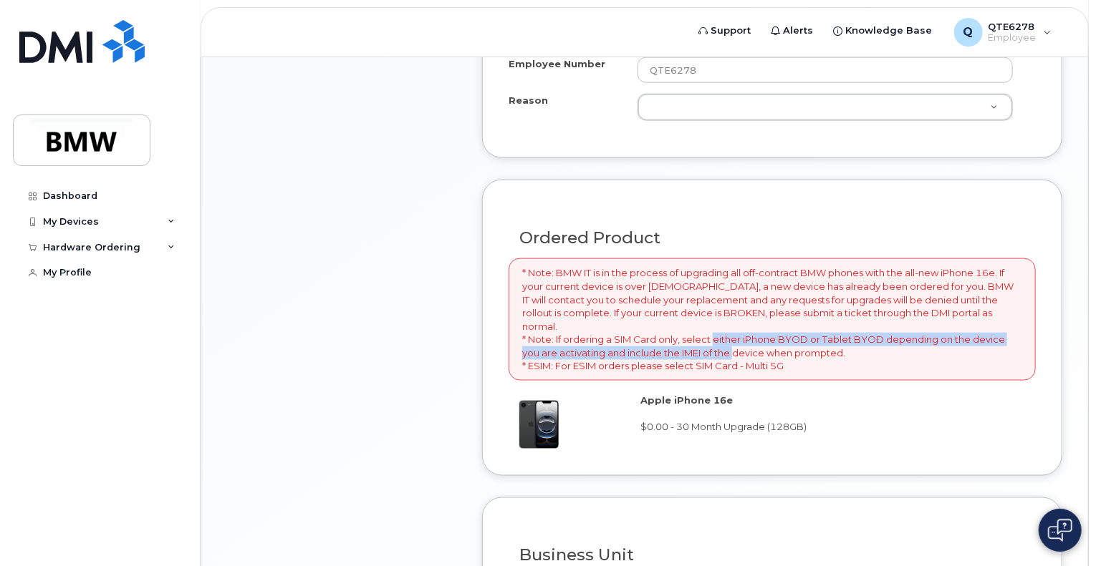
click at [708, 339] on p "* Note: BMW IT is in the process of upgrading all off-contract BMW phones with …" at bounding box center [772, 319] width 500 height 107
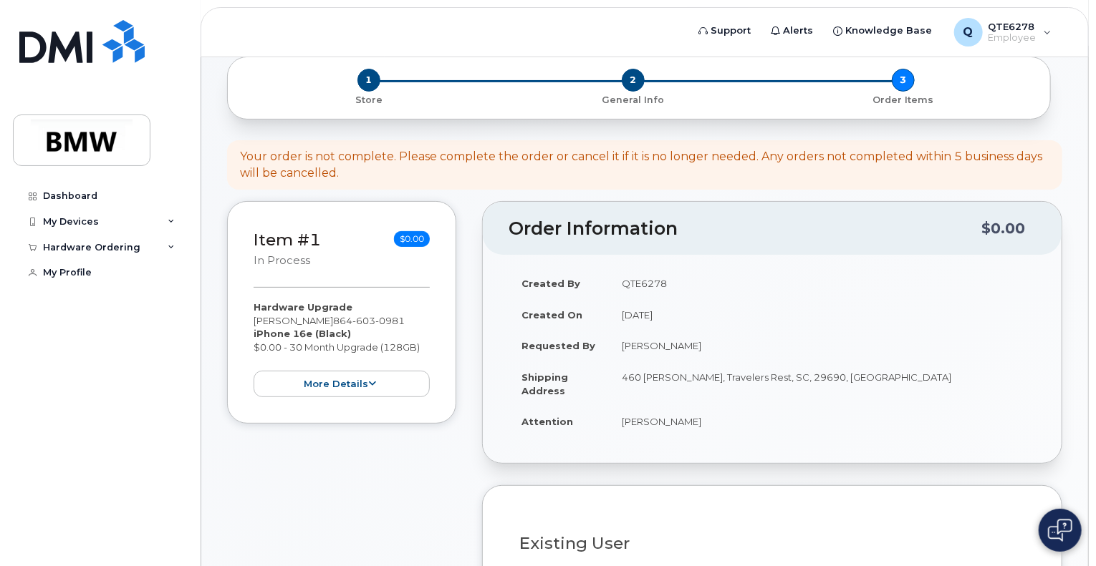
scroll to position [69, 0]
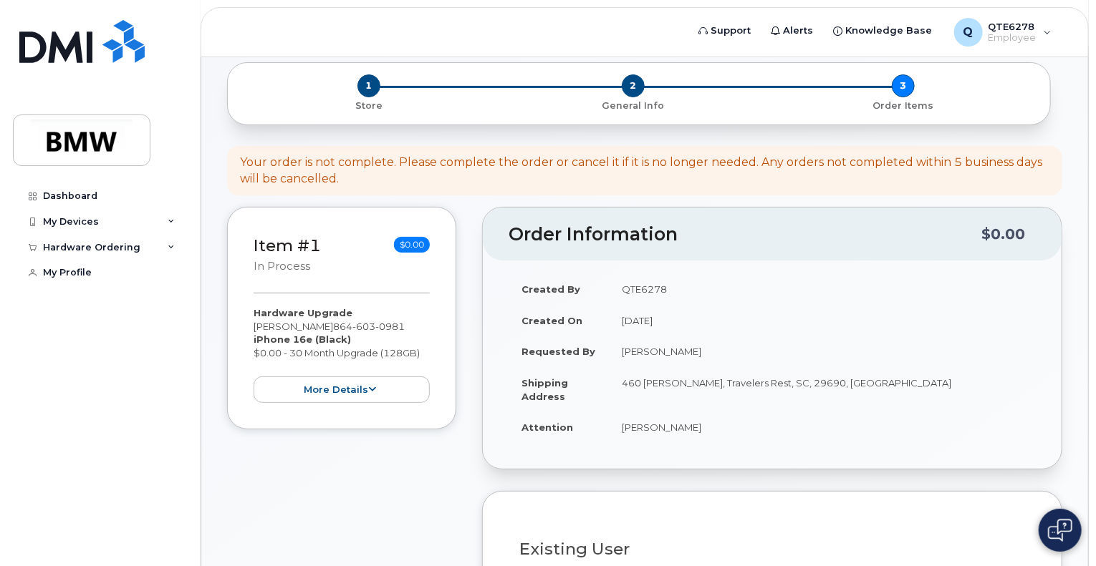
click at [558, 245] on header "Order Information $0.00" at bounding box center [772, 234] width 579 height 53
drag, startPoint x: 558, startPoint y: 245, endPoint x: 591, endPoint y: 246, distance: 33.0
click at [591, 246] on header "Order Information $0.00" at bounding box center [772, 234] width 579 height 53
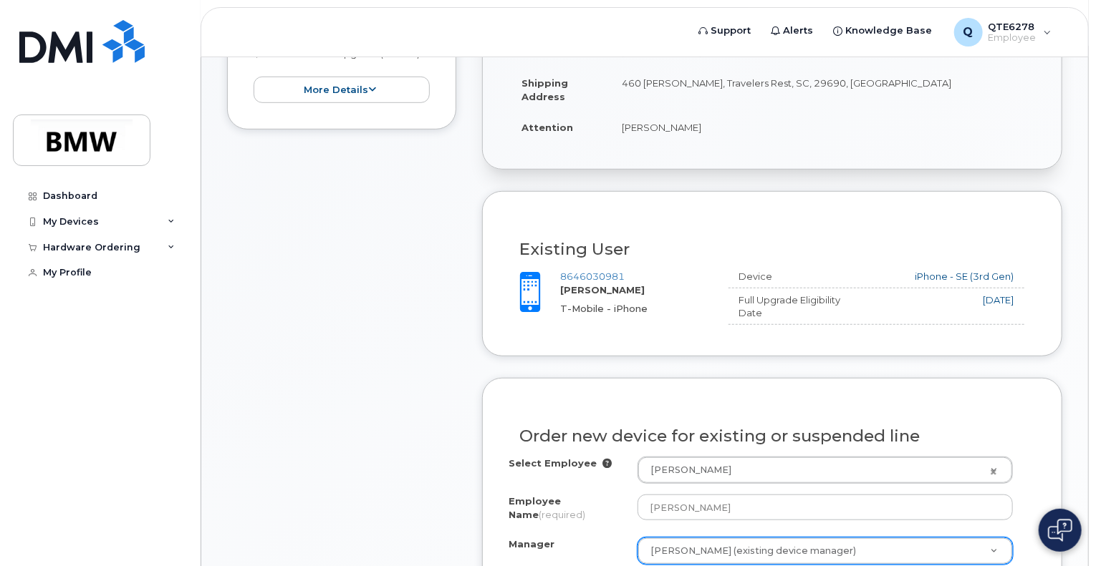
scroll to position [370, 0]
drag, startPoint x: 756, startPoint y: 302, endPoint x: 761, endPoint y: 311, distance: 9.9
click at [761, 311] on div "Full Upgrade Eligibility Date" at bounding box center [789, 306] width 123 height 26
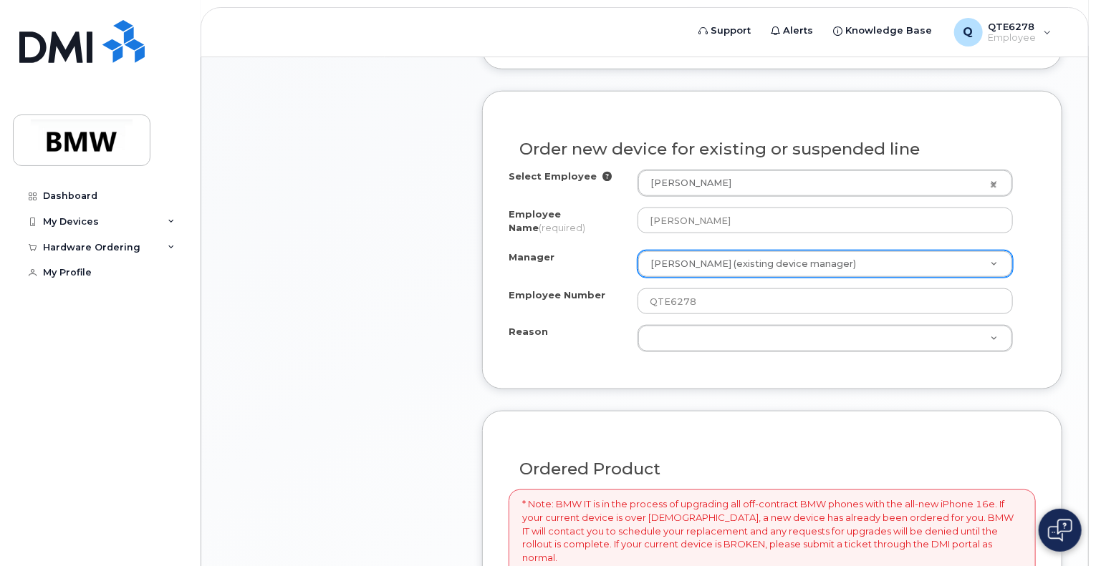
scroll to position [656, 0]
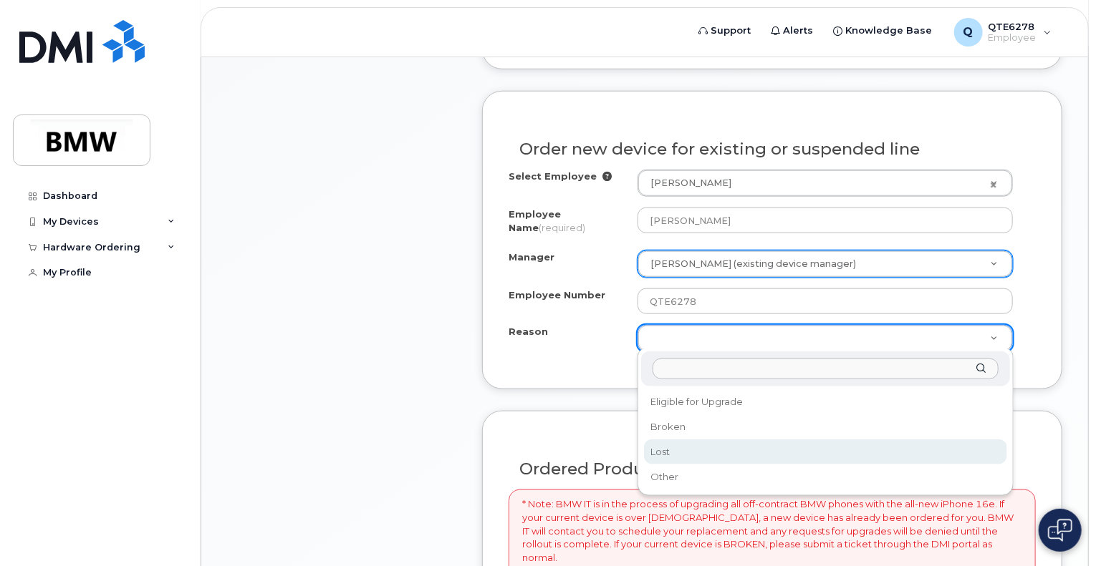
select select "lost"
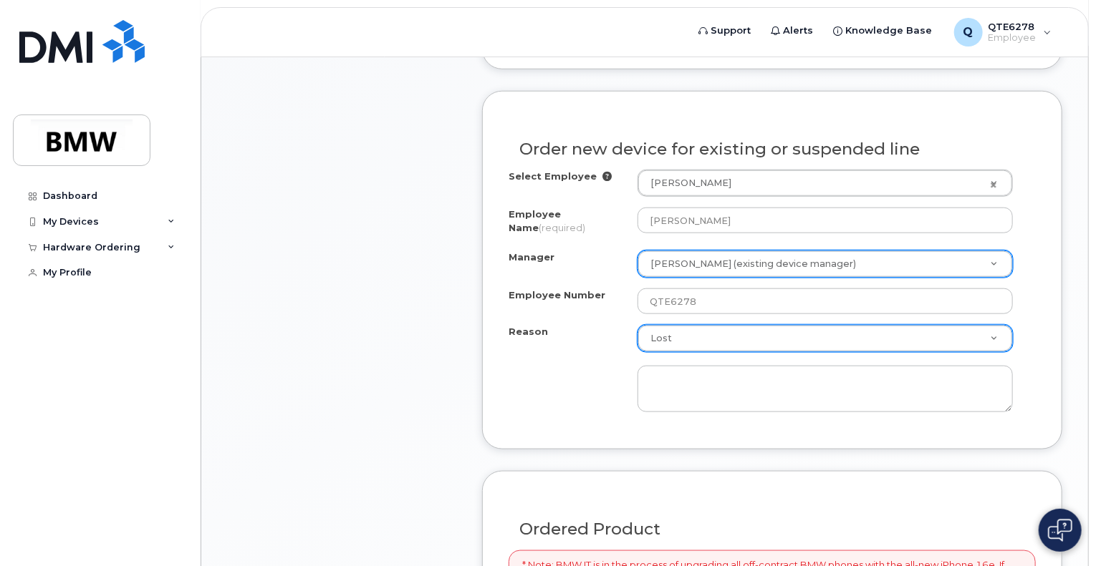
click at [621, 383] on div "Reason Lost Reason Eligible for Upgrade Broken Lost Other" at bounding box center [771, 368] width 527 height 87
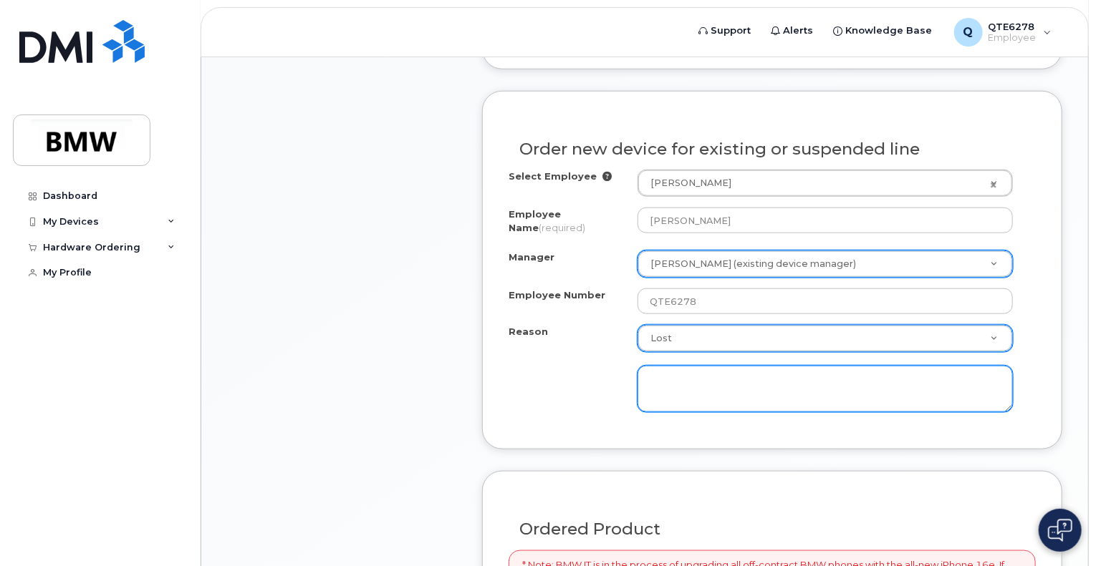
click at [688, 383] on textarea at bounding box center [824, 389] width 375 height 47
click at [712, 366] on textarea at bounding box center [824, 389] width 375 height 47
type textarea "Phone was stolen"
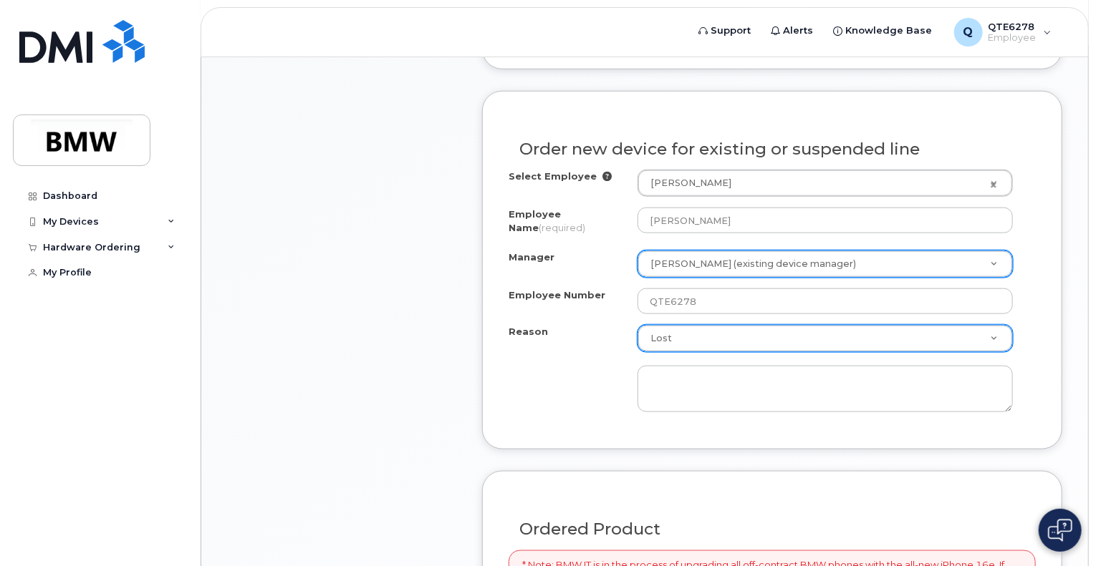
click at [454, 420] on div "Item #1 in process $0.00 Hardware Upgrade Nicola Misurati 864 603 0981 iPhone 1…" at bounding box center [341, 320] width 229 height 1401
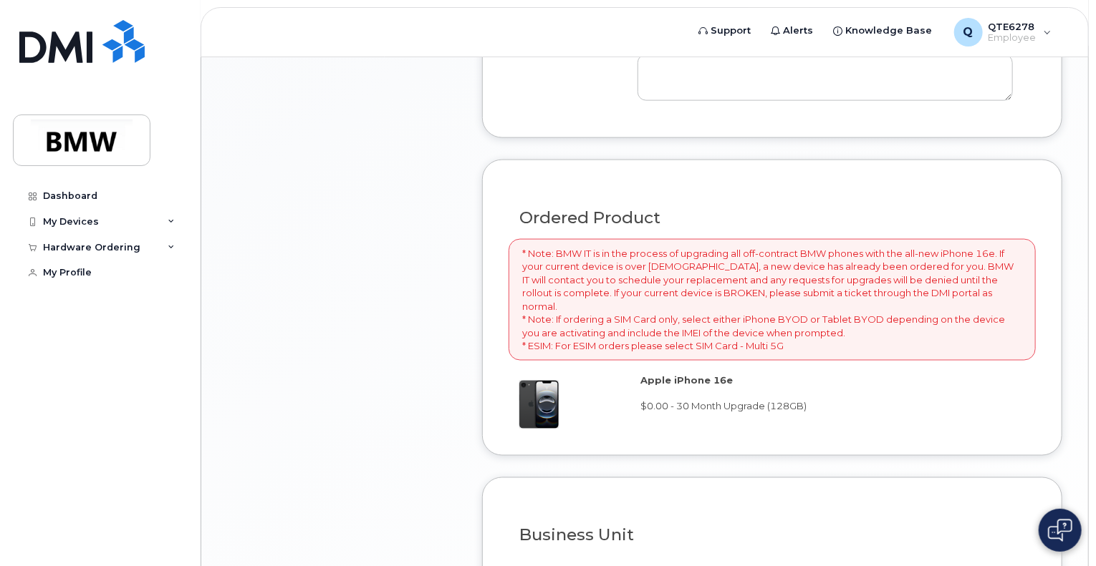
scroll to position [1163, 0]
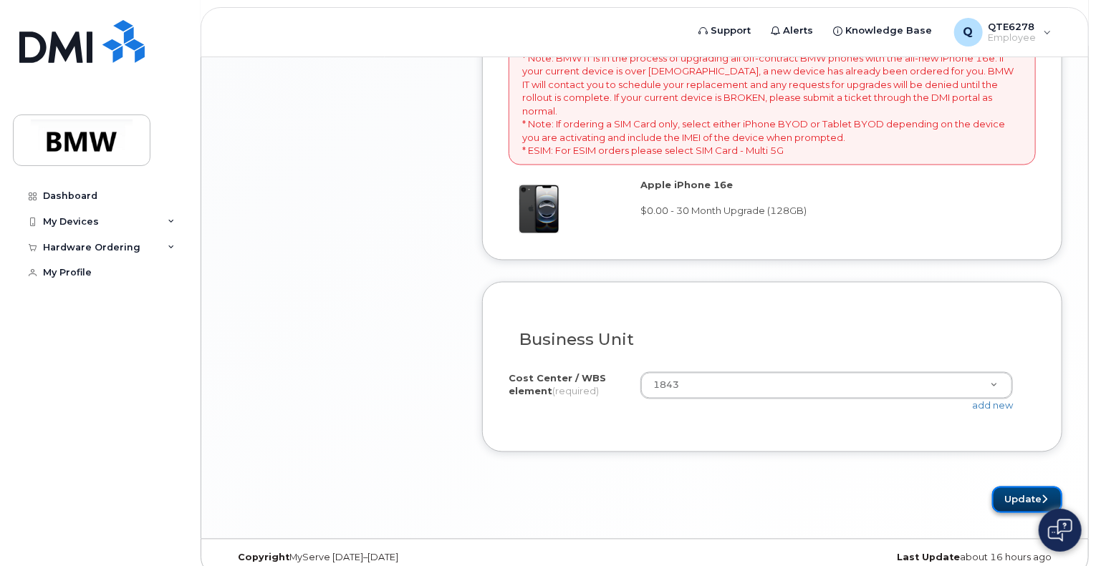
click at [1055, 487] on button "Update" at bounding box center [1027, 500] width 70 height 26
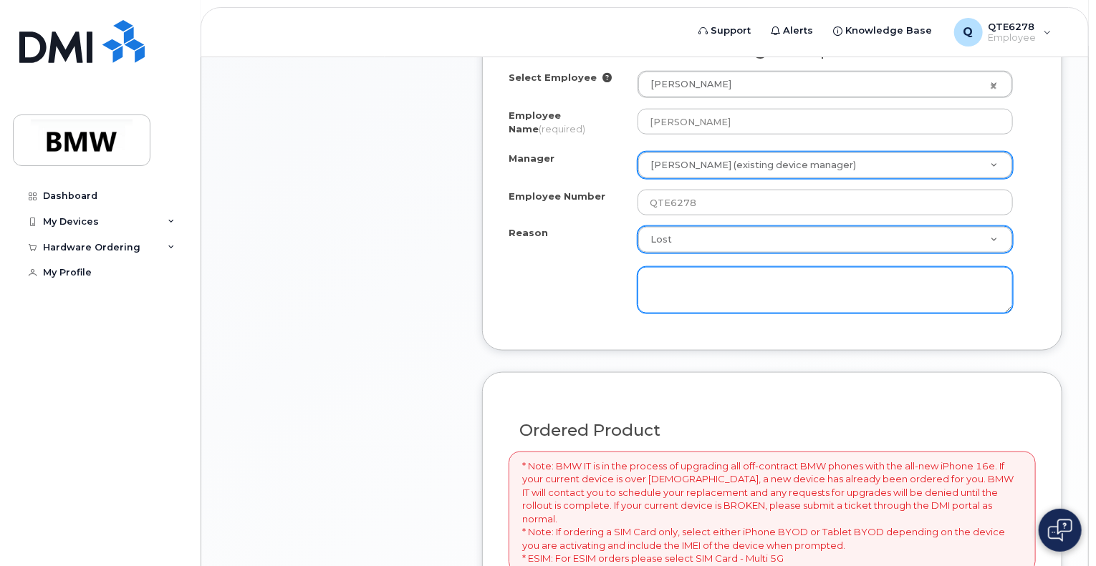
scroll to position [738, 0]
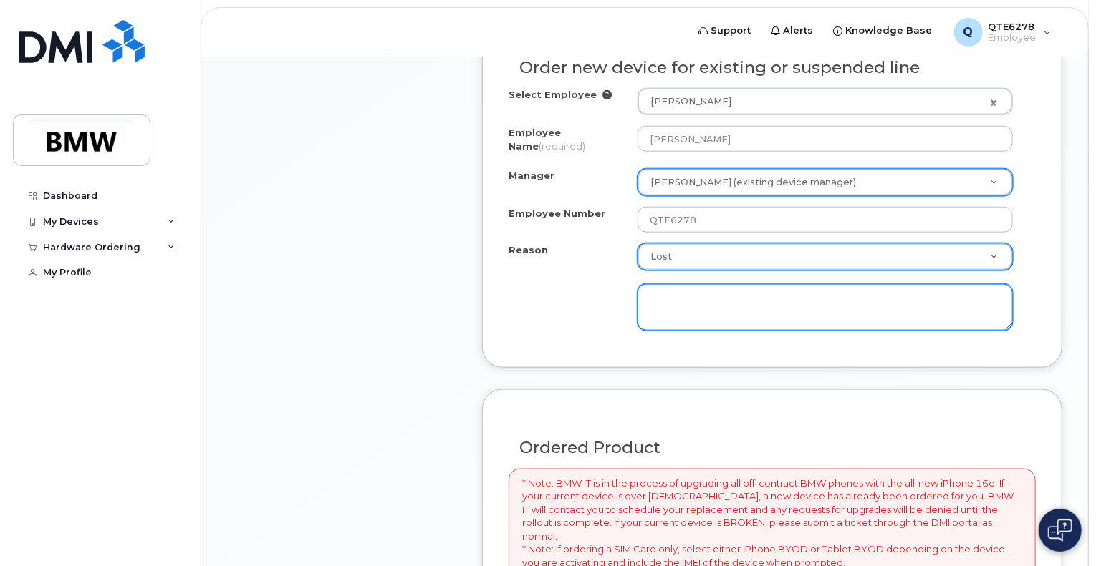
click at [741, 327] on textarea at bounding box center [824, 307] width 375 height 47
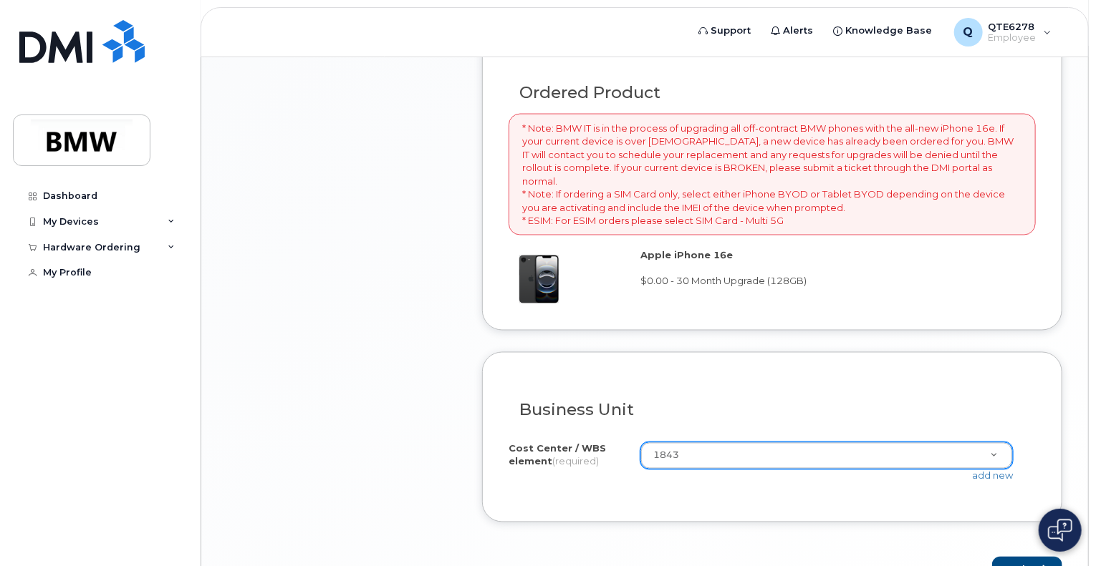
scroll to position [1122, 0]
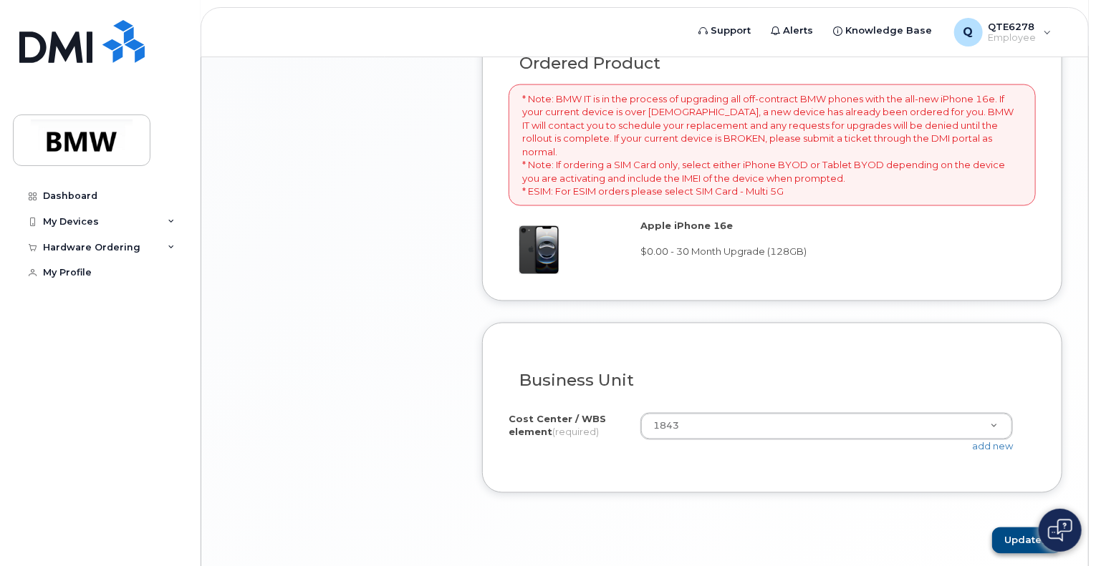
type textarea "Phone was stolen inside a backpack"
click at [1028, 528] on button "Update" at bounding box center [1027, 541] width 70 height 26
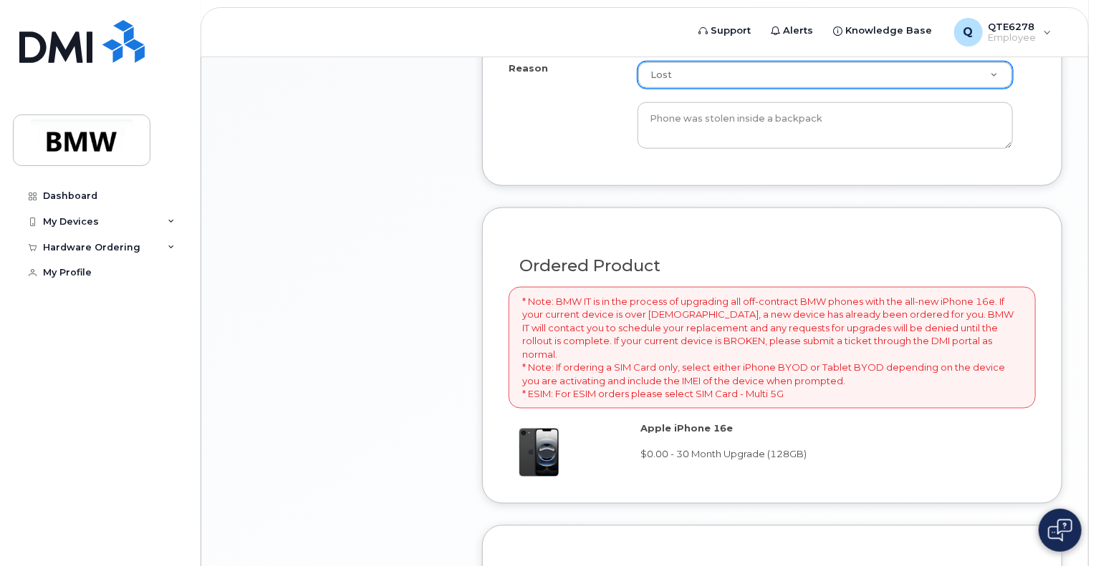
scroll to position [472, 0]
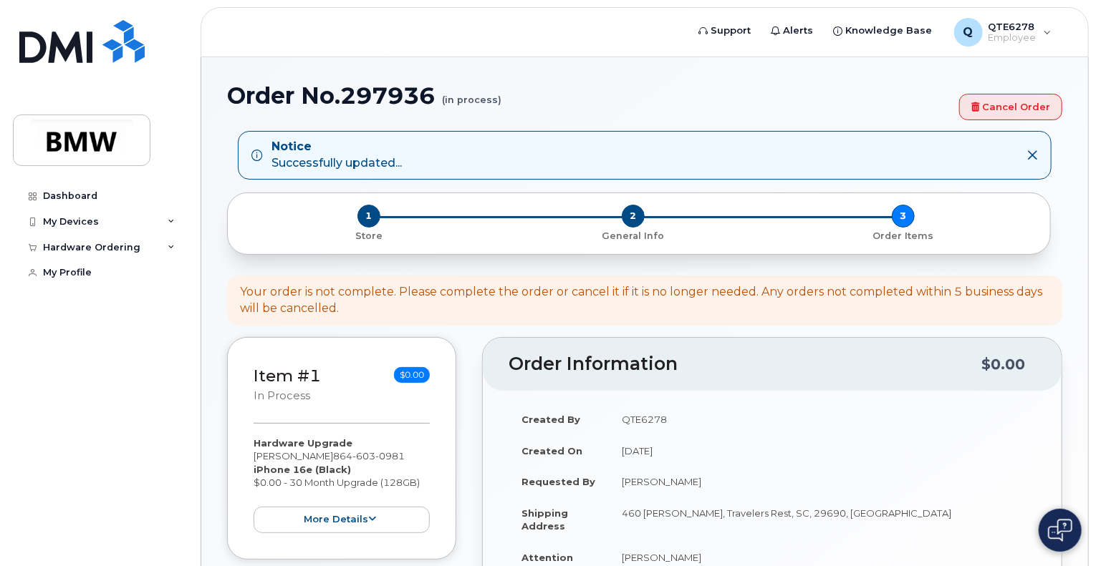
click at [480, 291] on div "Your order is not complete. Please complete the order or cancel it if it is no …" at bounding box center [644, 300] width 809 height 33
drag, startPoint x: 480, startPoint y: 291, endPoint x: 602, endPoint y: 295, distance: 121.8
click at [602, 295] on div "Your order is not complete. Please complete the order or cancel it if it is no …" at bounding box center [644, 300] width 809 height 33
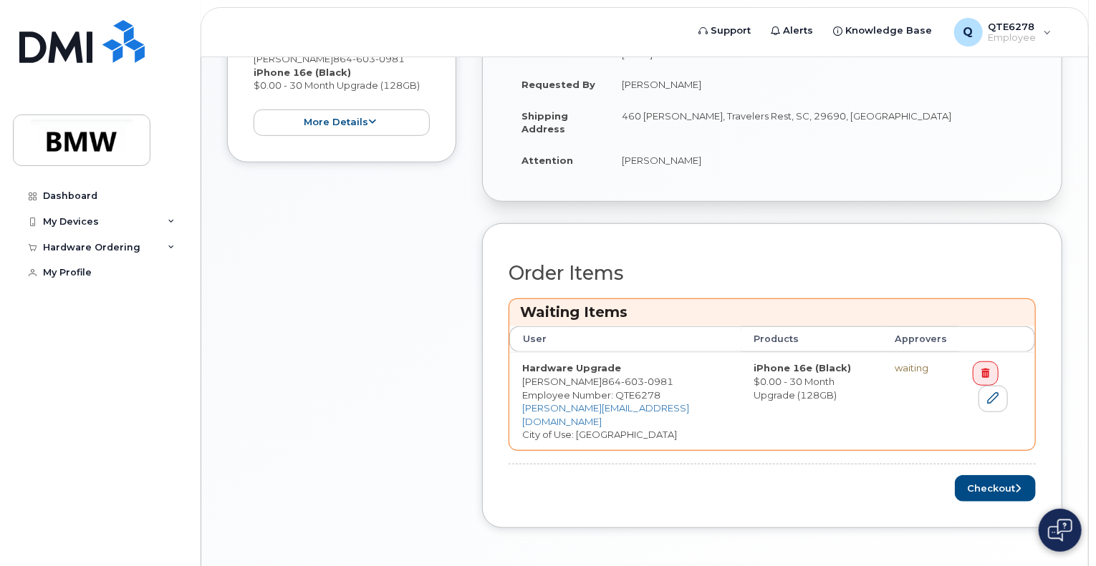
scroll to position [435, 0]
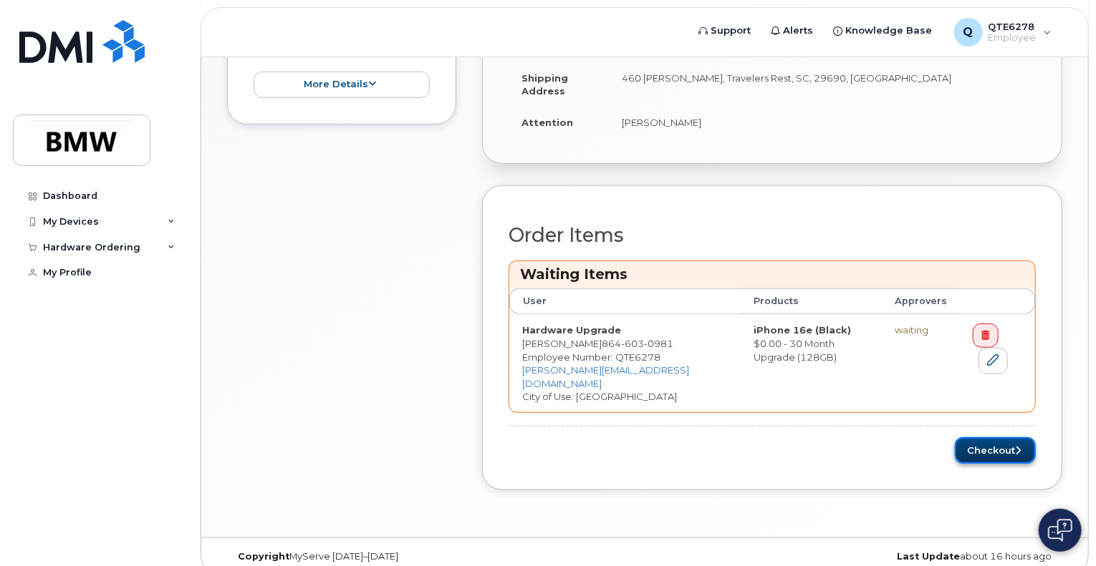
click at [960, 438] on button "Checkout" at bounding box center [995, 451] width 81 height 26
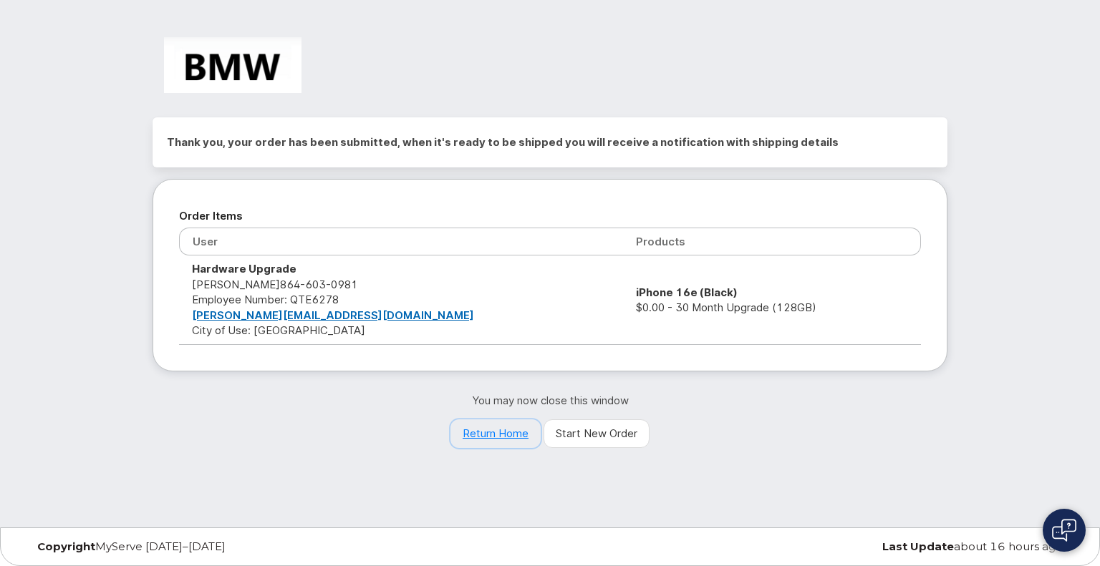
click at [473, 435] on link "Return Home" at bounding box center [495, 434] width 90 height 29
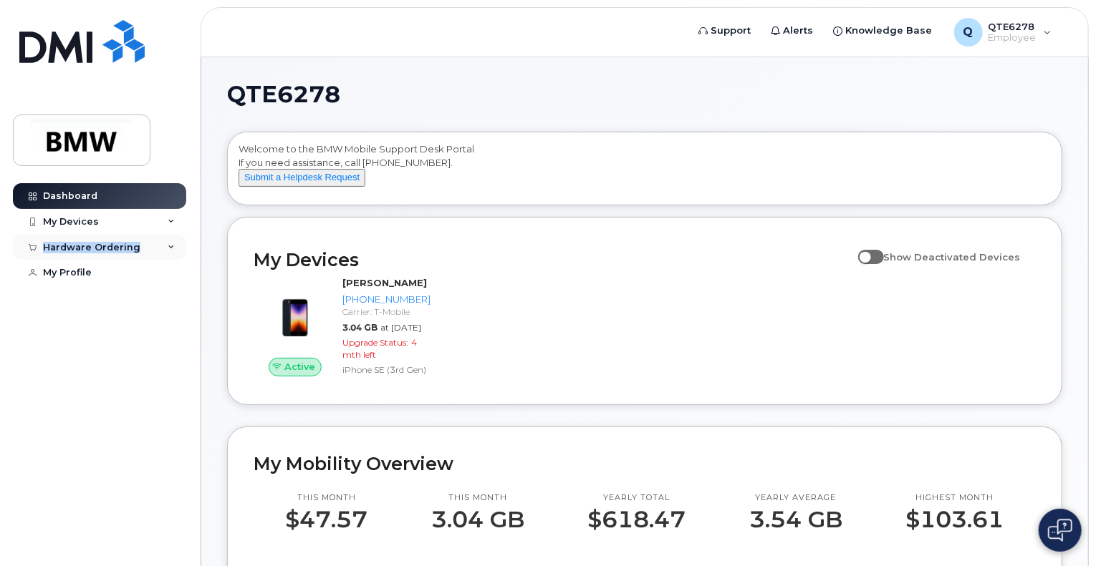
drag, startPoint x: 172, startPoint y: 220, endPoint x: 143, endPoint y: 251, distance: 42.6
click at [143, 251] on div "Dashboard My Devices Add Device 864-603-0981 (Nicola Misurati) Hardware Orderin…" at bounding box center [101, 364] width 177 height 362
click at [143, 251] on div "Hardware Ordering" at bounding box center [99, 248] width 173 height 26
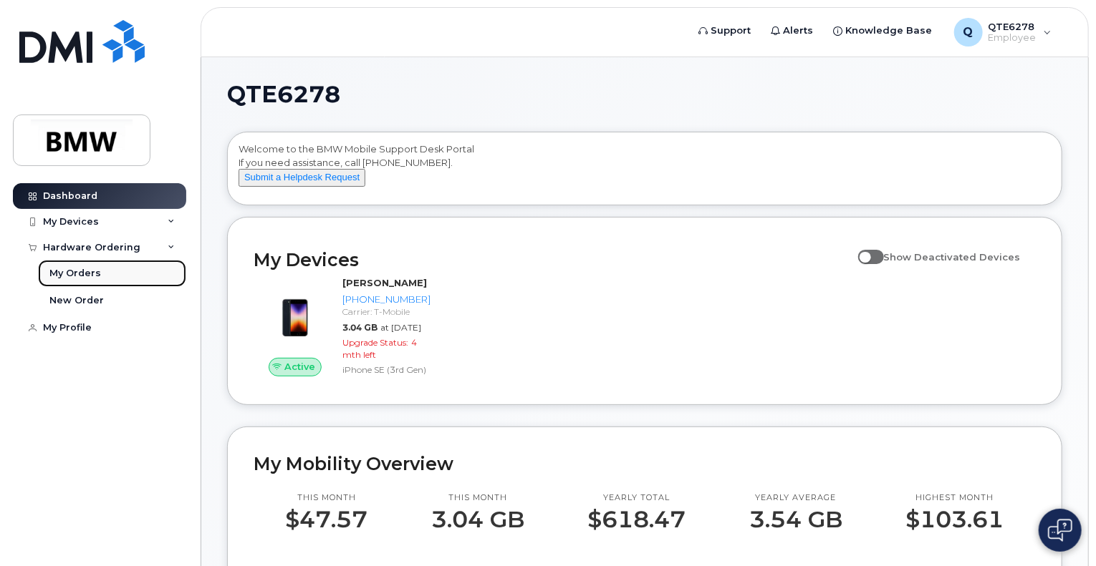
click at [98, 272] on link "My Orders" at bounding box center [112, 273] width 148 height 27
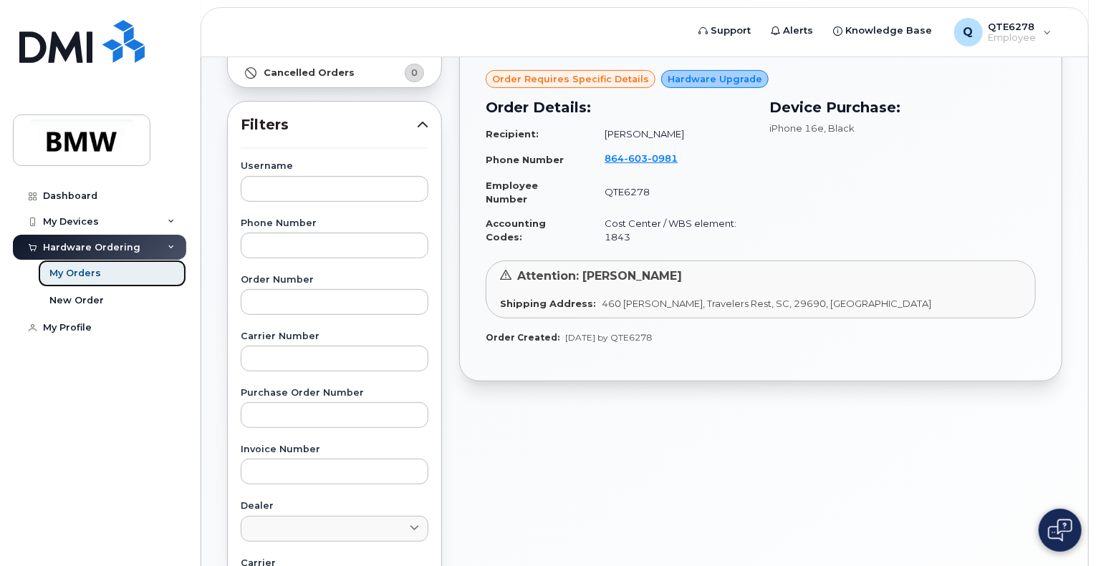
scroll to position [115, 0]
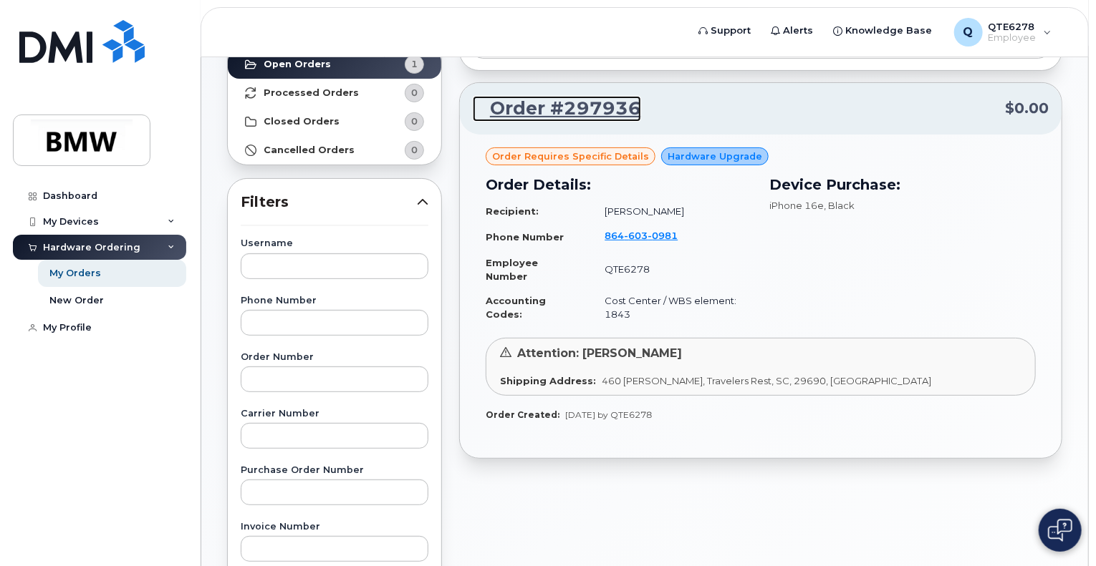
click at [581, 108] on link "Order #297936" at bounding box center [557, 109] width 168 height 26
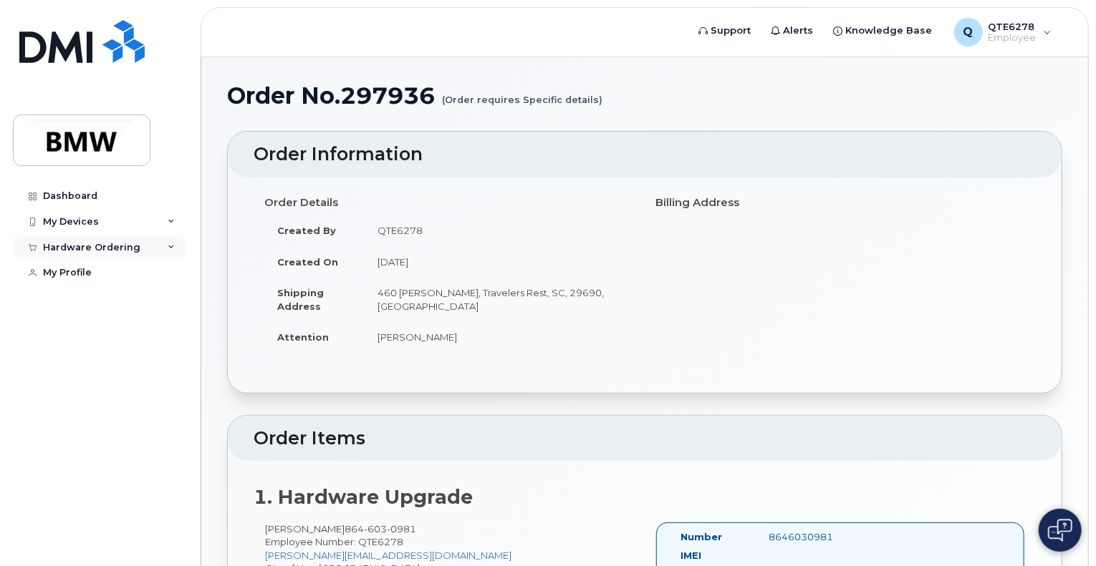
click at [141, 251] on div "Hardware Ordering" at bounding box center [99, 248] width 173 height 26
click at [167, 223] on div "My Devices" at bounding box center [99, 222] width 173 height 26
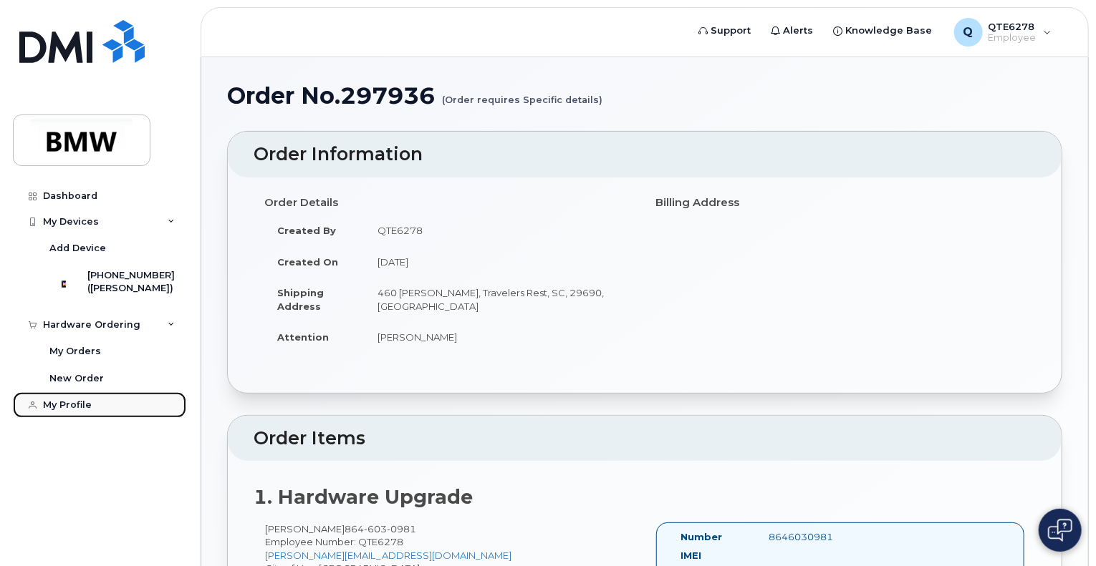
click at [109, 418] on link "My Profile" at bounding box center [99, 405] width 173 height 26
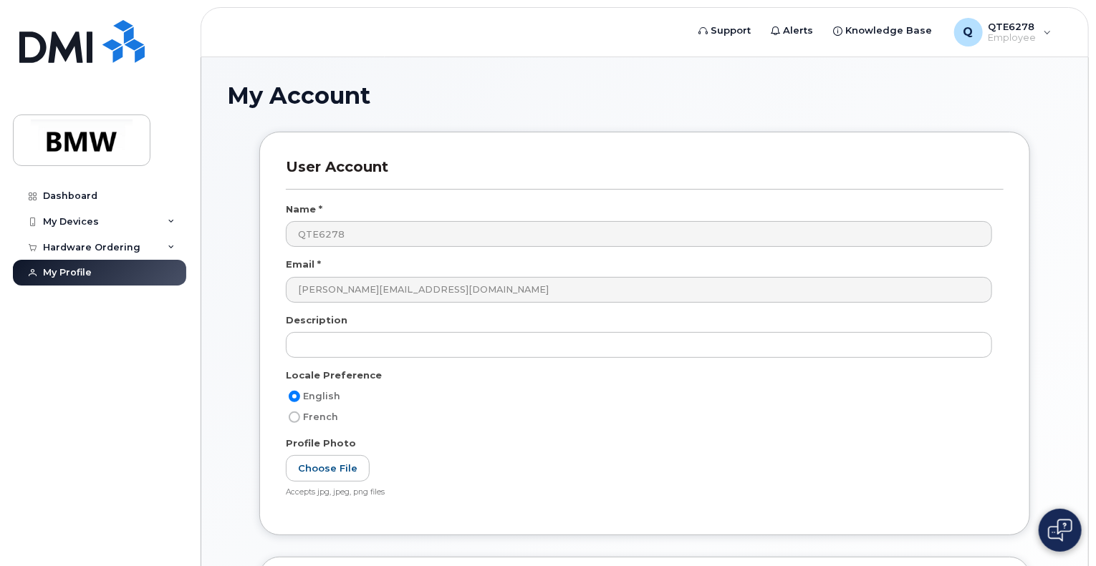
scroll to position [282, 0]
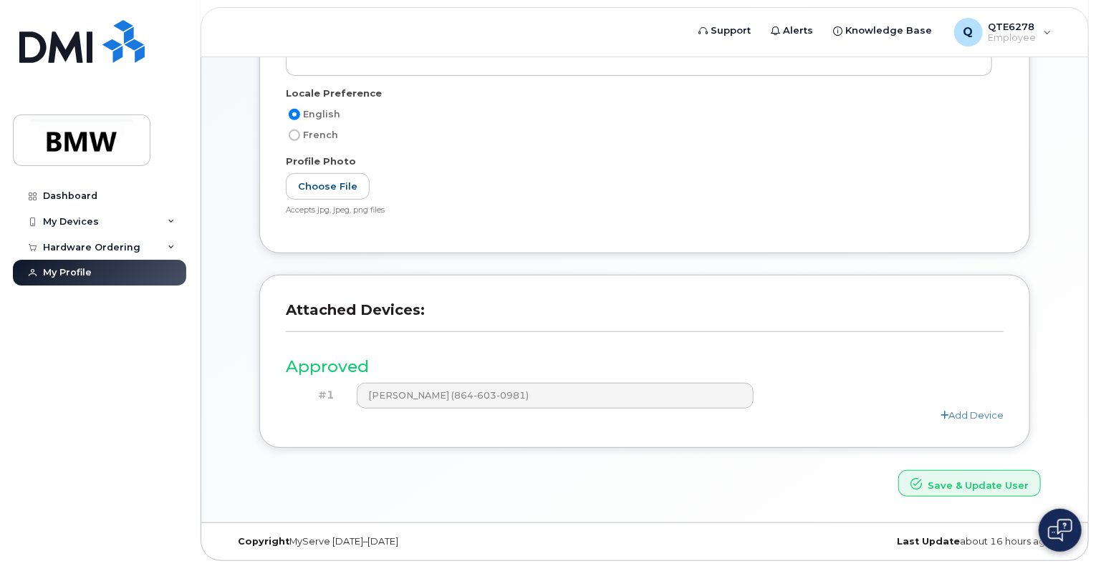
click at [448, 309] on h3 "Attached Devices:" at bounding box center [645, 317] width 718 height 31
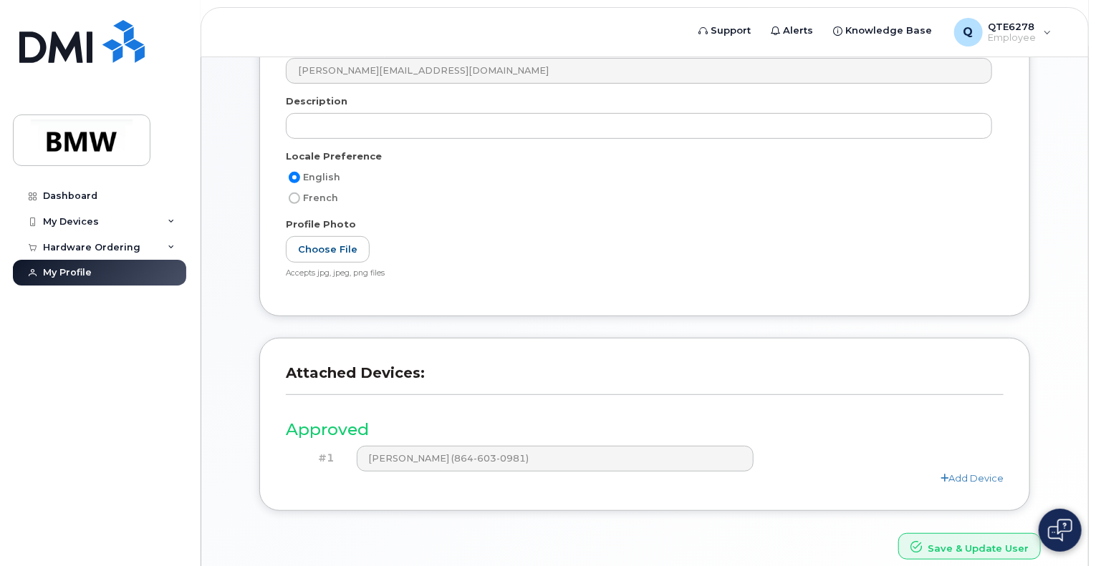
scroll to position [0, 0]
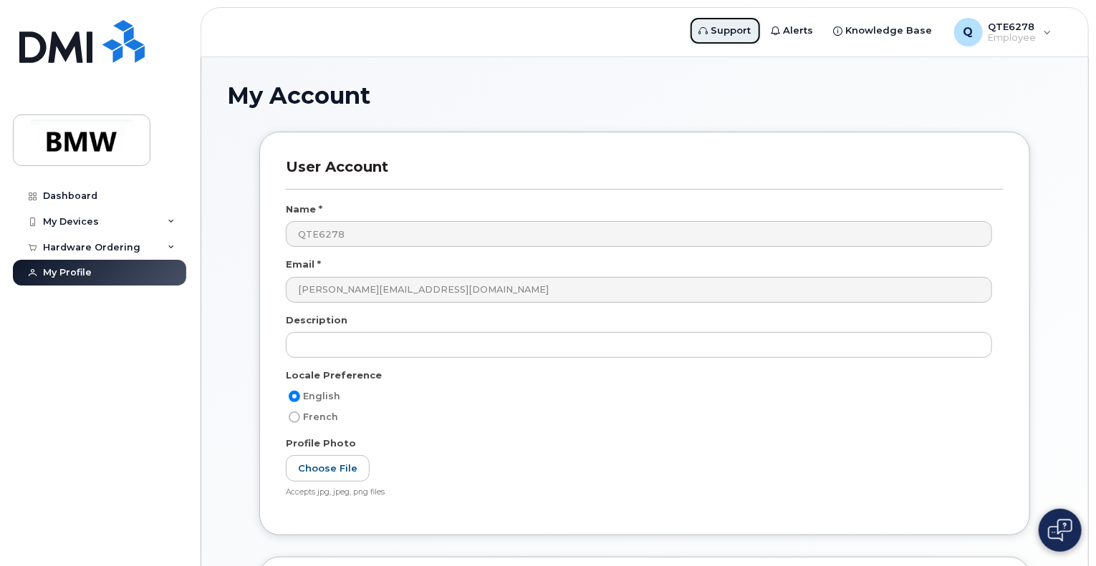
click at [722, 34] on link "Support" at bounding box center [725, 30] width 72 height 29
